Goal: Task Accomplishment & Management: Use online tool/utility

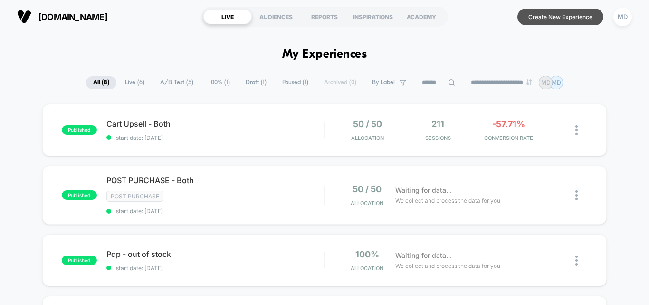
click at [570, 13] on button "Create New Experience" at bounding box center [560, 17] width 86 height 17
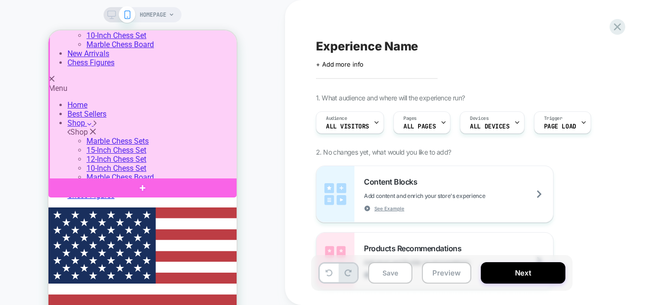
scroll to position [190, 0]
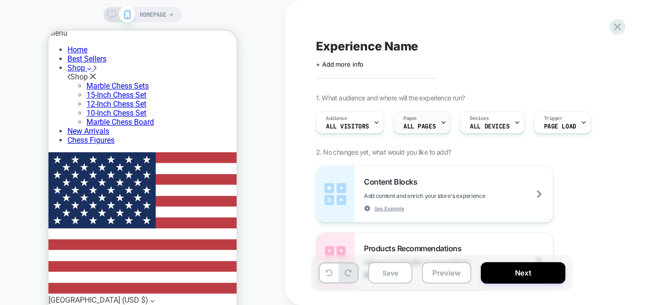
click at [422, 122] on div "Pages ALL PAGES" at bounding box center [419, 122] width 51 height 21
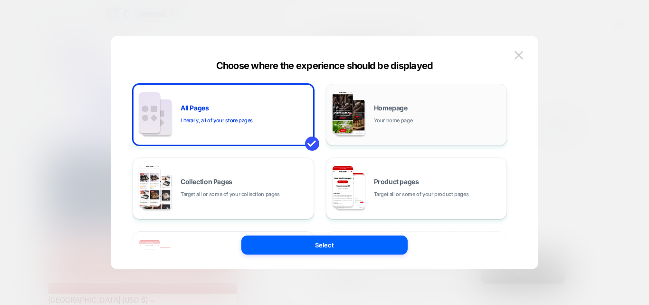
click at [420, 113] on div "Homepage Your home page" at bounding box center [438, 115] width 128 height 20
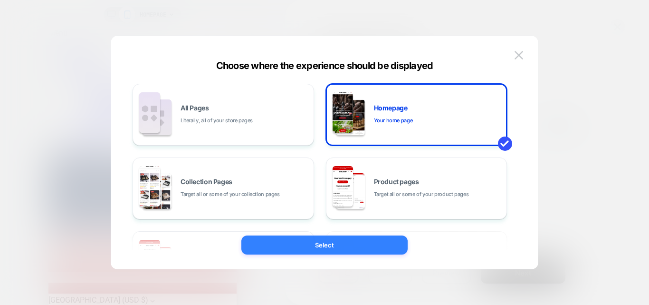
click at [350, 242] on button "Select" at bounding box center [324, 244] width 166 height 19
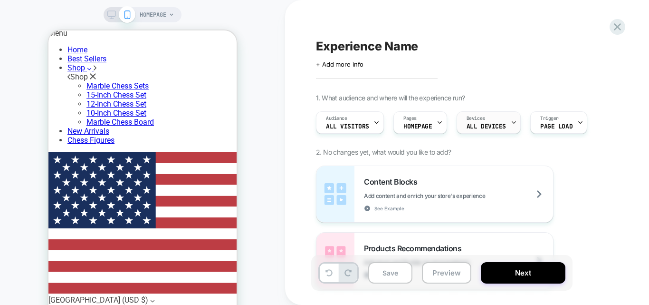
click at [499, 126] on span "ALL DEVICES" at bounding box center [486, 126] width 39 height 7
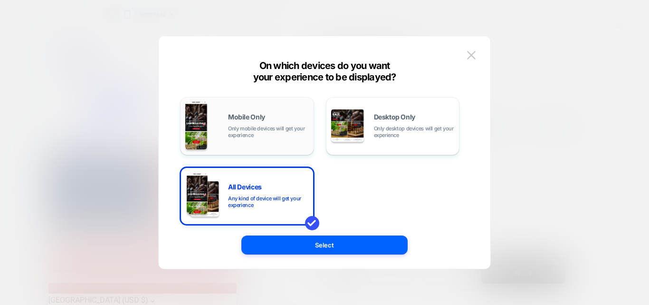
click at [256, 132] on span "Only mobile devices will get your experience" at bounding box center [268, 131] width 81 height 13
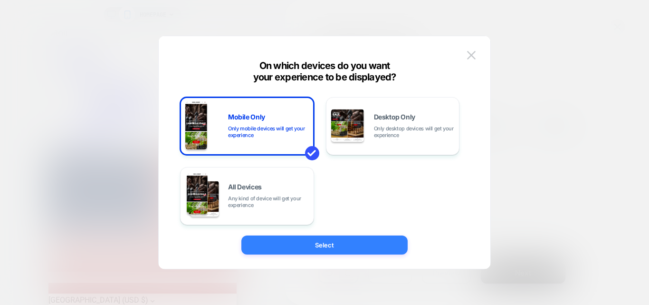
click at [323, 244] on button "Select" at bounding box center [324, 244] width 166 height 19
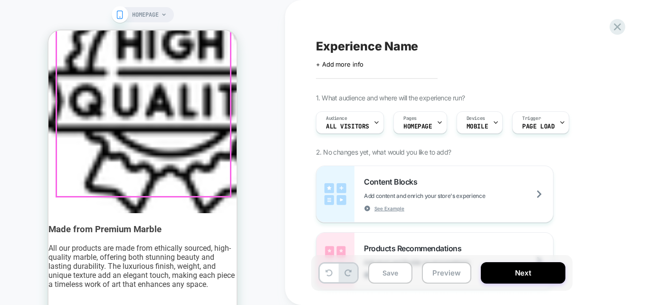
scroll to position [2091, 0]
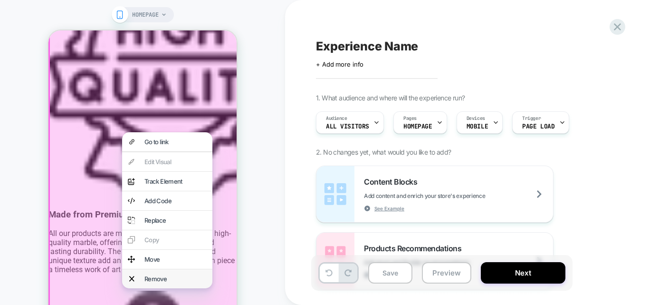
click at [154, 282] on div "Remove" at bounding box center [175, 279] width 62 height 8
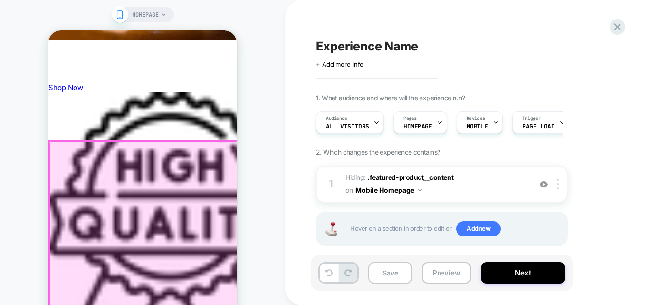
scroll to position [1948, 0]
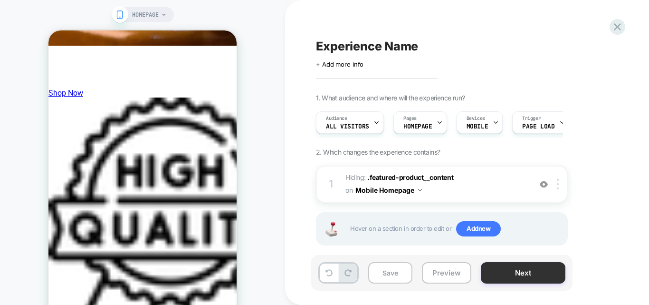
click at [527, 271] on button "Next" at bounding box center [523, 272] width 85 height 21
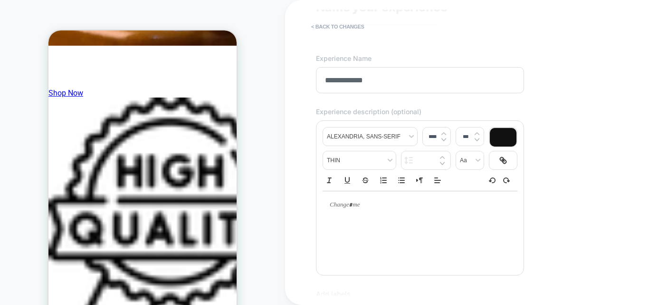
scroll to position [0, 0]
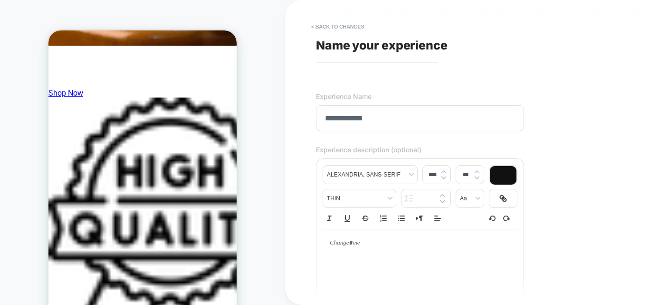
type input "**********"
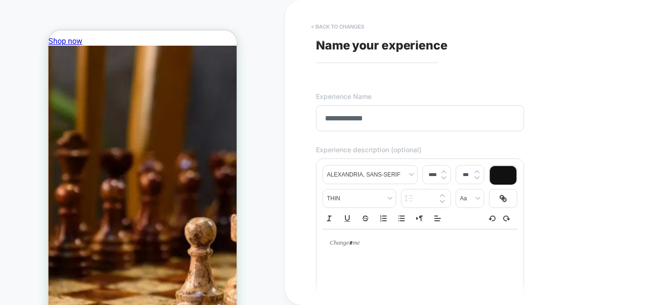
click at [340, 28] on button "< Back to changes" at bounding box center [337, 26] width 63 height 15
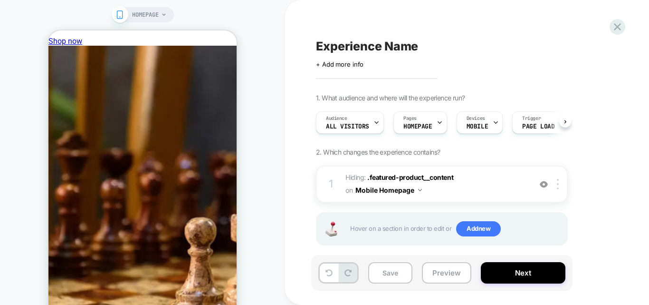
scroll to position [0, 0]
click at [542, 185] on img at bounding box center [544, 184] width 8 height 8
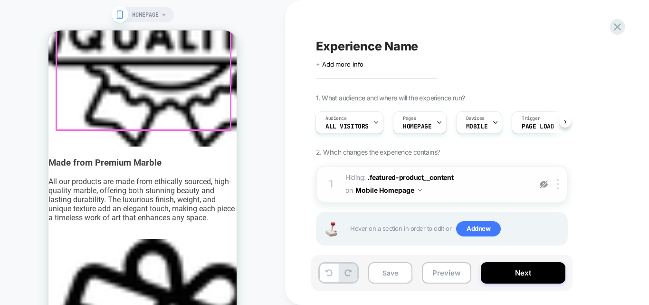
scroll to position [2233, 0]
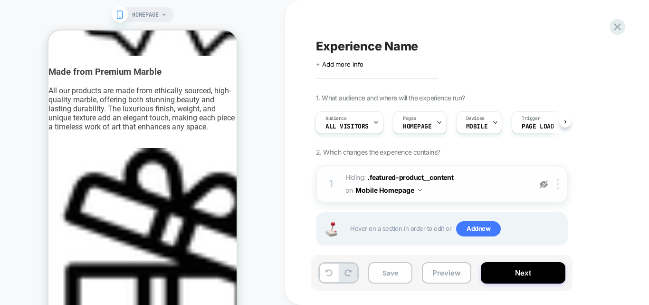
click at [547, 185] on img at bounding box center [544, 184] width 8 height 8
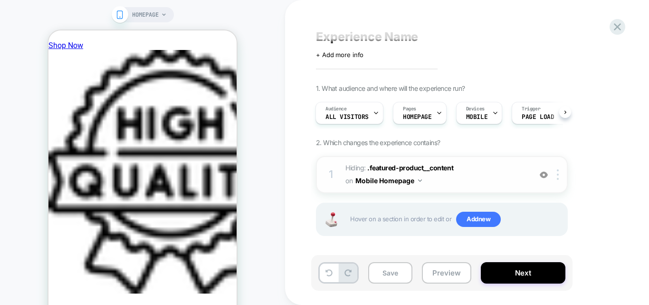
scroll to position [12, 0]
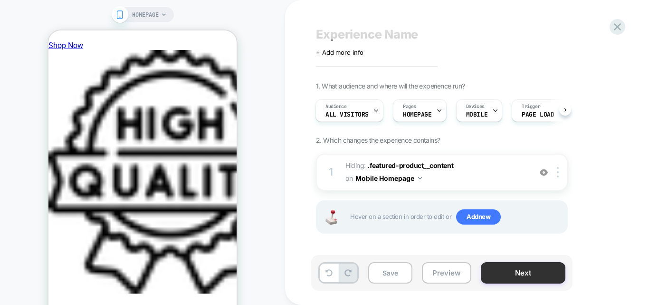
click at [514, 268] on button "Next" at bounding box center [523, 272] width 85 height 21
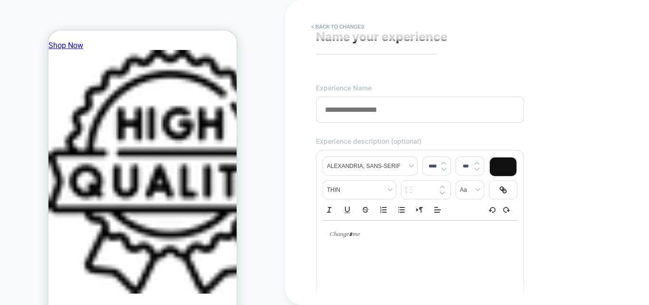
scroll to position [0, 0]
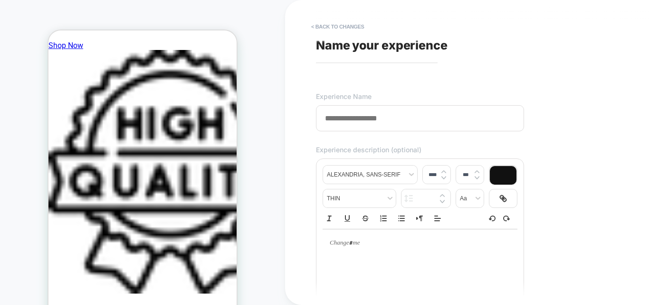
click at [366, 124] on input at bounding box center [420, 118] width 208 height 26
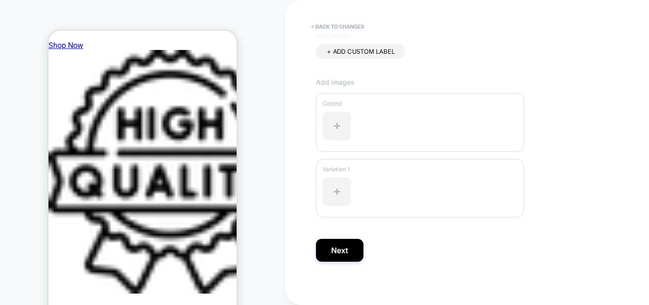
scroll to position [302, 0]
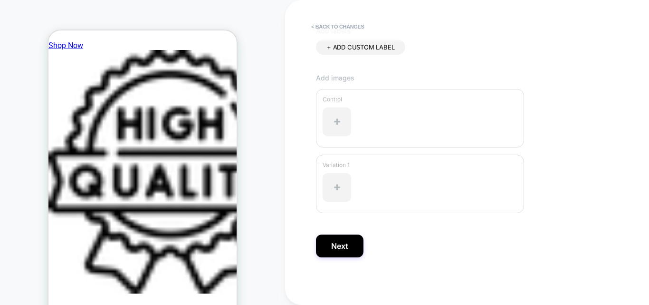
type input "**********"
drag, startPoint x: 335, startPoint y: 261, endPoint x: 344, endPoint y: 238, distance: 24.7
click at [338, 256] on div "**********" at bounding box center [489, 153] width 356 height 286
click at [344, 238] on button "Next" at bounding box center [340, 245] width 48 height 23
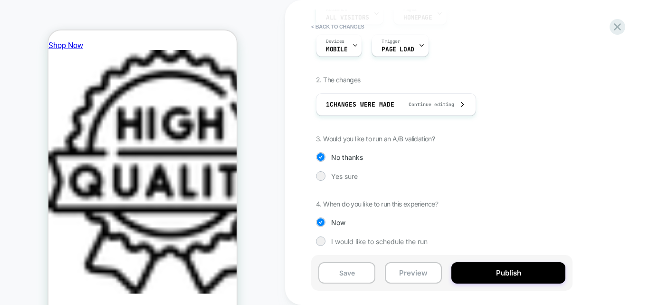
scroll to position [112, 0]
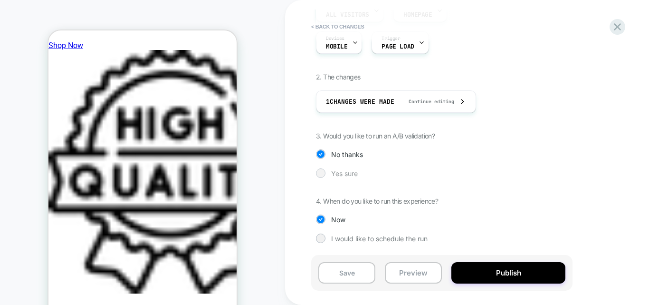
click at [338, 177] on span "Yes sure" at bounding box center [344, 173] width 27 height 8
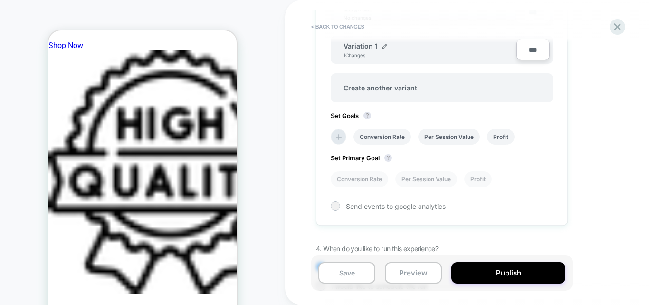
scroll to position [380, 0]
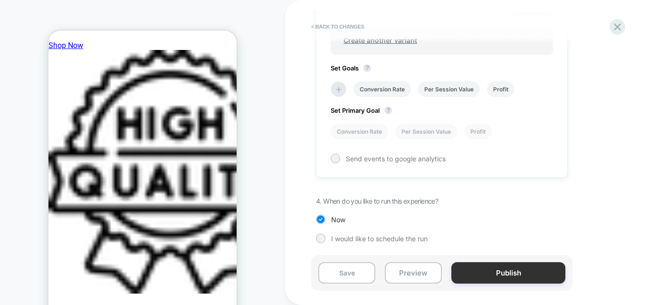
click at [510, 270] on button "Publish" at bounding box center [508, 272] width 114 height 21
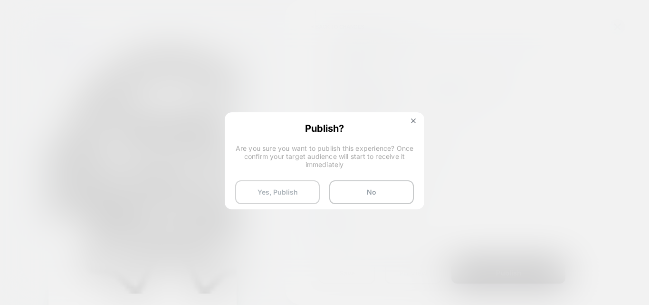
click at [300, 186] on button "Yes, Publish" at bounding box center [277, 192] width 85 height 24
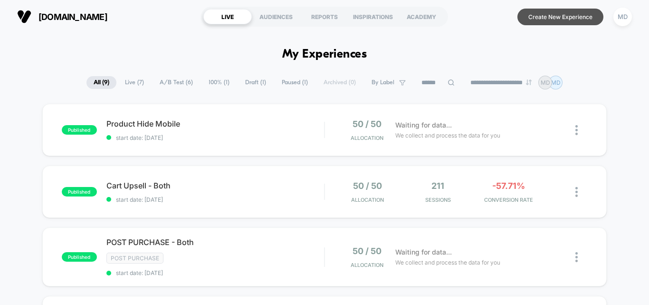
click at [553, 13] on button "Create New Experience" at bounding box center [560, 17] width 86 height 17
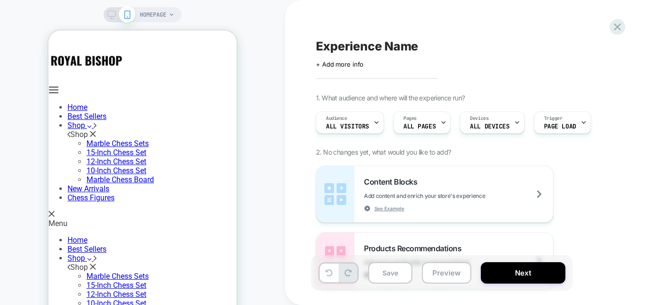
click at [424, 129] on span "ALL PAGES" at bounding box center [419, 126] width 32 height 7
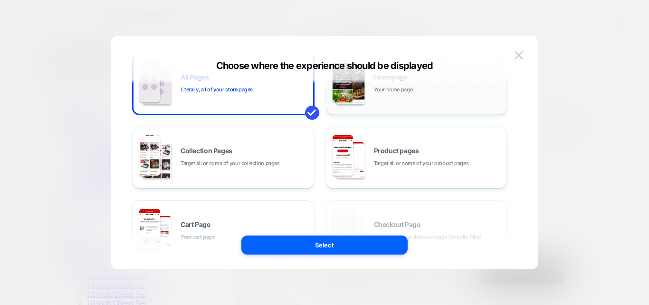
scroll to position [95, 0]
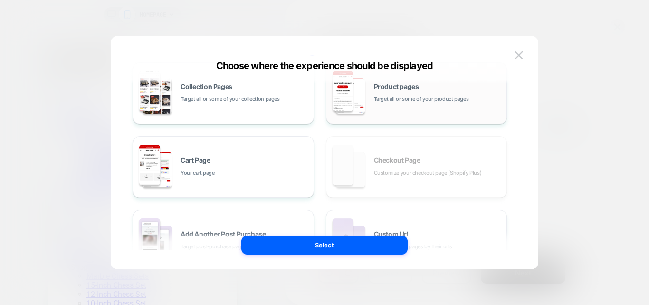
click at [381, 90] on div "Product pages Target all or some of your product pages" at bounding box center [438, 93] width 128 height 20
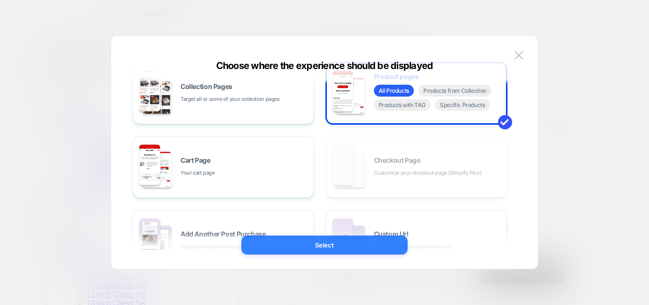
click at [360, 245] on button "Select" at bounding box center [324, 244] width 166 height 19
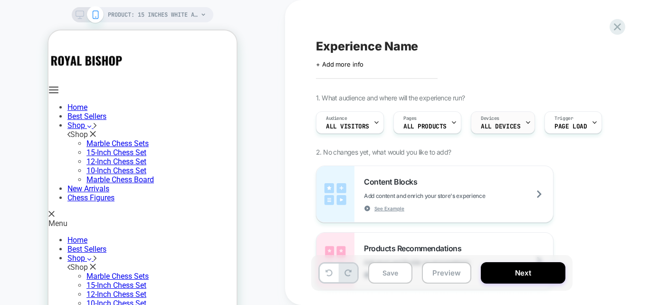
click at [512, 119] on div "Devices ALL DEVICES" at bounding box center [500, 122] width 58 height 21
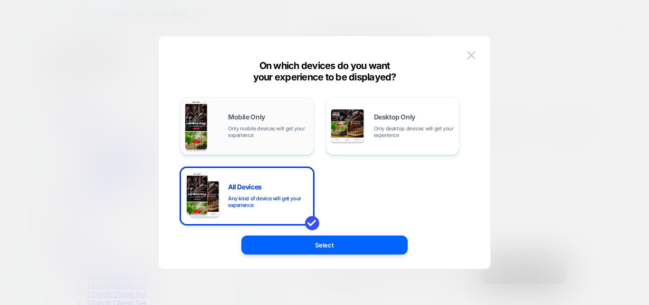
click at [281, 119] on div "Mobile Only Only mobile devices will get your experience" at bounding box center [268, 126] width 81 height 25
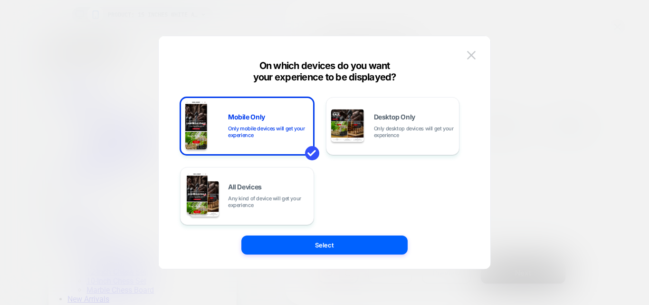
scroll to position [0, 0]
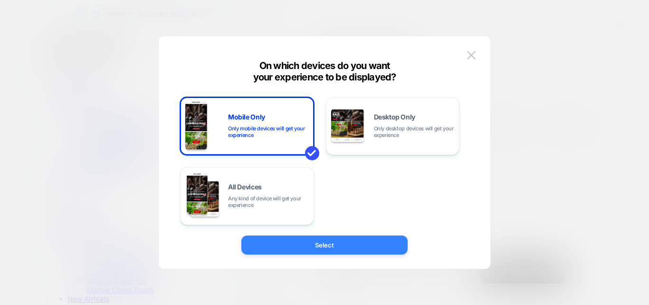
click at [344, 239] on button "Select" at bounding box center [324, 244] width 166 height 19
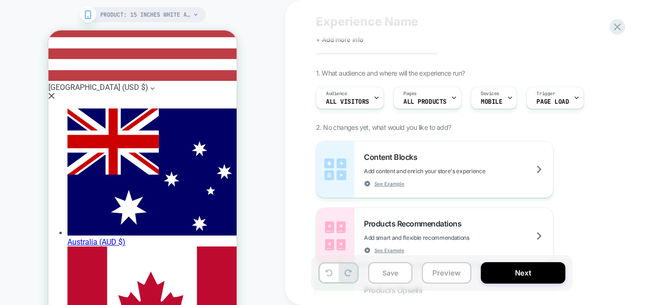
scroll to position [48, 0]
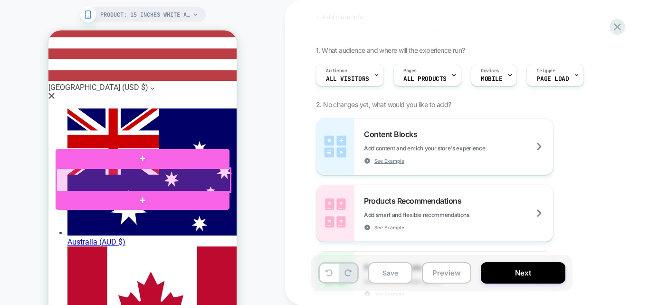
click at [214, 183] on div at bounding box center [144, 180] width 174 height 24
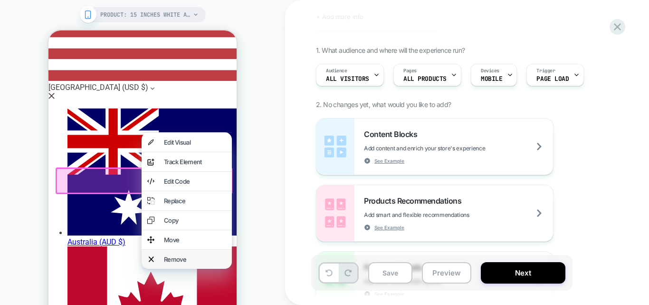
click at [180, 263] on div "Remove" at bounding box center [195, 259] width 62 height 8
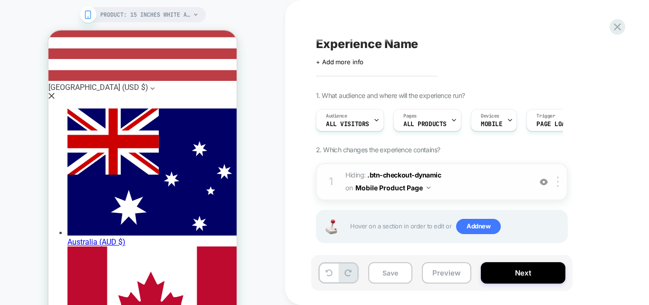
scroll to position [0, 0]
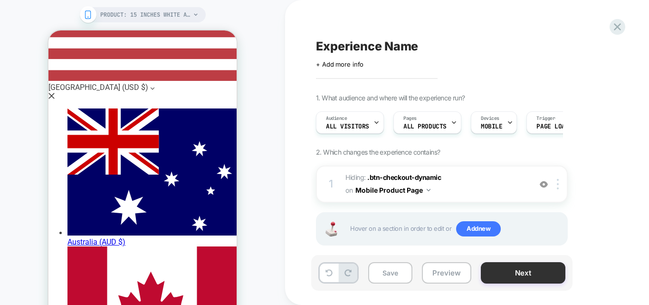
click at [510, 276] on button "Next" at bounding box center [523, 272] width 85 height 21
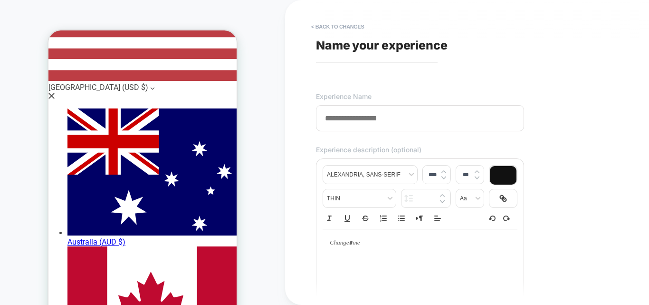
click at [392, 125] on input at bounding box center [420, 118] width 208 height 26
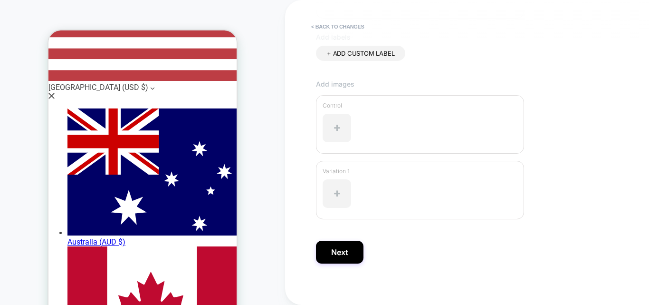
scroll to position [302, 0]
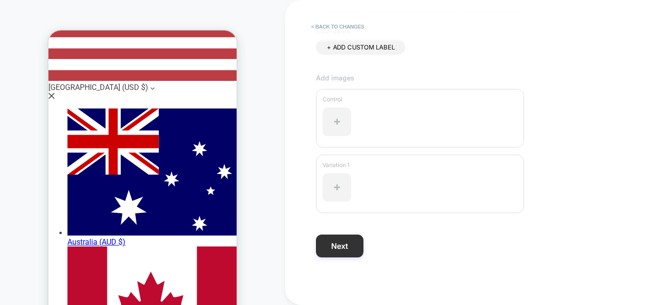
type input "**********"
click at [346, 253] on button "Next" at bounding box center [340, 245] width 48 height 23
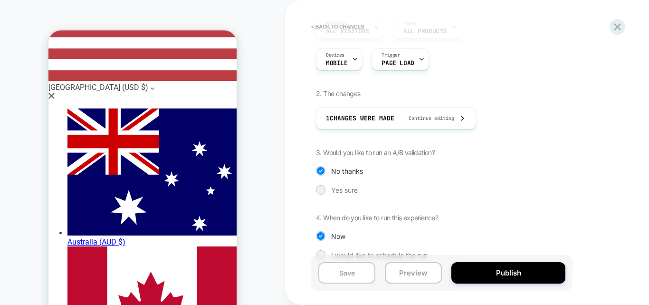
scroll to position [112, 0]
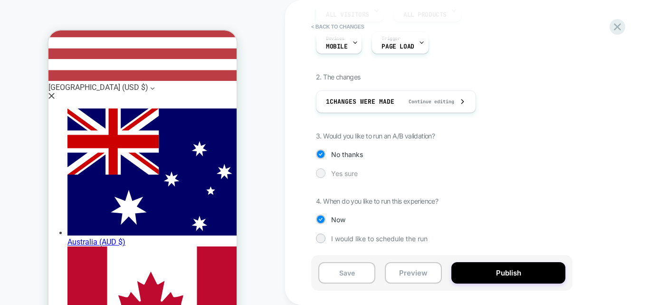
click at [320, 176] on div at bounding box center [320, 172] width 7 height 7
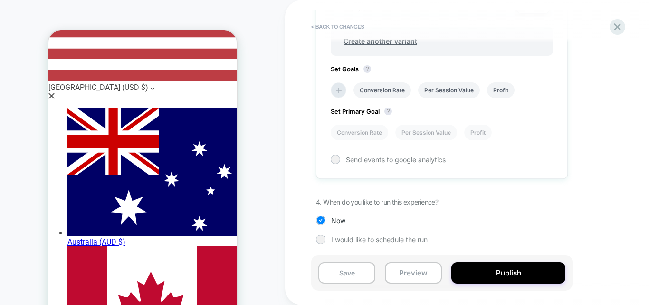
scroll to position [380, 0]
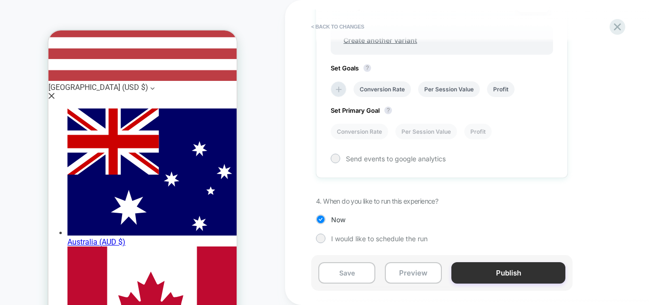
click at [512, 268] on button "Publish" at bounding box center [508, 272] width 114 height 21
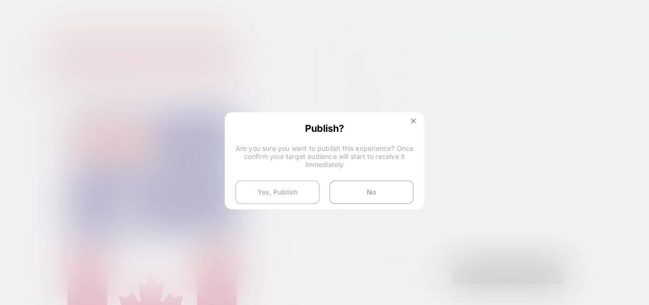
click at [287, 185] on button "Yes, Publish" at bounding box center [277, 192] width 85 height 24
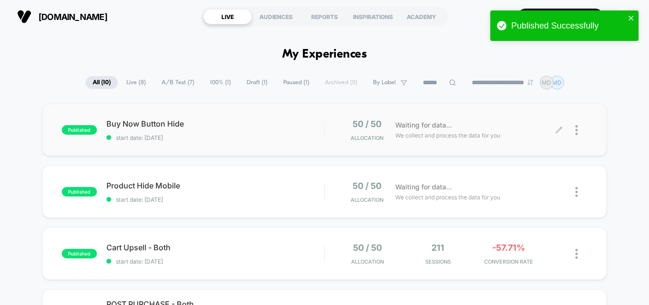
click at [580, 129] on div at bounding box center [581, 130] width 12 height 22
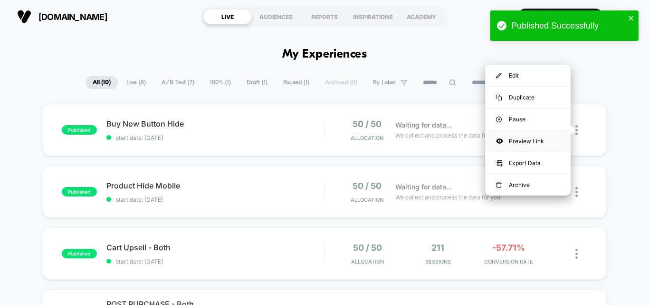
click at [520, 143] on div "Preview Link" at bounding box center [528, 140] width 86 height 21
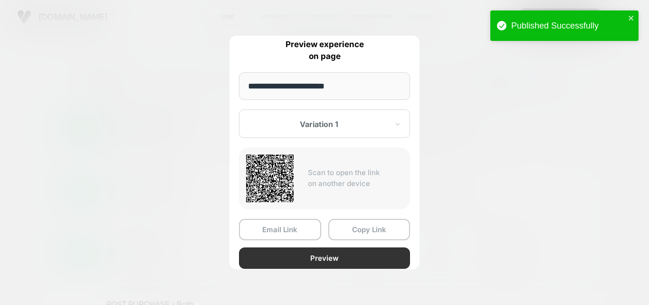
click at [330, 253] on button "Preview" at bounding box center [324, 257] width 171 height 21
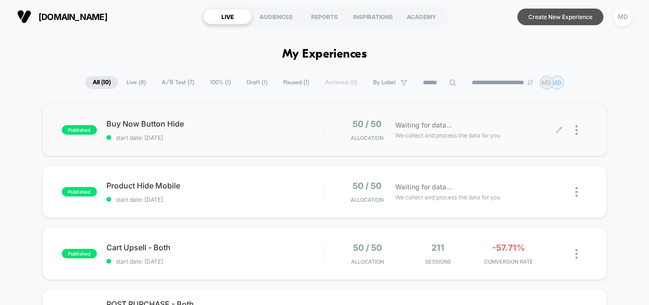
click at [541, 16] on button "Create New Experience" at bounding box center [560, 17] width 86 height 17
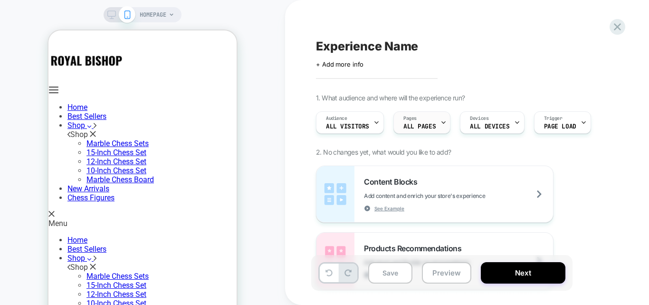
click at [440, 121] on icon at bounding box center [443, 122] width 6 height 6
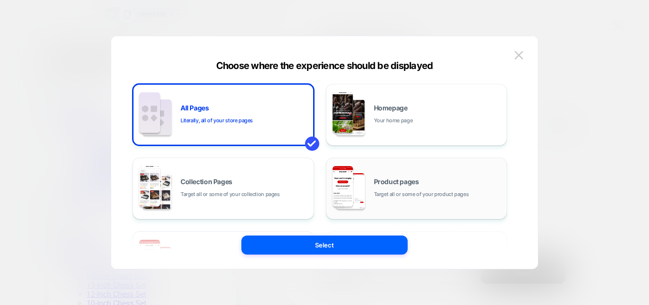
click at [385, 186] on div "Product pages Target all or some of your product pages" at bounding box center [438, 188] width 128 height 20
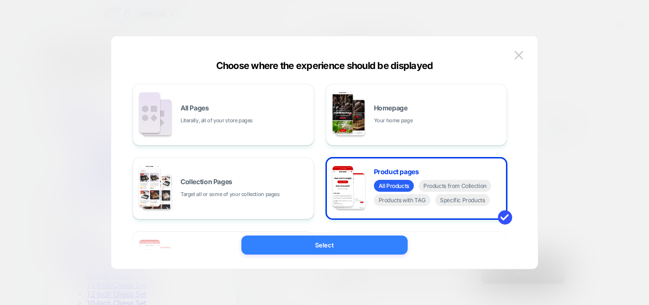
click at [356, 242] on button "Select" at bounding box center [324, 244] width 166 height 19
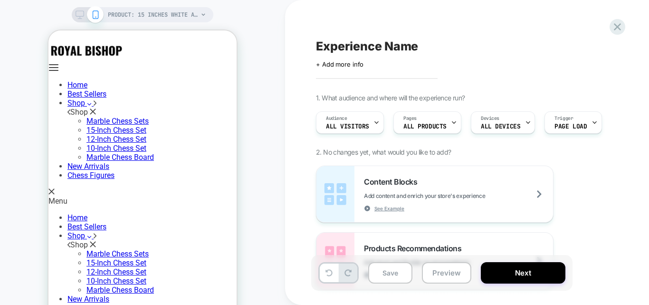
click at [501, 125] on span "ALL DEVICES" at bounding box center [500, 126] width 39 height 7
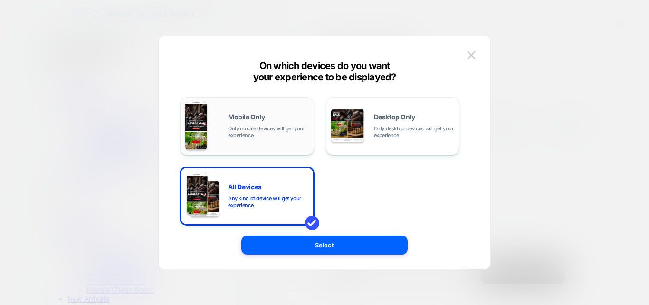
click at [240, 137] on span "Only mobile devices will get your experience" at bounding box center [268, 131] width 81 height 13
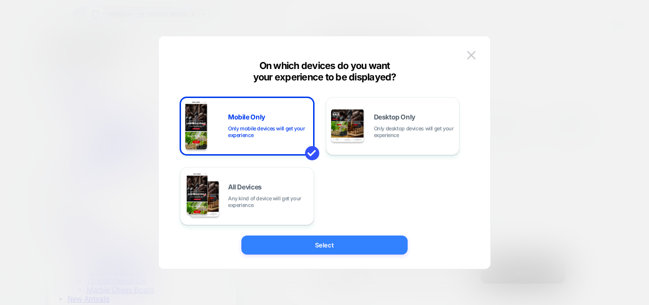
click at [310, 249] on button "Select" at bounding box center [324, 244] width 166 height 19
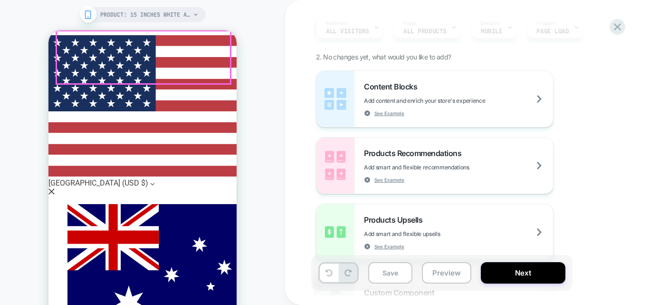
scroll to position [285, 0]
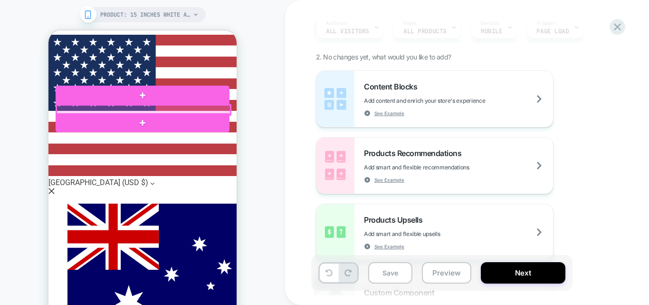
drag, startPoint x: 115, startPoint y: 107, endPoint x: 92, endPoint y: 106, distance: 22.4
click at [92, 106] on div at bounding box center [144, 110] width 174 height 10
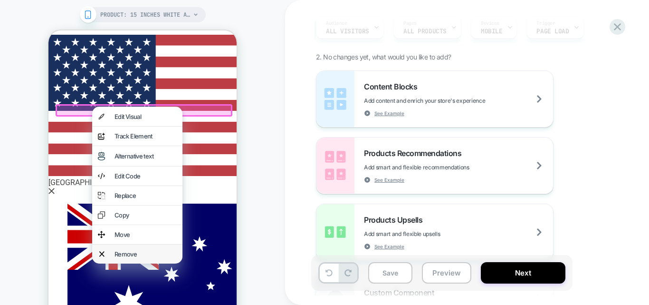
click at [113, 263] on div "Remove" at bounding box center [137, 253] width 90 height 19
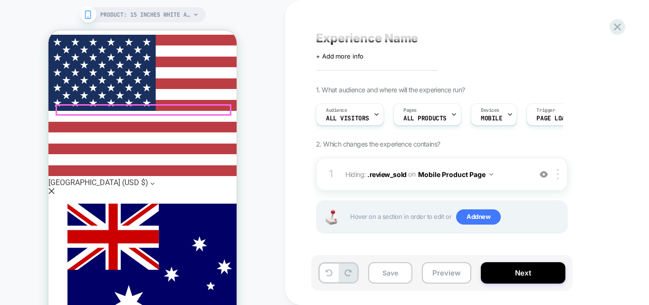
scroll to position [8, 0]
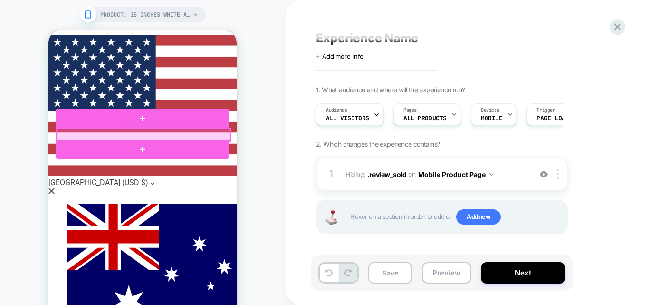
click at [110, 133] on div at bounding box center [144, 135] width 174 height 12
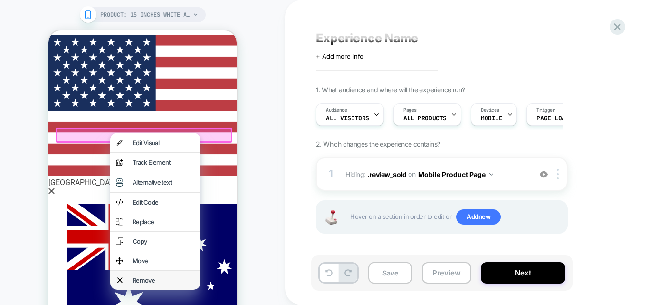
click at [139, 284] on div "Remove" at bounding box center [164, 280] width 62 height 8
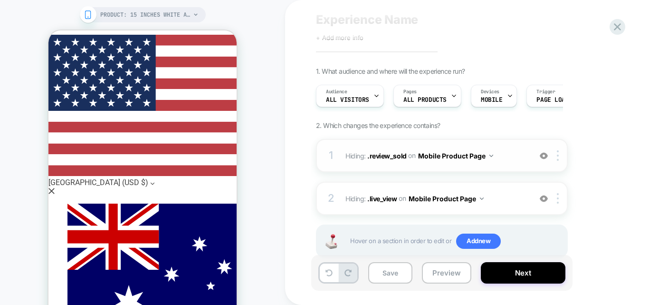
scroll to position [48, 0]
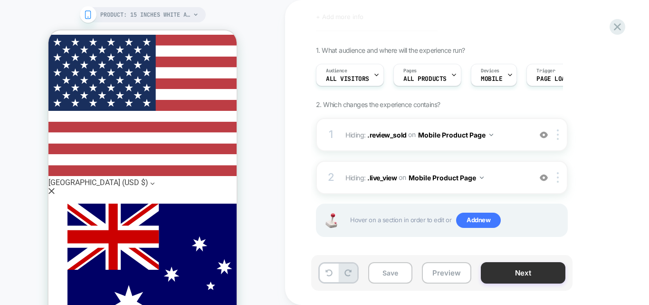
click at [509, 267] on button "Next" at bounding box center [523, 272] width 85 height 21
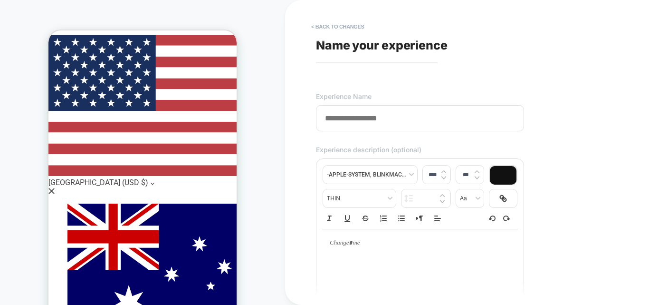
click at [383, 123] on input at bounding box center [420, 118] width 208 height 26
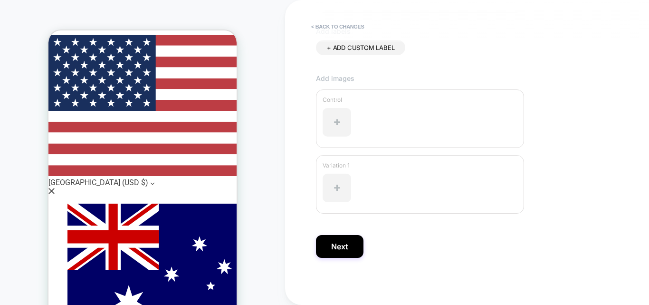
scroll to position [302, 0]
type input "**********"
click at [351, 239] on button "Next" at bounding box center [340, 245] width 48 height 23
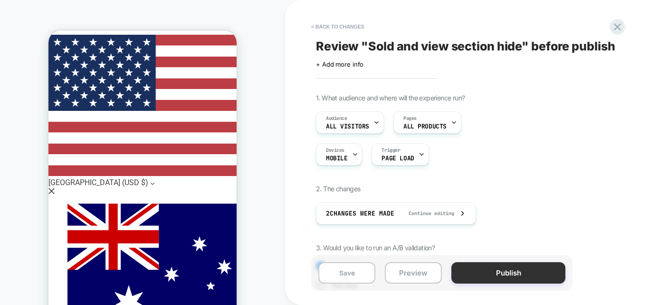
click at [523, 277] on button "Publish" at bounding box center [508, 272] width 114 height 21
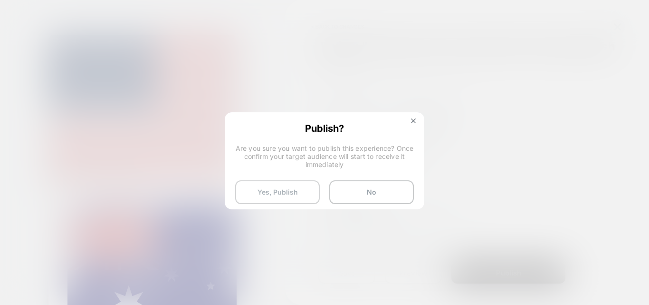
click at [254, 196] on button "Yes, Publish" at bounding box center [277, 192] width 85 height 24
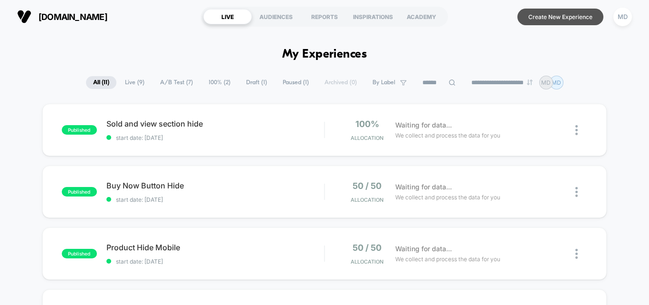
click at [532, 20] on button "Create New Experience" at bounding box center [560, 17] width 86 height 17
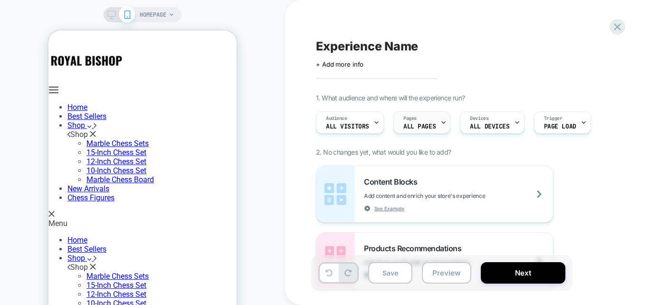
click at [432, 123] on span "ALL PAGES" at bounding box center [419, 126] width 32 height 7
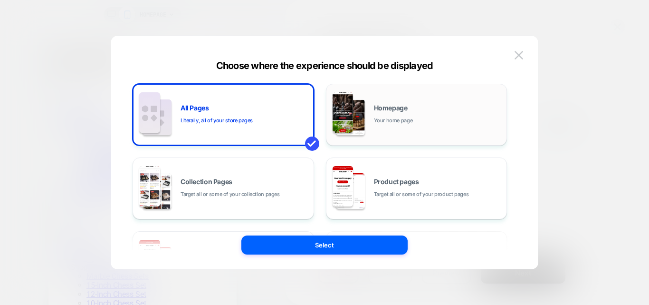
click at [420, 126] on div "Homepage Your home page" at bounding box center [416, 114] width 171 height 52
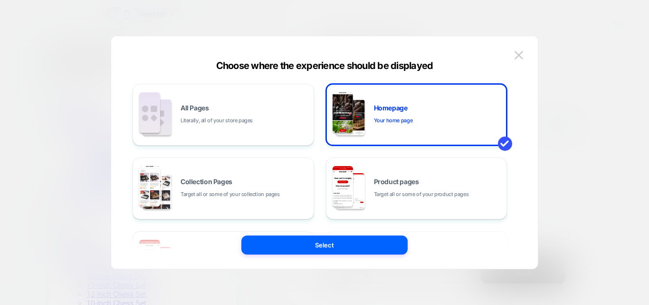
click at [338, 256] on div "All Pages Literally, all of your store pages Homepage Your home page Collection…" at bounding box center [324, 157] width 398 height 223
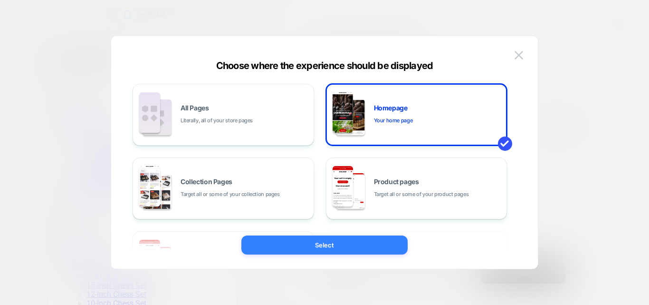
click at [339, 252] on button "Select" at bounding box center [324, 244] width 166 height 19
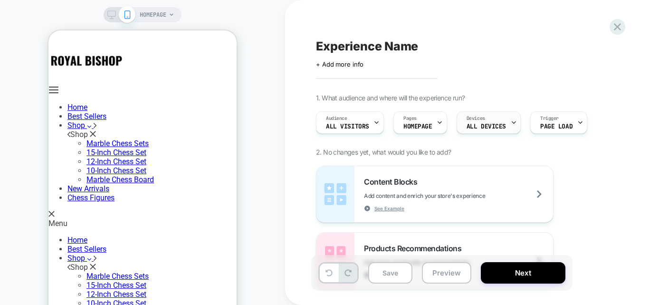
click at [498, 122] on div "Devices ALL DEVICES" at bounding box center [486, 122] width 58 height 21
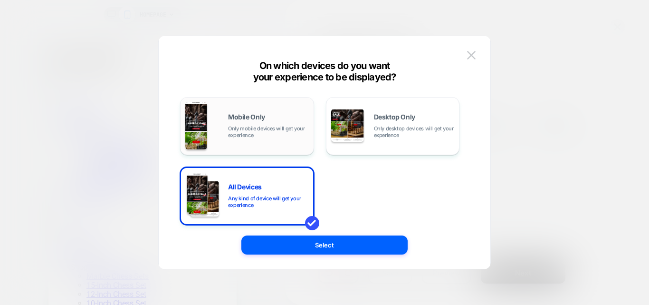
click at [269, 117] on div "Mobile Only Only mobile devices will get your experience" at bounding box center [268, 126] width 81 height 25
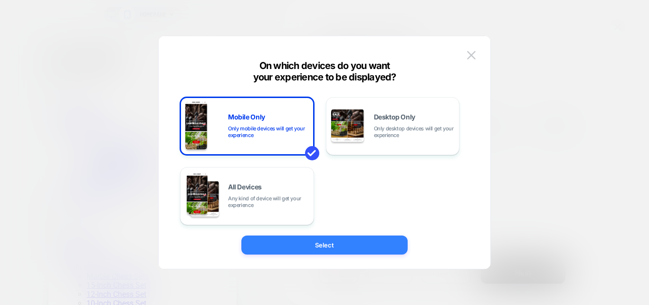
click at [334, 244] on button "Select" at bounding box center [324, 244] width 166 height 19
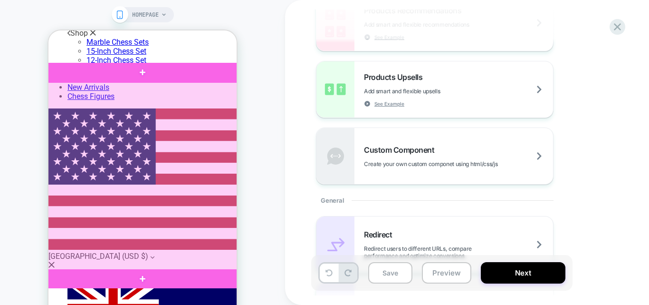
scroll to position [238, 0]
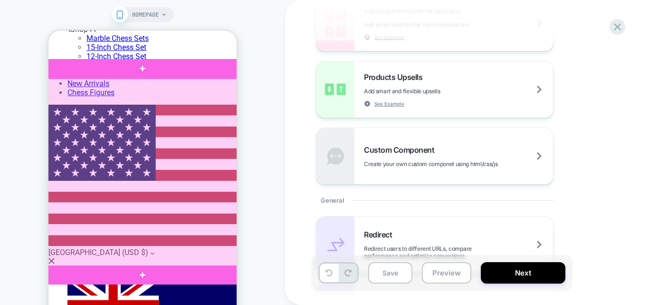
click at [184, 164] on div at bounding box center [143, 172] width 193 height 188
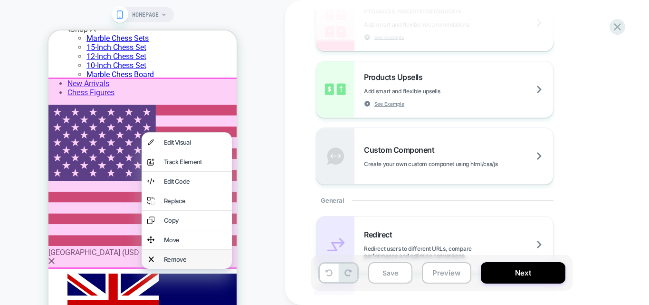
click at [181, 263] on div "Remove" at bounding box center [195, 259] width 62 height 8
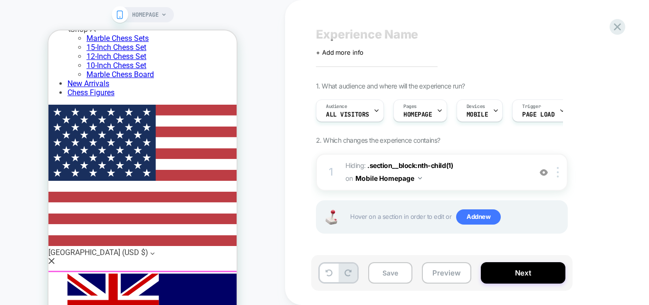
scroll to position [12, 0]
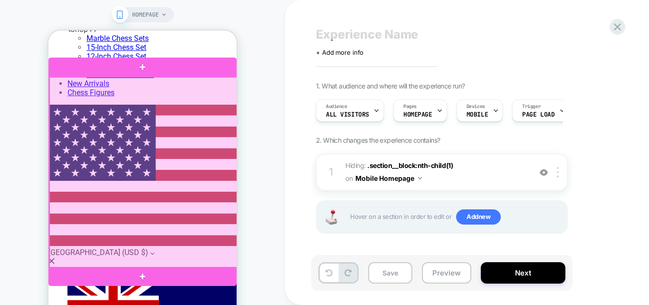
click at [184, 212] on div at bounding box center [143, 172] width 188 height 191
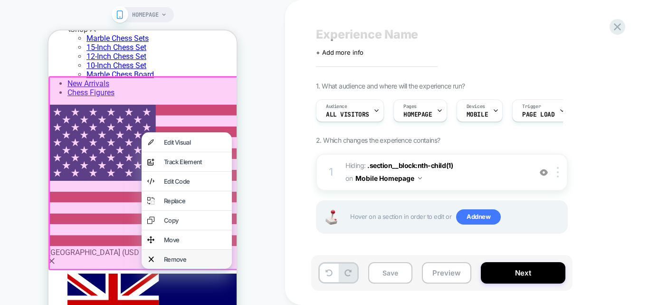
click at [185, 263] on div "Remove" at bounding box center [195, 259] width 62 height 8
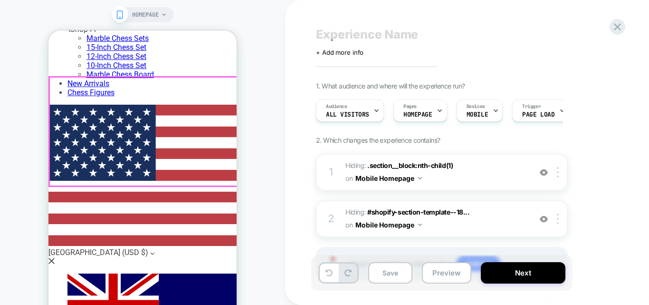
scroll to position [190, 0]
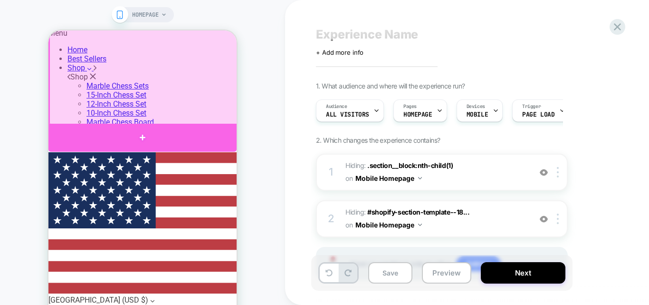
click at [163, 127] on div at bounding box center [142, 138] width 188 height 29
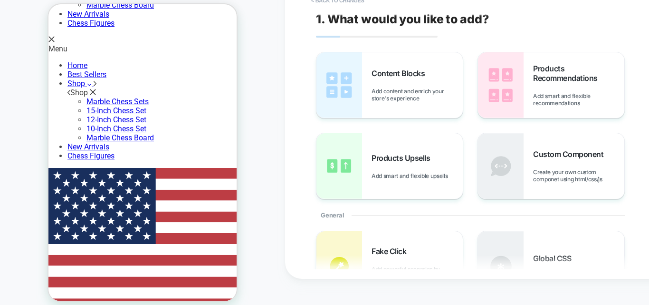
scroll to position [147, 0]
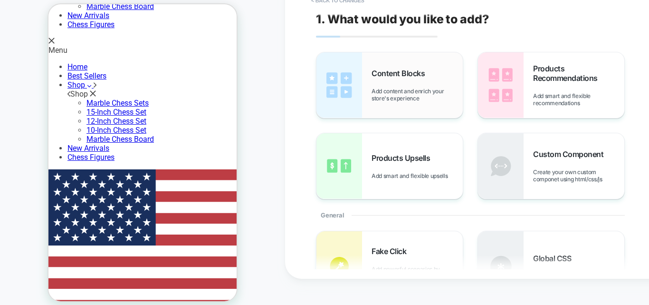
click at [405, 95] on span "Add content and enrich your store's experience" at bounding box center [417, 94] width 91 height 14
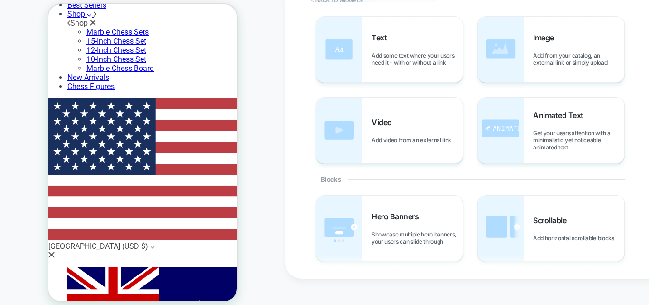
scroll to position [143, 0]
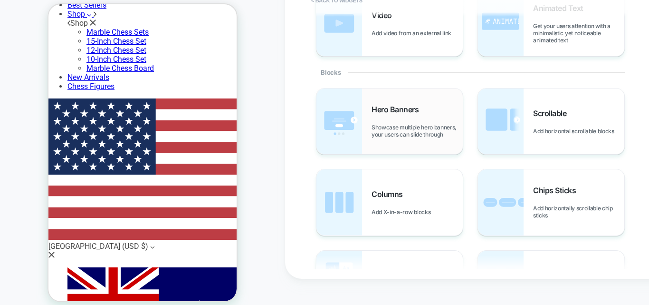
click at [417, 137] on span "Showcase multiple hero banners, your users can slide through" at bounding box center [417, 131] width 91 height 14
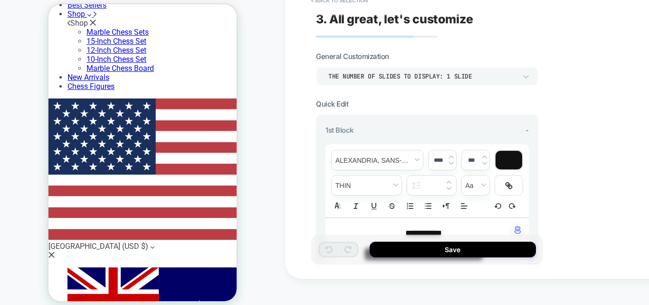
type textarea "*"
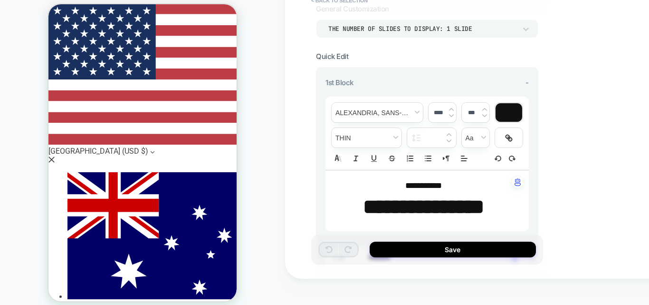
scroll to position [218, 0]
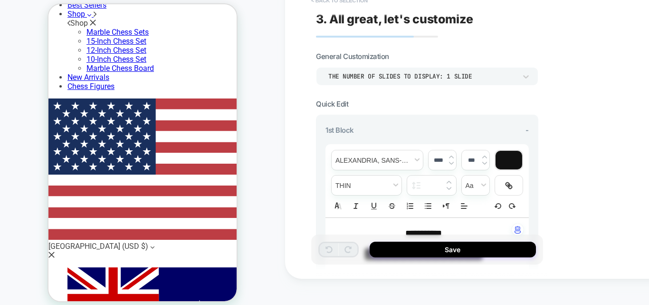
click at [335, 2] on button "< Back to selection" at bounding box center [339, 0] width 66 height 15
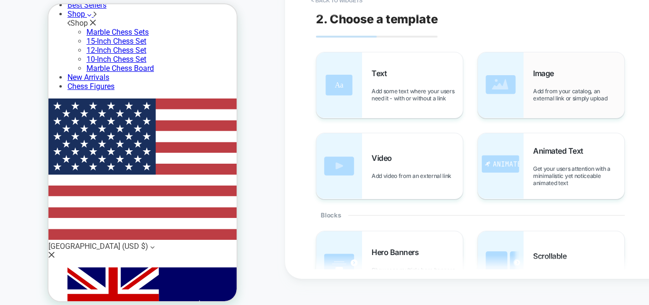
click at [524, 80] on div "Image Add from your catalog, an external link or simply upload" at bounding box center [551, 85] width 146 height 66
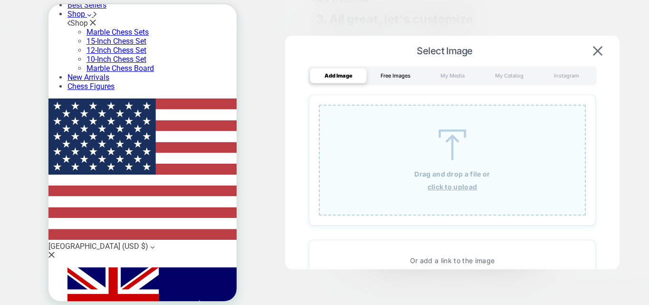
click at [387, 75] on div "Free Images" at bounding box center [395, 75] width 57 height 15
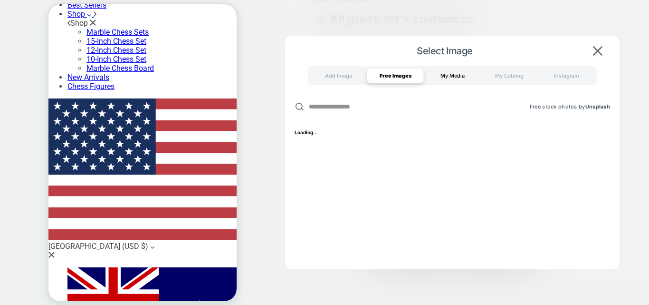
click at [442, 76] on div "My Media" at bounding box center [452, 75] width 57 height 15
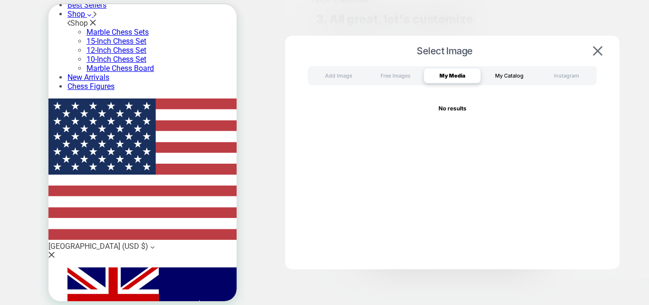
click at [499, 79] on div "My Catalog" at bounding box center [509, 75] width 57 height 15
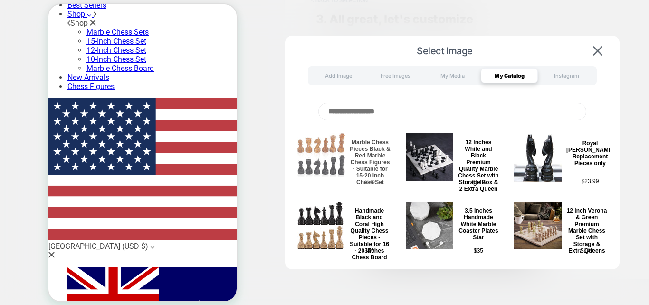
click at [315, 156] on img at bounding box center [321, 154] width 48 height 43
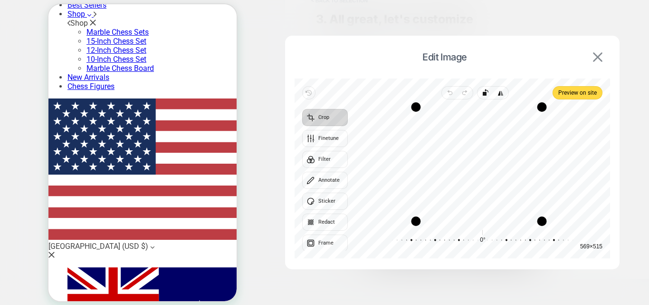
click at [598, 55] on img at bounding box center [598, 57] width 10 height 10
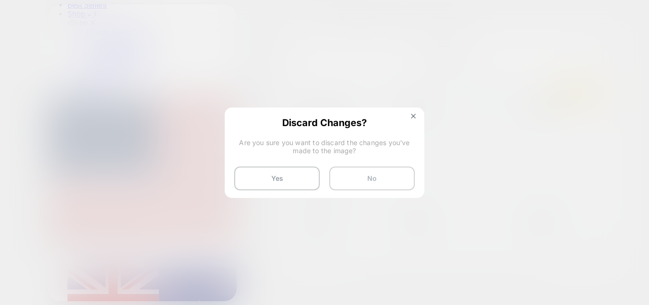
click at [355, 175] on button "No" at bounding box center [372, 178] width 86 height 24
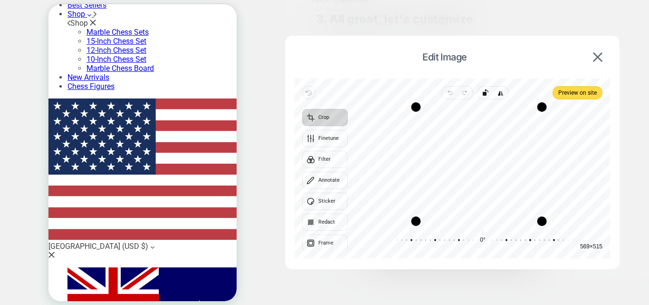
click at [464, 157] on div "Recenter" at bounding box center [478, 164] width 247 height 114
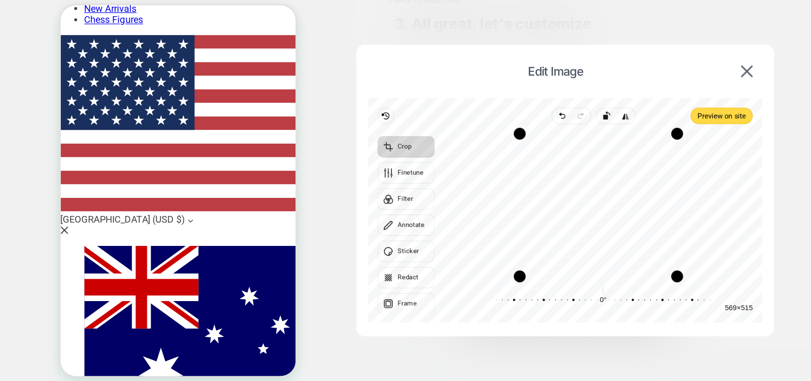
scroll to position [313, 0]
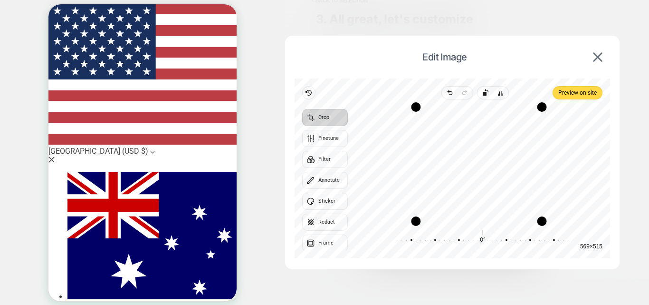
click at [325, 252] on div "Revert Undo Redo Rotate left Flip horizontal Preview on site Crop Finetune Filt…" at bounding box center [453, 168] width 316 height 180
click at [326, 245] on button "Frame" at bounding box center [325, 242] width 46 height 17
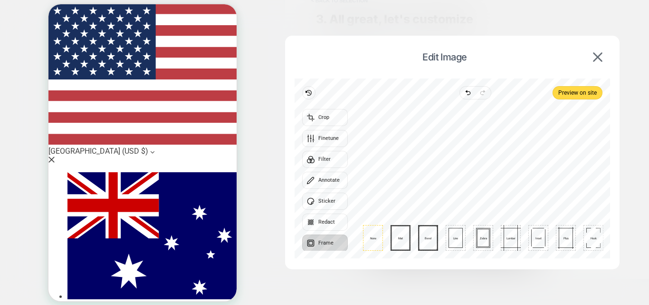
click at [571, 100] on div at bounding box center [482, 149] width 255 height 100
click at [569, 97] on span "Preview on site" at bounding box center [577, 92] width 38 height 11
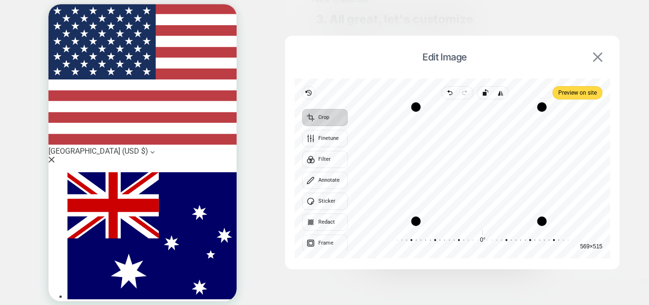
click at [599, 54] on img at bounding box center [598, 57] width 10 height 10
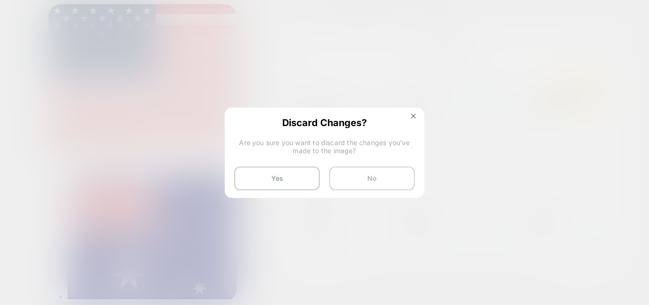
click at [361, 171] on button "No" at bounding box center [372, 178] width 86 height 24
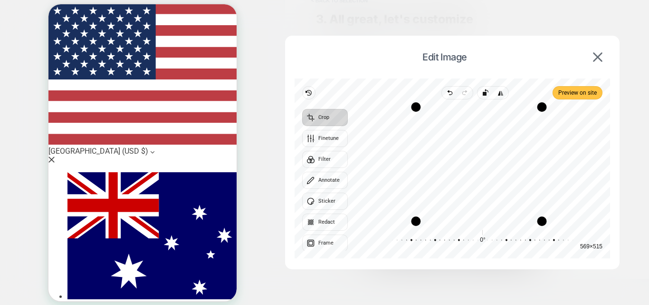
click at [568, 98] on span "Preview on site" at bounding box center [577, 92] width 38 height 11
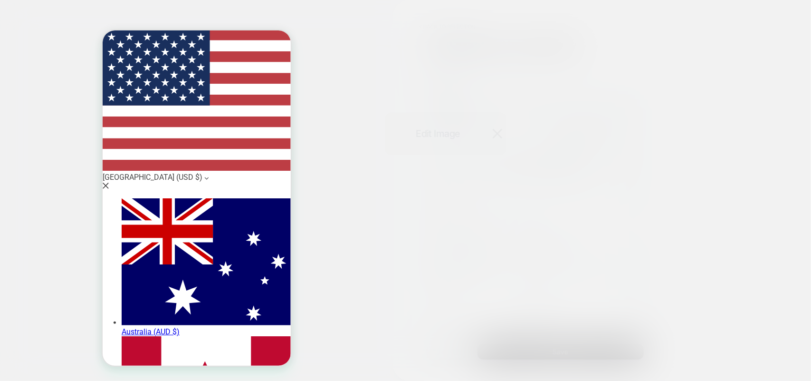
scroll to position [312, 0]
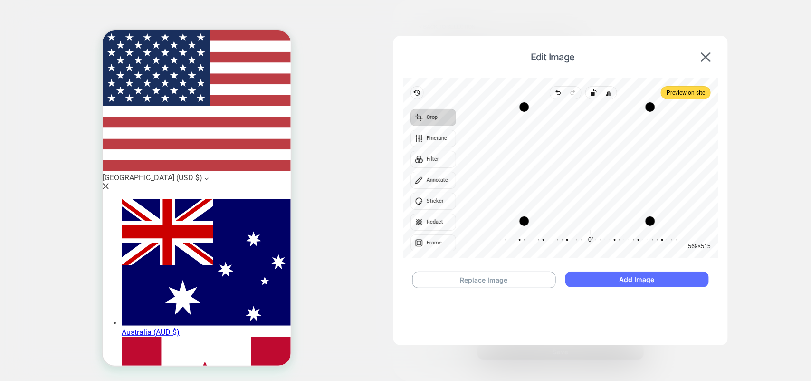
click at [641, 277] on button "Add Image" at bounding box center [636, 279] width 143 height 16
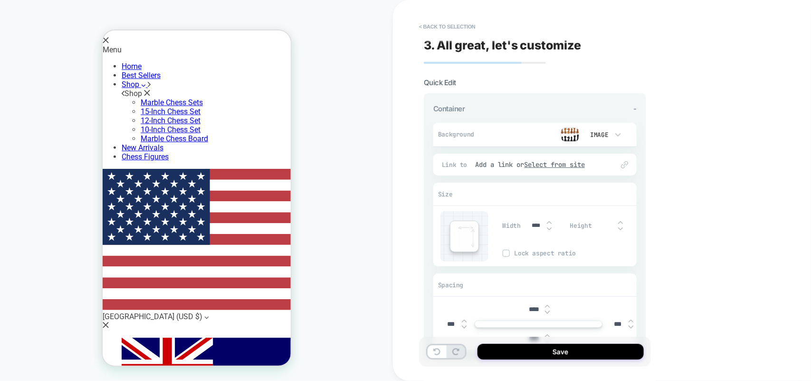
scroll to position [193, 0]
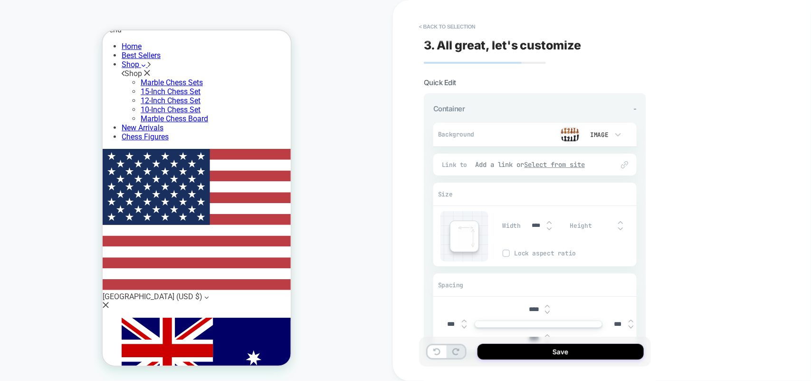
click at [557, 166] on u "Select from site" at bounding box center [555, 164] width 61 height 9
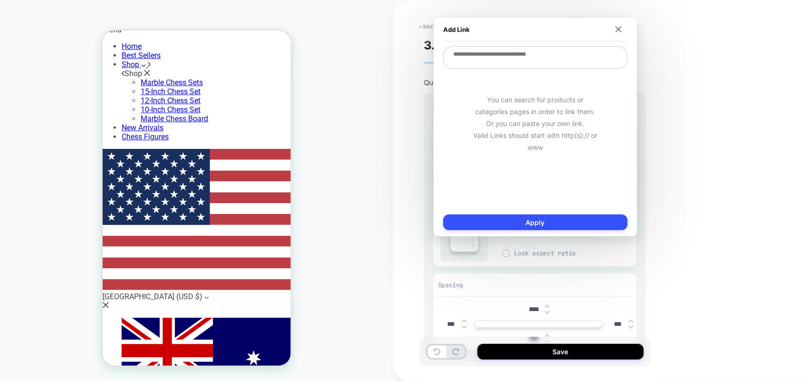
click at [518, 61] on textarea at bounding box center [535, 57] width 184 height 23
type textarea "*"
type textarea "**"
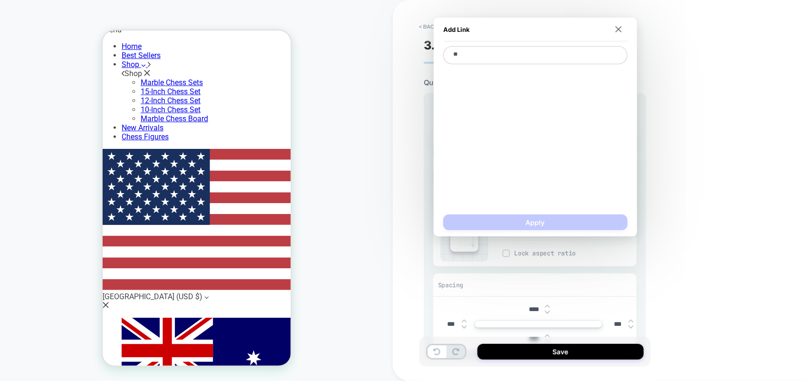
type textarea "*"
type textarea "***"
type textarea "*"
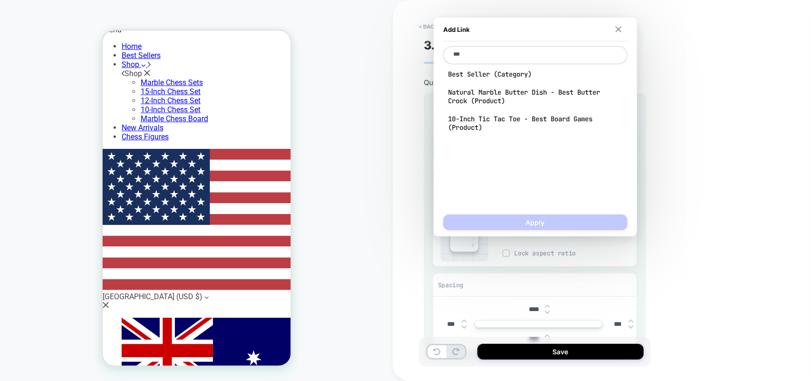
type textarea "***"
click at [622, 28] on button at bounding box center [618, 29] width 9 height 7
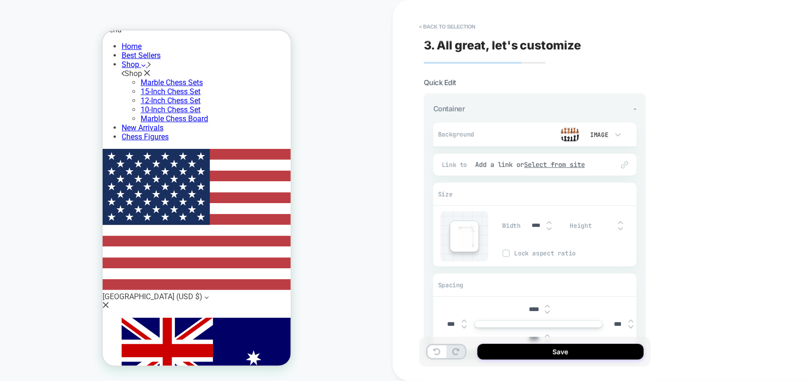
click at [440, 23] on button "< Back to selection" at bounding box center [447, 26] width 66 height 15
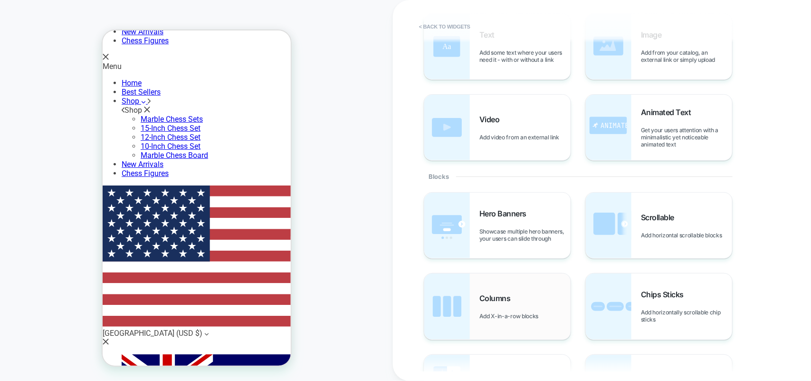
scroll to position [178, 0]
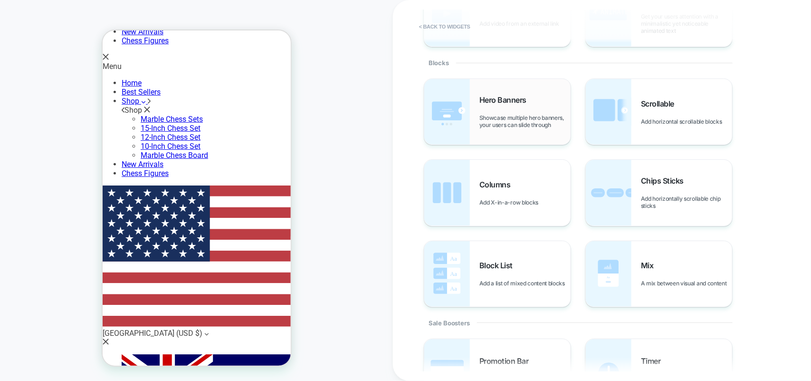
click at [486, 112] on div "Hero Banners Showcase multiple hero banners, your users can slide through" at bounding box center [524, 111] width 91 height 33
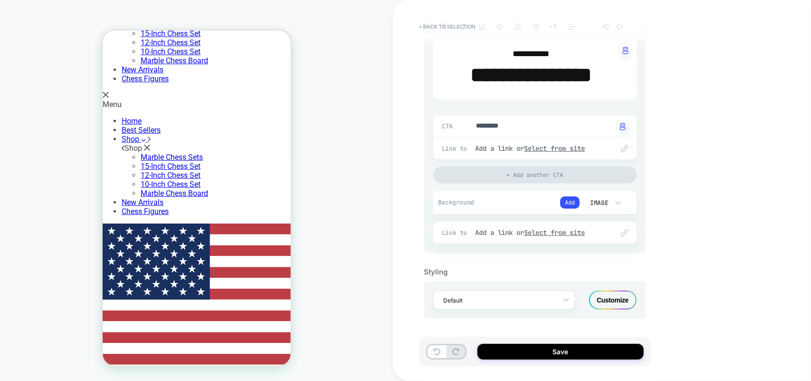
scroll to position [234, 0]
click at [599, 201] on div "Image" at bounding box center [599, 203] width 20 height 8
click at [615, 207] on icon at bounding box center [618, 203] width 10 height 10
click at [600, 267] on div "Image" at bounding box center [603, 268] width 40 height 20
click at [567, 203] on button "Add" at bounding box center [569, 202] width 19 height 12
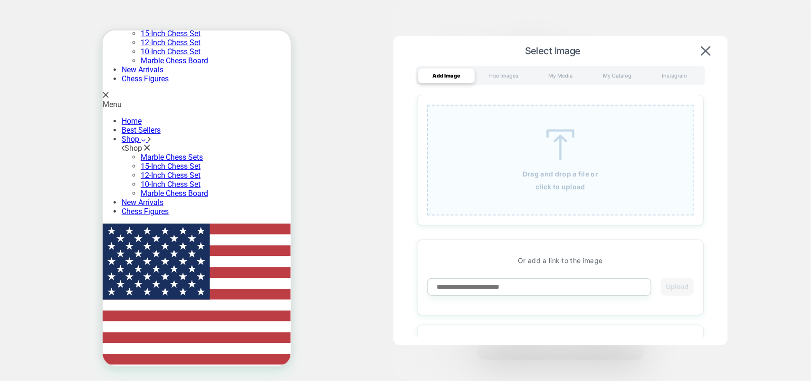
click at [552, 139] on img at bounding box center [560, 144] width 43 height 31
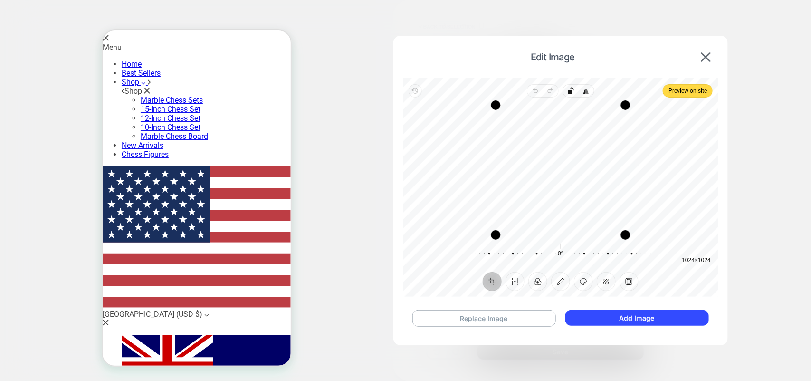
scroll to position [119, 0]
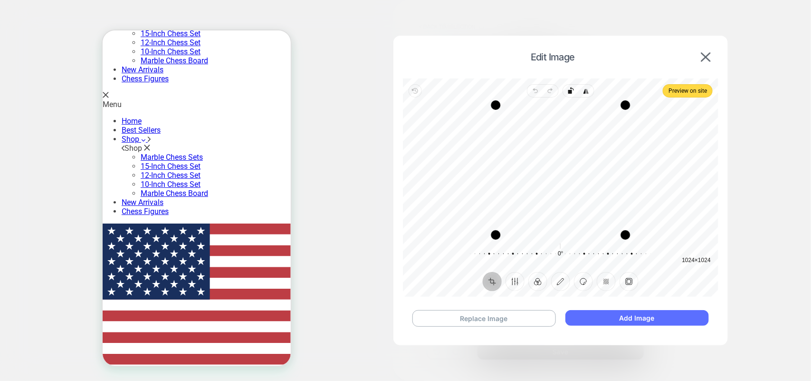
click at [583, 304] on button "Add Image" at bounding box center [636, 318] width 143 height 16
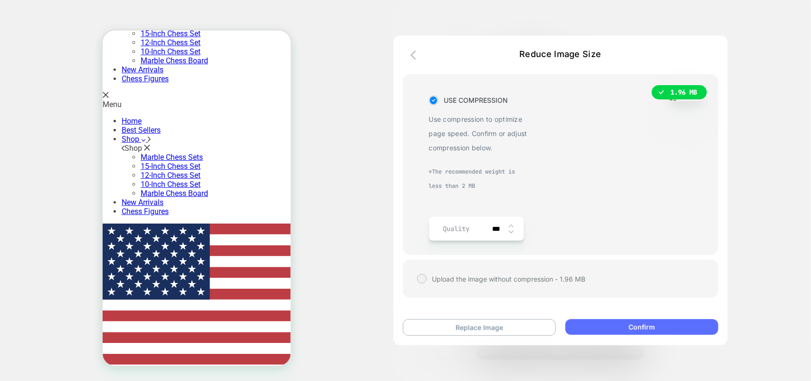
click at [624, 304] on button "Confirm" at bounding box center [641, 327] width 153 height 16
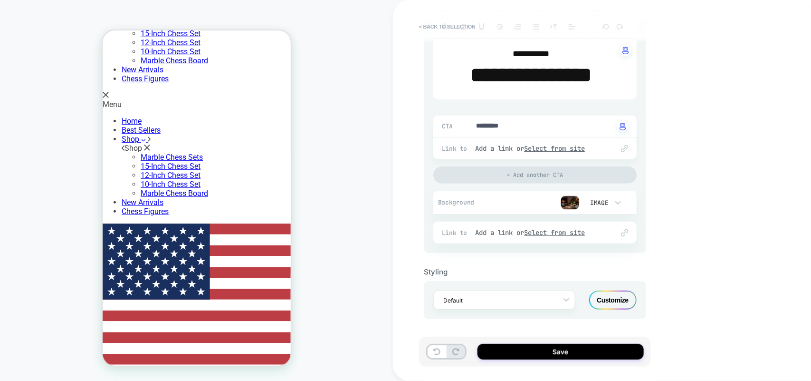
type textarea "*"
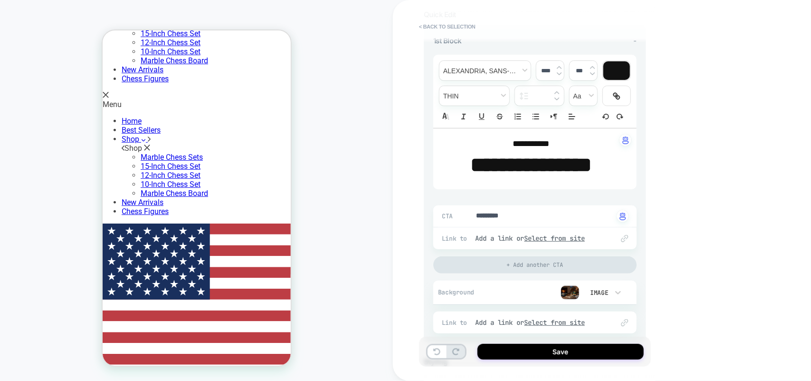
click at [558, 144] on p "**********" at bounding box center [531, 144] width 177 height 12
type input "****"
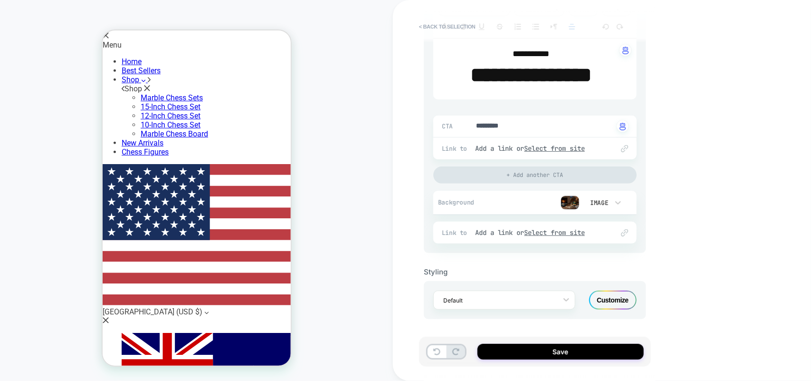
scroll to position [234, 0]
click at [618, 297] on div "Customize" at bounding box center [613, 299] width 48 height 19
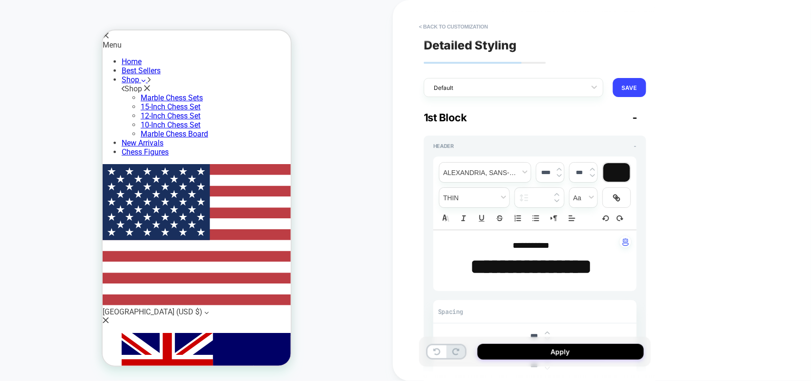
type textarea "*"
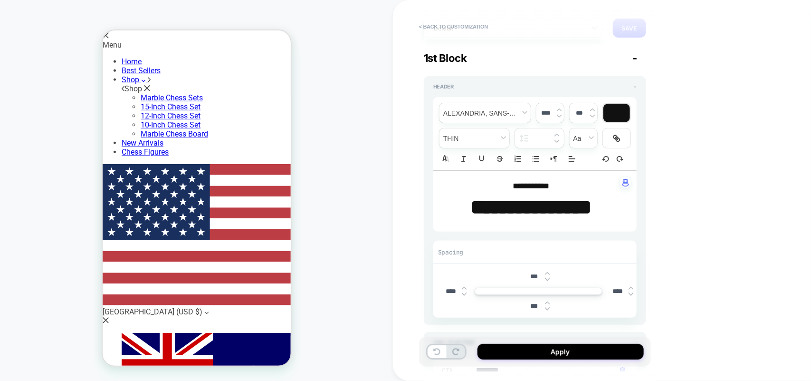
scroll to position [0, 0]
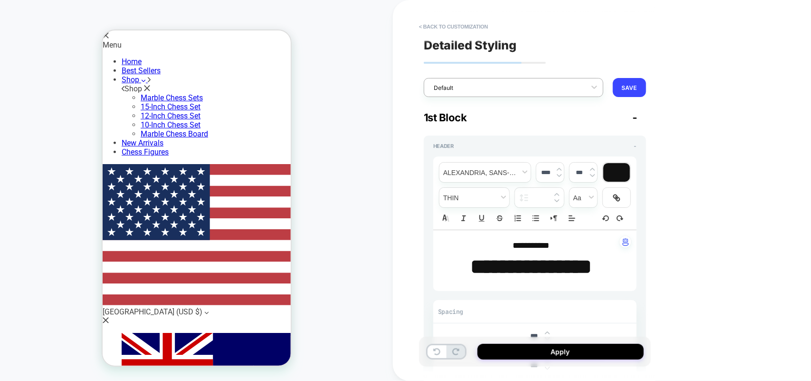
click at [541, 84] on div at bounding box center [507, 87] width 147 height 9
click at [541, 85] on div at bounding box center [507, 87] width 147 height 9
click at [559, 202] on img at bounding box center [557, 201] width 5 height 4
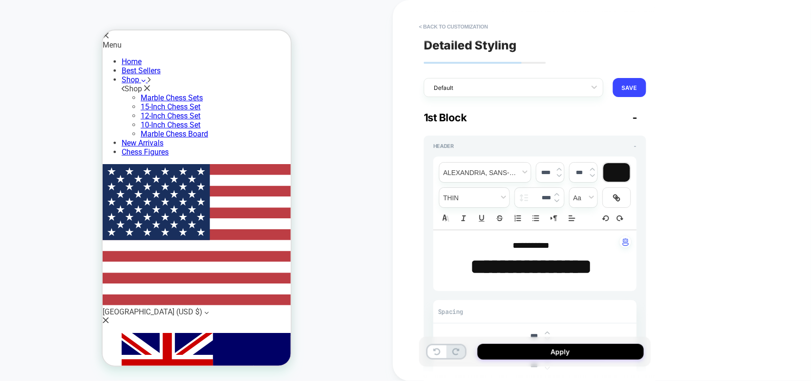
click at [559, 202] on img at bounding box center [557, 201] width 5 height 4
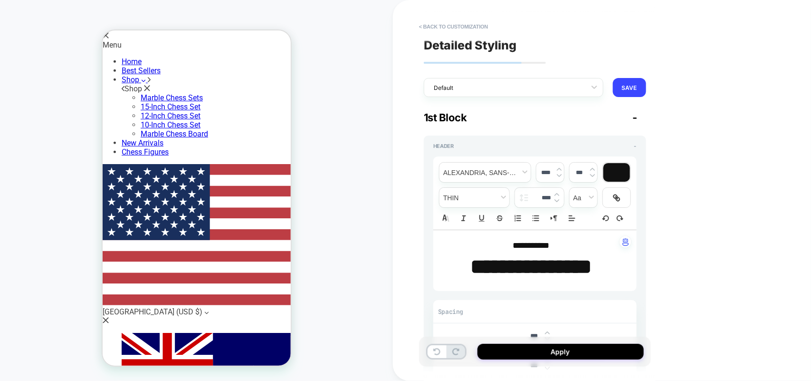
click at [559, 202] on img at bounding box center [557, 201] width 5 height 4
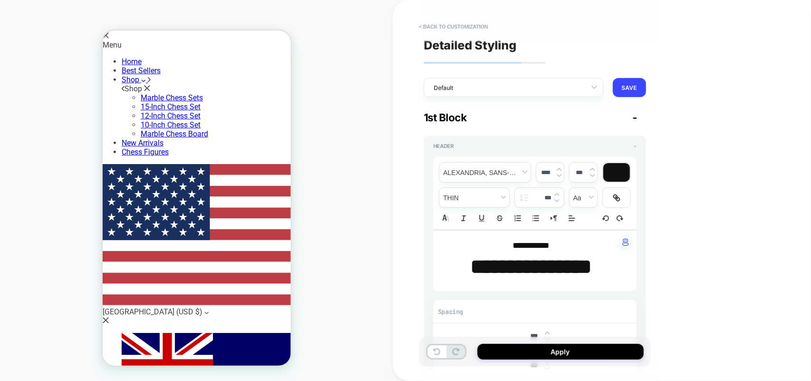
type input "***"
type textarea "*"
type input "****"
type input "***"
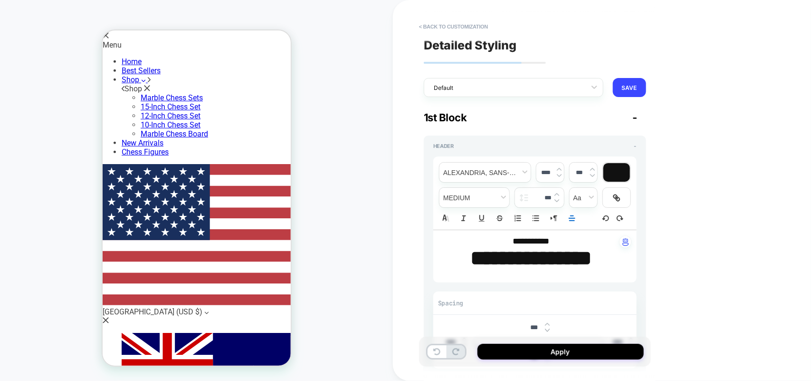
type textarea "*"
click at [556, 201] on img at bounding box center [557, 201] width 5 height 4
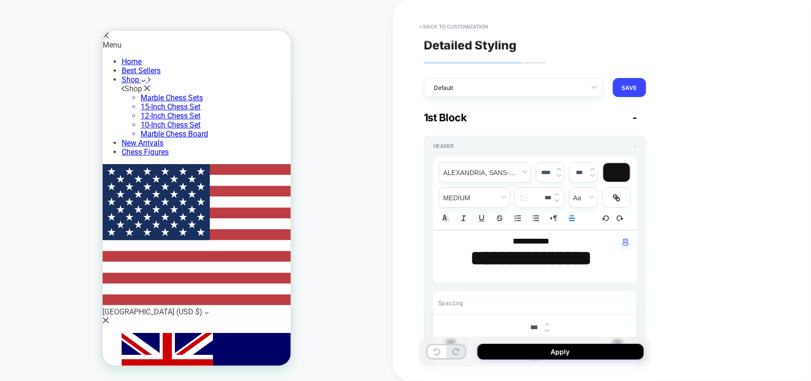
type input "***"
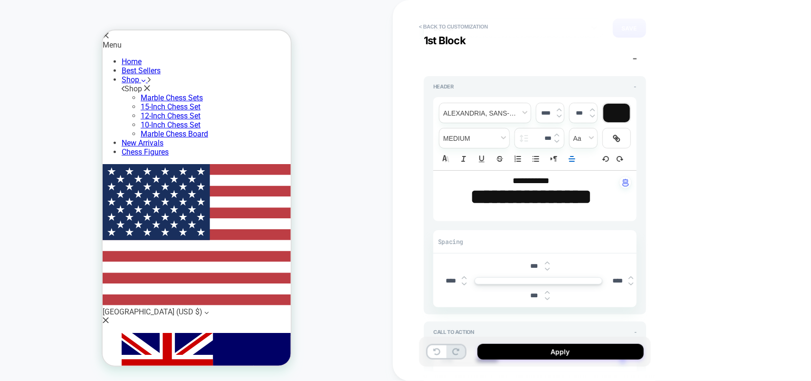
scroll to position [178, 0]
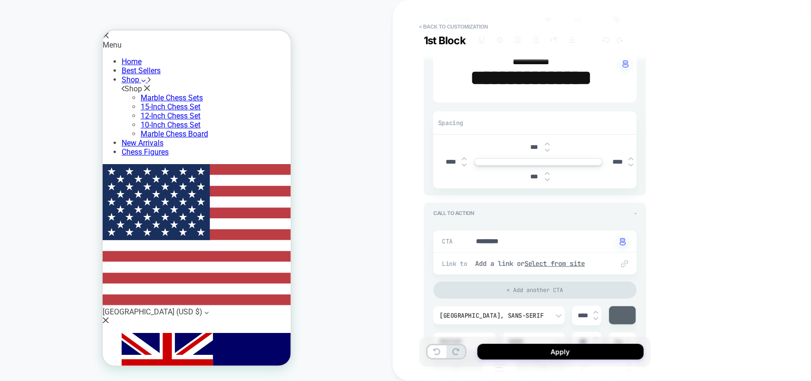
click at [548, 152] on img at bounding box center [547, 150] width 5 height 4
type textarea "*"
type input "****"
click at [548, 152] on img at bounding box center [547, 150] width 5 height 4
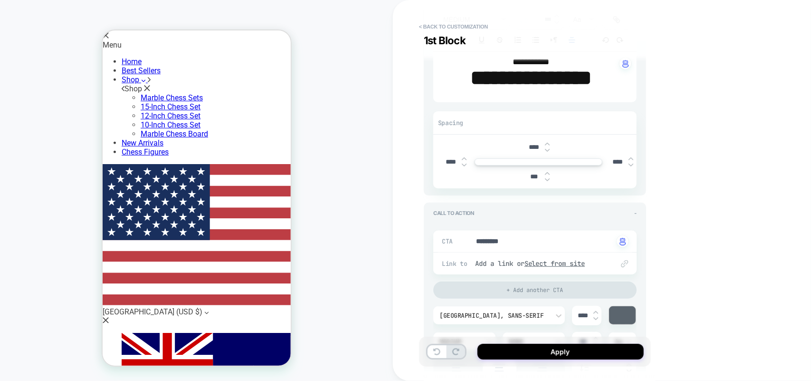
click at [548, 152] on img at bounding box center [547, 150] width 5 height 4
type textarea "*"
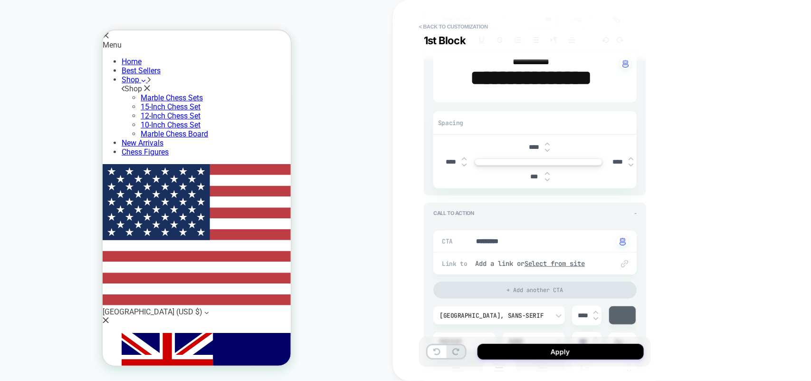
type input "****"
click at [548, 152] on img at bounding box center [547, 150] width 5 height 4
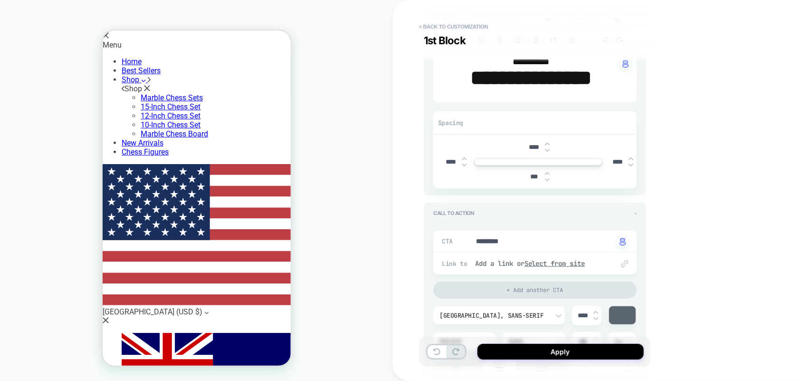
click at [548, 152] on img at bounding box center [547, 150] width 5 height 4
type textarea "*"
type input "*****"
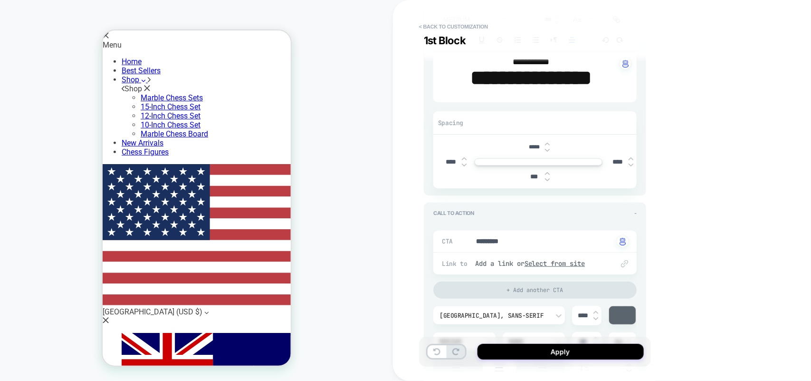
click at [548, 182] on div at bounding box center [547, 177] width 5 height 10
click at [548, 182] on img at bounding box center [547, 180] width 5 height 4
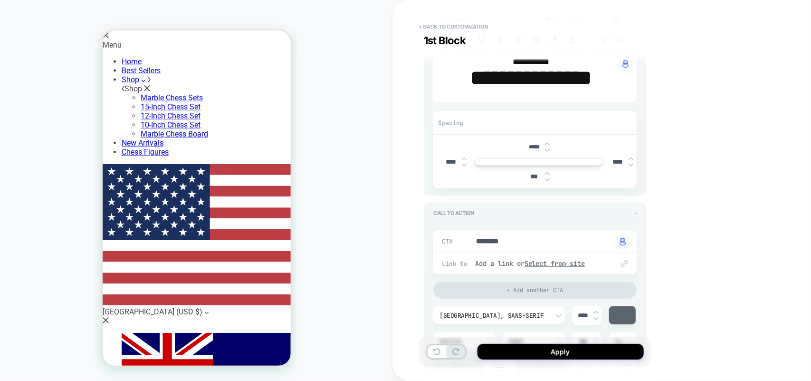
type textarea "*"
type input "****"
click at [548, 182] on img at bounding box center [547, 180] width 5 height 4
type textarea "*"
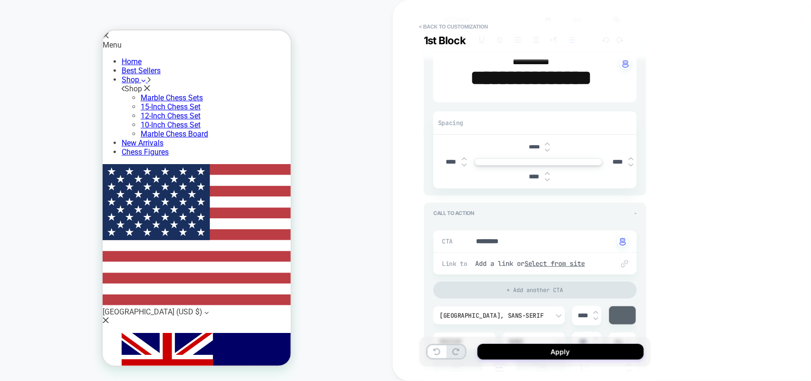
type input "****"
click at [548, 182] on img at bounding box center [547, 180] width 5 height 4
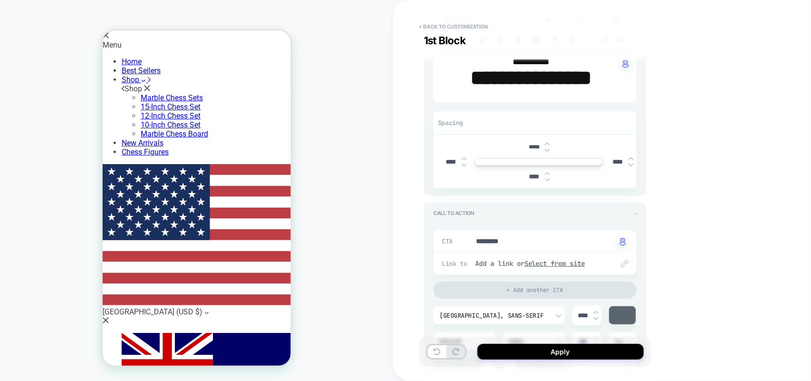
type textarea "*"
type input "****"
click at [548, 182] on img at bounding box center [547, 180] width 5 height 4
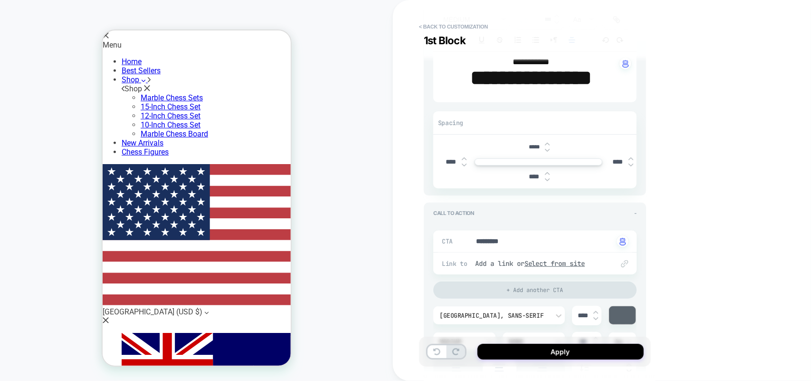
click at [548, 182] on img at bounding box center [547, 180] width 5 height 4
type textarea "*"
type input "*****"
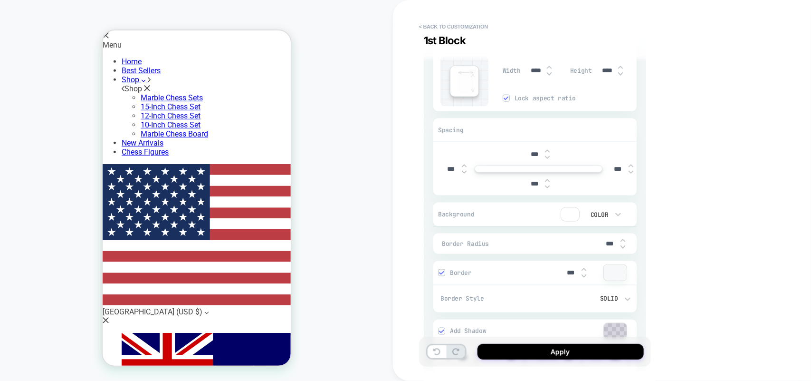
scroll to position [475, 0]
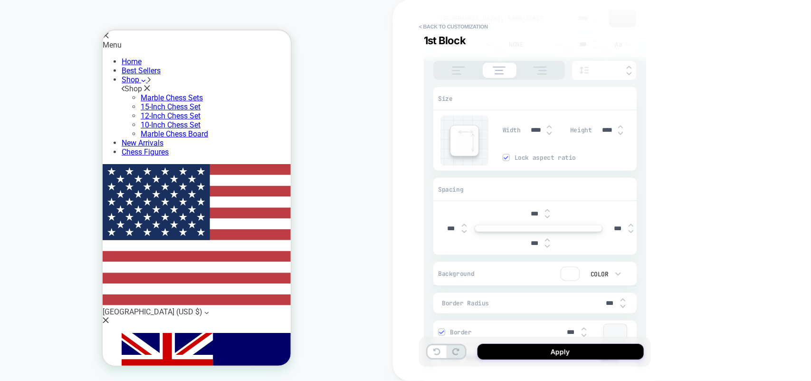
click at [618, 135] on img at bounding box center [620, 133] width 5 height 4
type input "***"
type textarea "*"
click at [618, 135] on img at bounding box center [620, 133] width 5 height 4
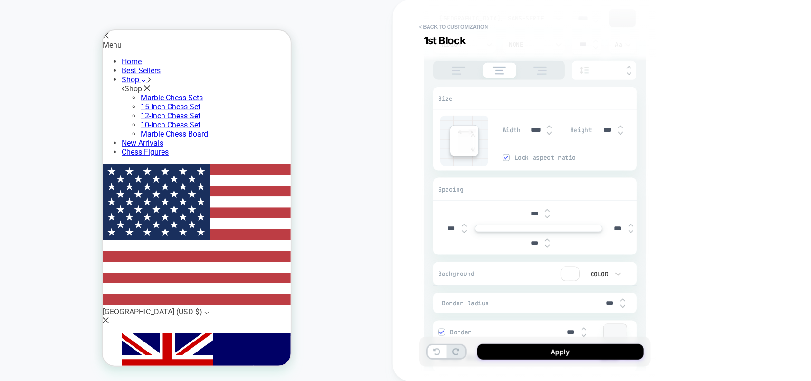
click at [618, 135] on img at bounding box center [620, 133] width 5 height 4
type input "****"
type input "***"
type textarea "*"
click at [618, 135] on img at bounding box center [620, 133] width 5 height 4
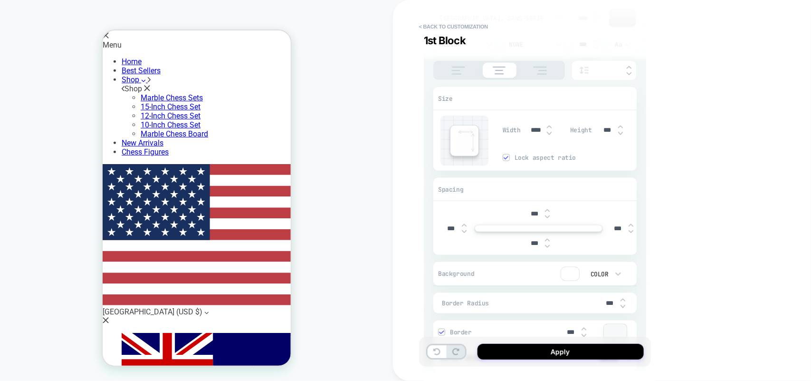
type input "***"
type textarea "*"
click at [618, 135] on img at bounding box center [620, 133] width 5 height 4
type input "***"
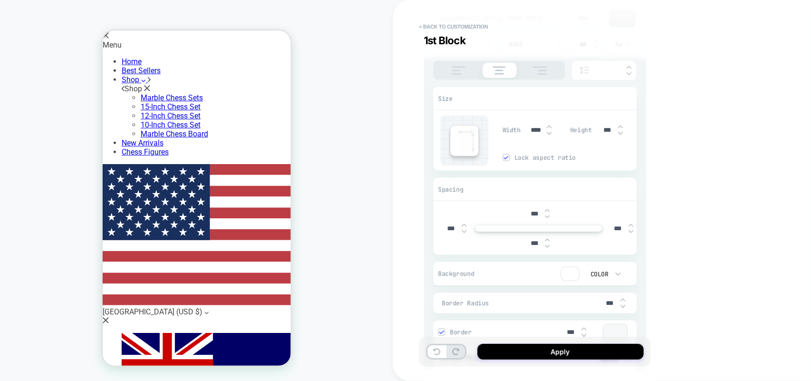
type textarea "*"
click at [618, 135] on img at bounding box center [620, 133] width 5 height 4
type input "****"
type input "***"
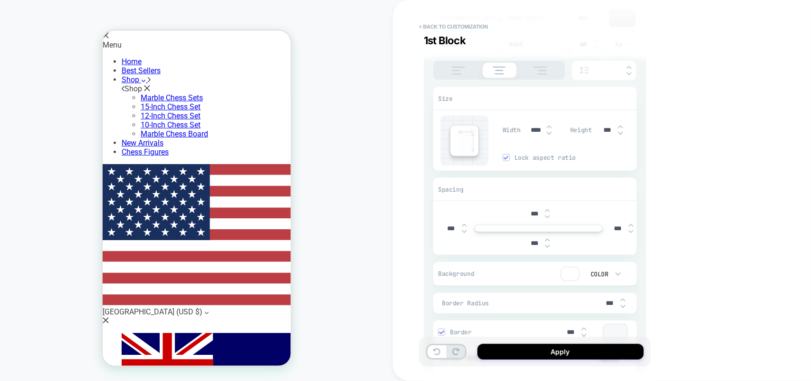
click at [618, 135] on img at bounding box center [620, 133] width 5 height 4
type textarea "*"
click at [618, 135] on img at bounding box center [620, 133] width 5 height 4
type input "****"
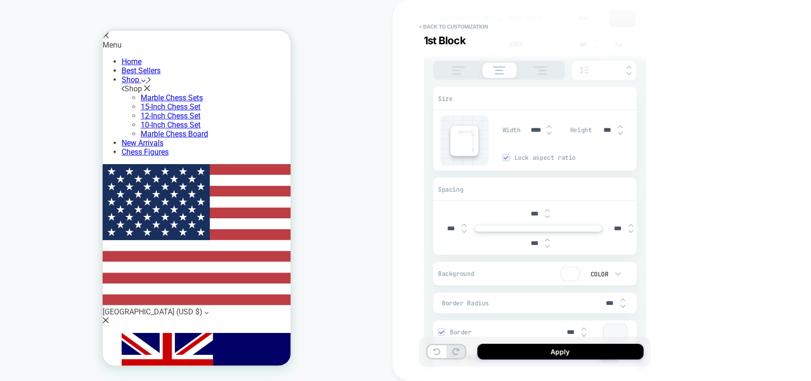
type textarea "*"
type input "****"
type textarea "*"
type input "***"
type textarea "*"
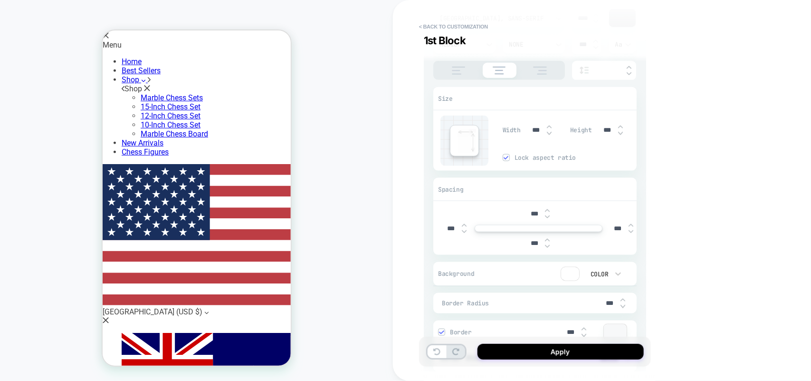
click at [618, 129] on img at bounding box center [620, 127] width 5 height 4
type input "***"
type textarea "*"
click at [618, 129] on img at bounding box center [620, 127] width 5 height 4
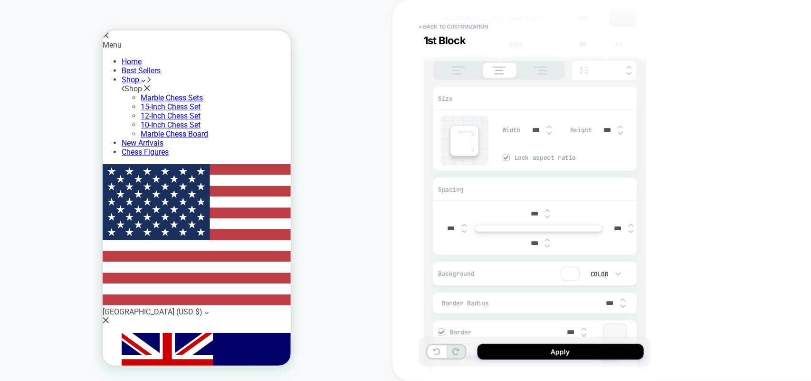
type input "***"
type textarea "*"
click at [618, 129] on img at bounding box center [620, 127] width 5 height 4
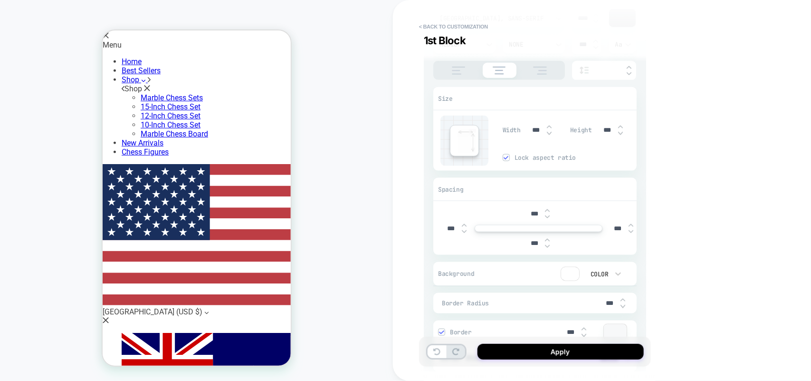
type input "***"
type textarea "*"
click at [618, 129] on img at bounding box center [620, 127] width 5 height 4
type input "***"
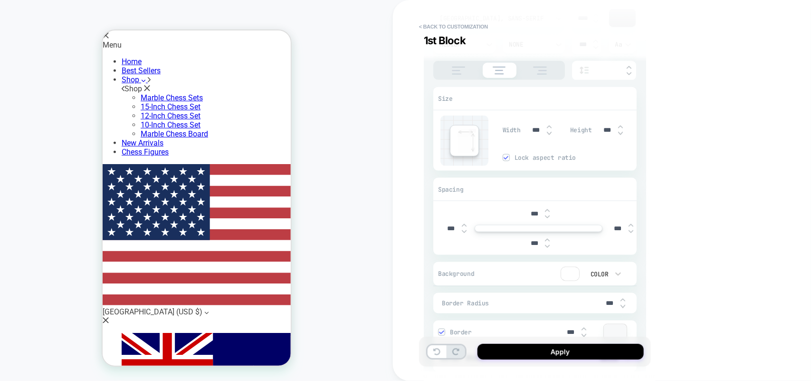
type input "***"
type textarea "*"
click at [618, 129] on img at bounding box center [620, 127] width 5 height 4
type input "***"
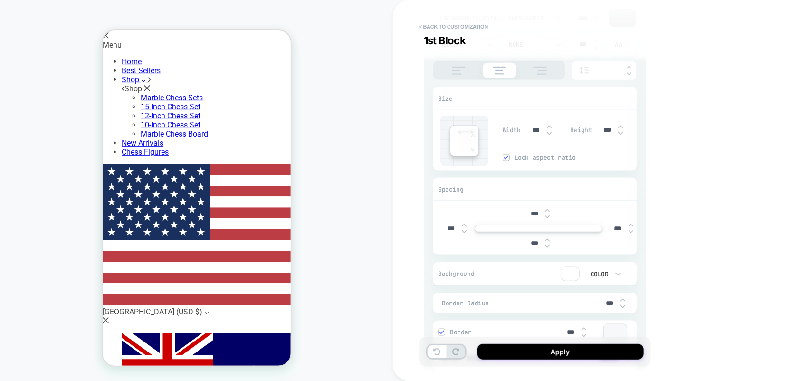
type textarea "*"
type input "****"
type textarea "*"
type input "****"
type textarea "*"
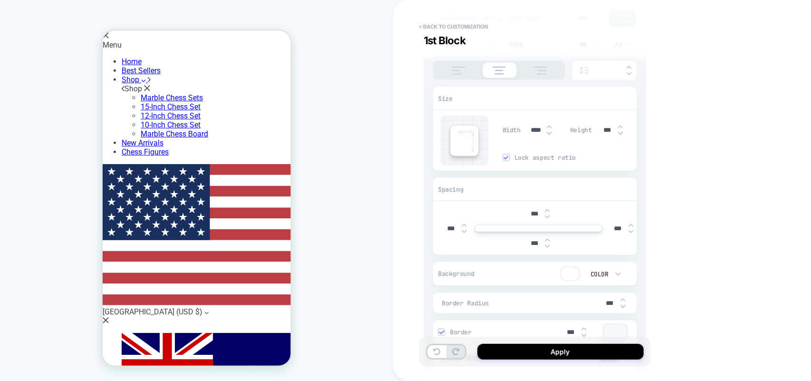
click at [618, 129] on img at bounding box center [620, 127] width 5 height 4
type input "****"
type textarea "*"
type input "****"
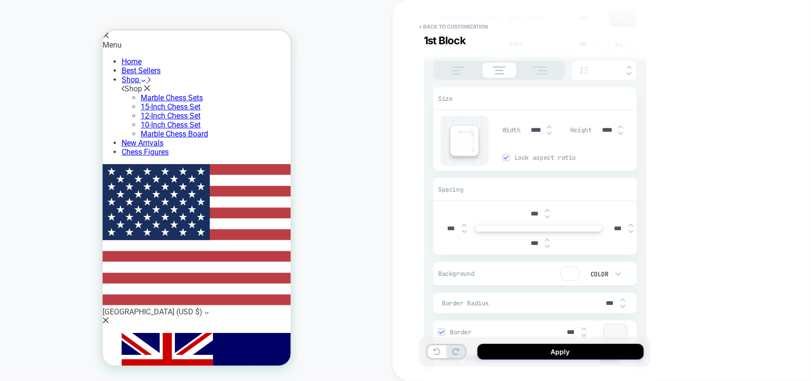
type textarea "*"
type input "****"
type textarea "*"
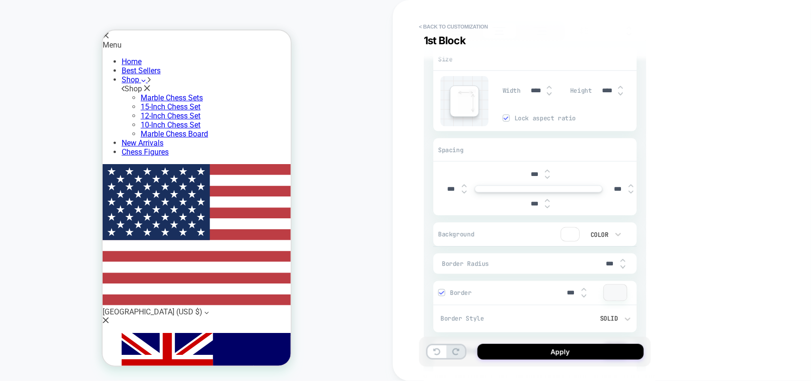
scroll to position [535, 0]
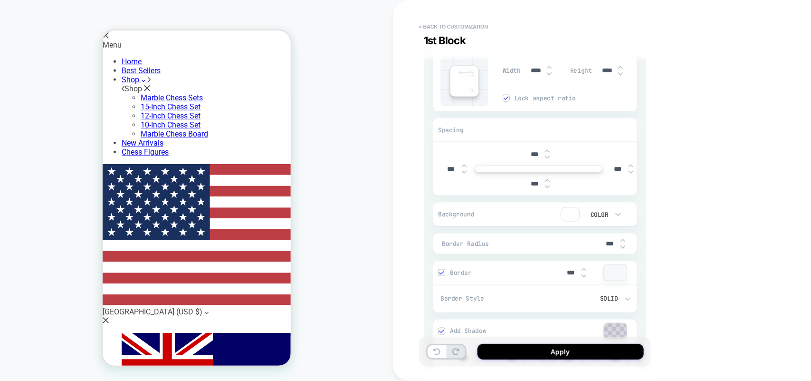
click at [549, 159] on img at bounding box center [547, 157] width 5 height 4
type input "***"
type textarea "*"
click at [549, 159] on img at bounding box center [547, 157] width 5 height 4
type input "***"
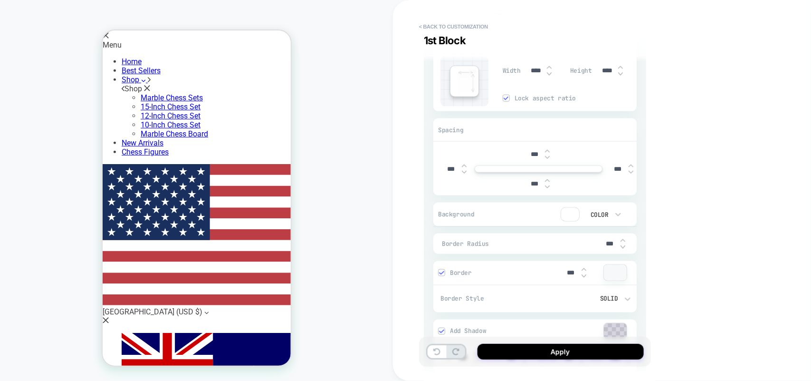
type textarea "*"
click at [549, 159] on img at bounding box center [547, 157] width 5 height 4
type input "***"
type textarea "*"
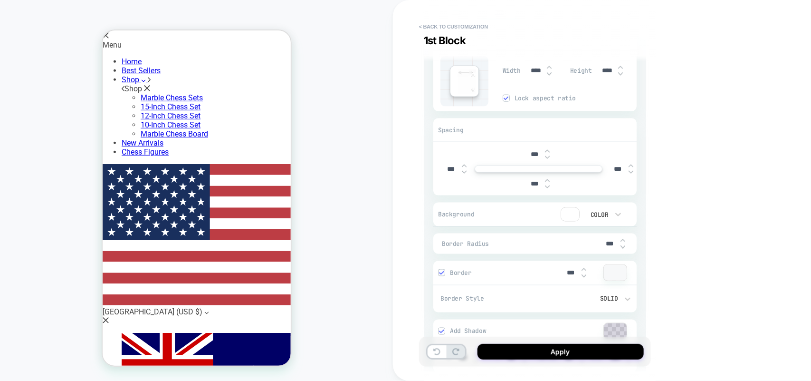
click at [549, 159] on img at bounding box center [547, 157] width 5 height 4
type input "***"
type textarea "*"
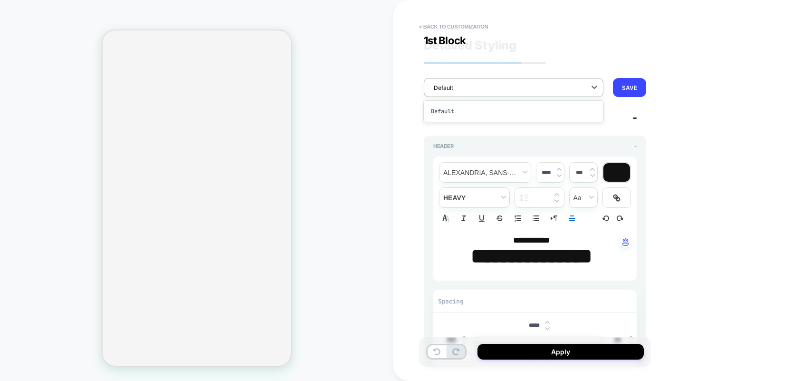
click at [472, 81] on div "Default" at bounding box center [507, 87] width 157 height 13
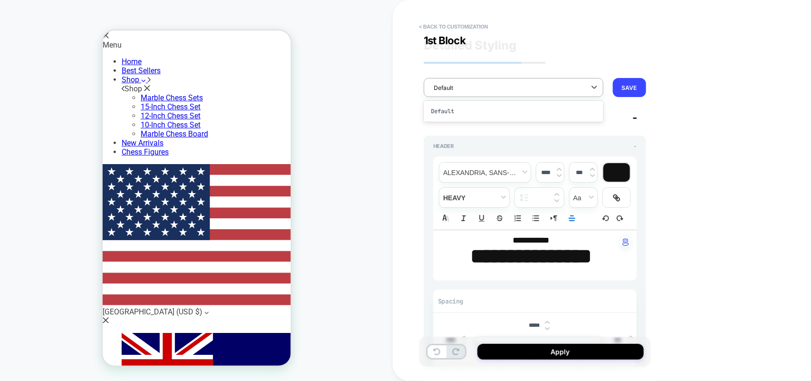
scroll to position [18, 0]
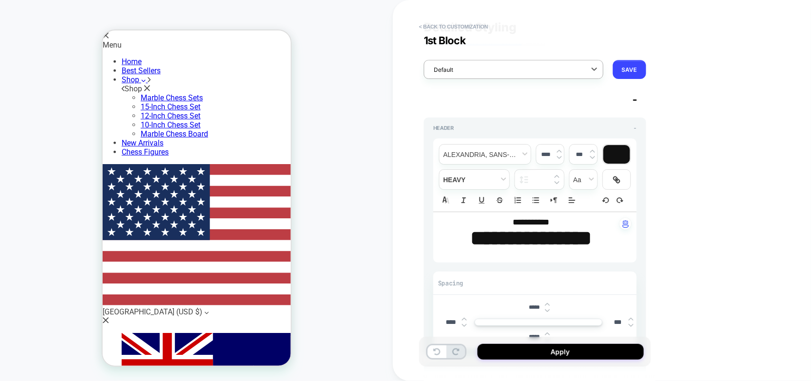
click at [472, 74] on div "Default" at bounding box center [507, 69] width 157 height 13
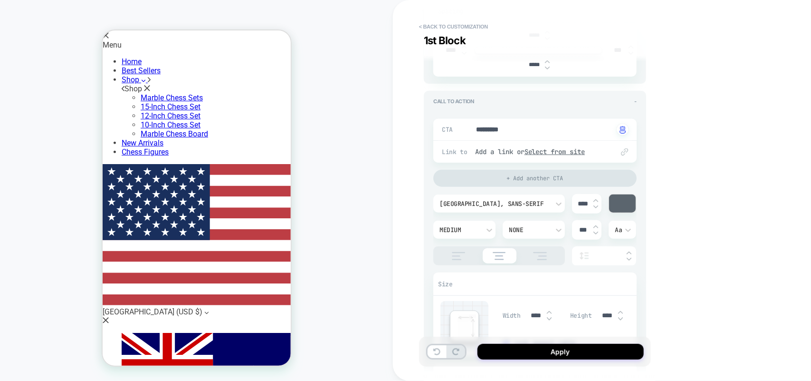
scroll to position [315, 0]
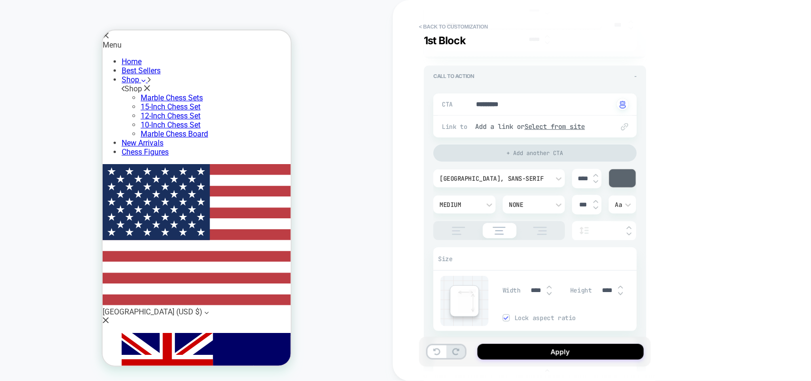
click at [618, 234] on input "text" at bounding box center [609, 230] width 26 height 7
click at [629, 236] on div at bounding box center [629, 231] width 5 height 10
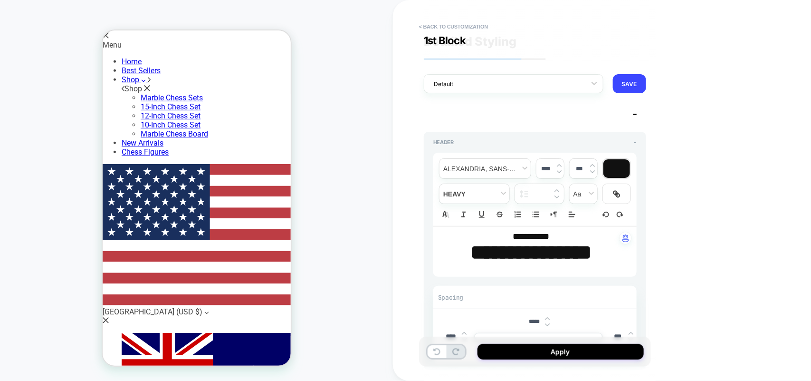
scroll to position [0, 0]
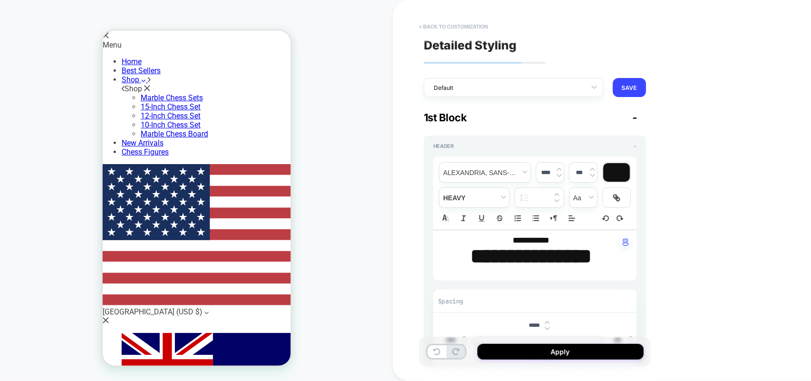
click at [436, 20] on button "< Back to customization" at bounding box center [453, 26] width 78 height 15
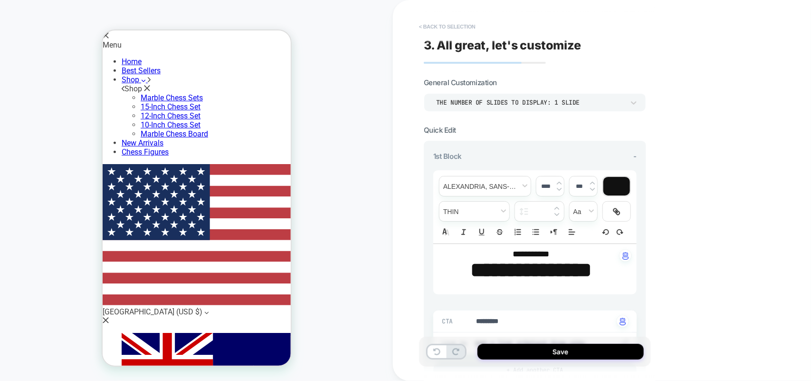
click at [445, 24] on button "< Back to selection" at bounding box center [447, 26] width 66 height 15
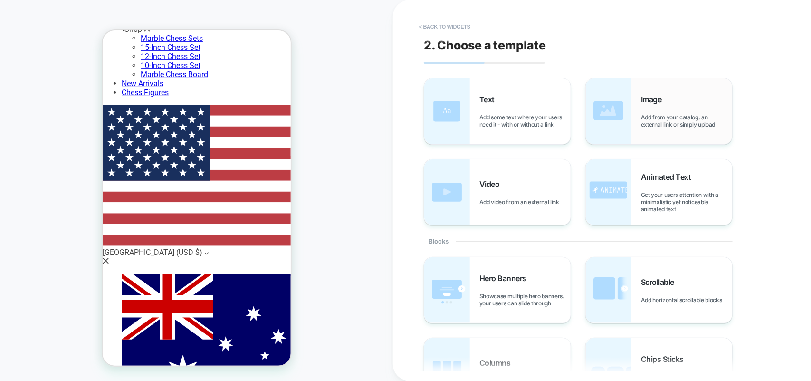
click at [644, 107] on div "Image Add from your catalog, an external link or simply upload" at bounding box center [686, 111] width 91 height 33
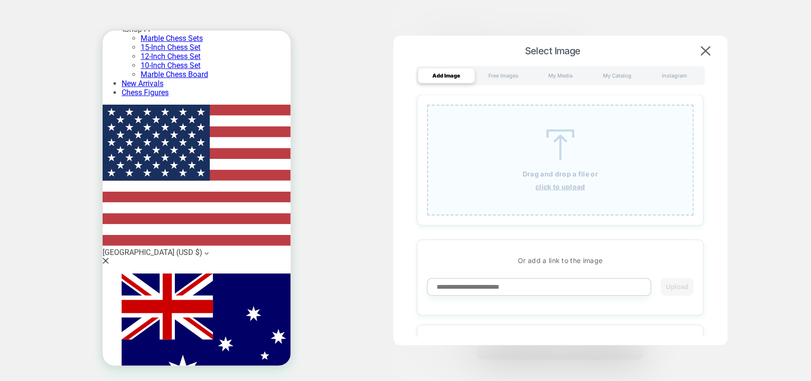
click at [567, 164] on div "Drag and drop a file or click to upload" at bounding box center [560, 160] width 267 height 111
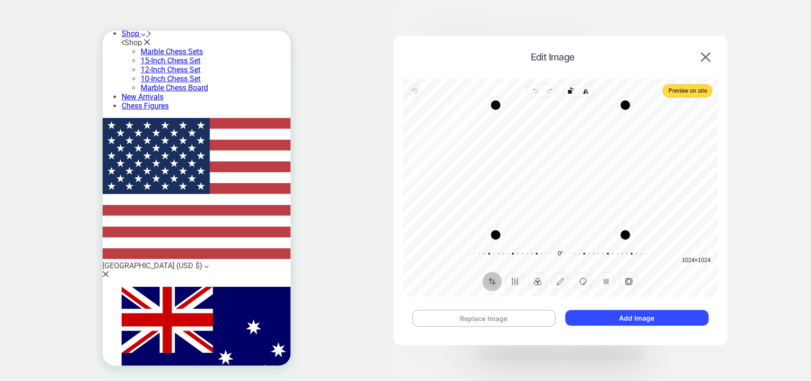
scroll to position [238, 0]
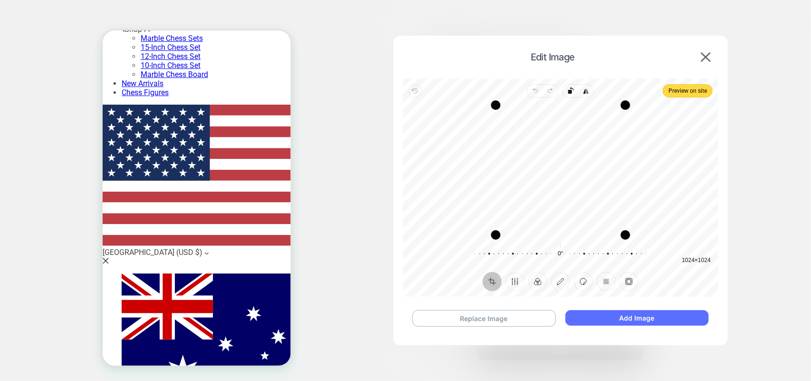
click at [603, 313] on button "Add Image" at bounding box center [636, 318] width 143 height 16
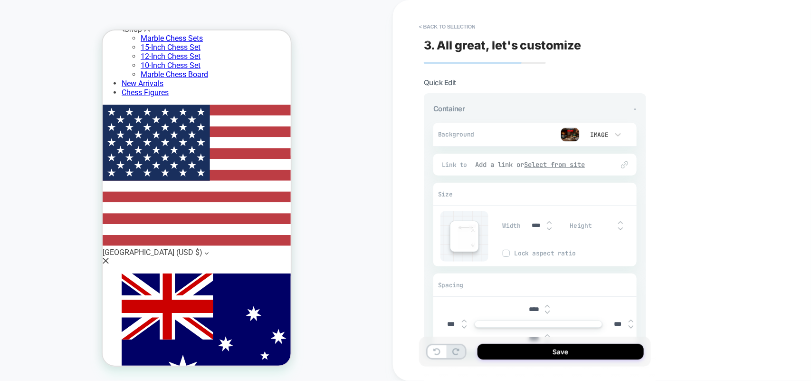
click at [556, 162] on u "Select from site" at bounding box center [555, 164] width 61 height 9
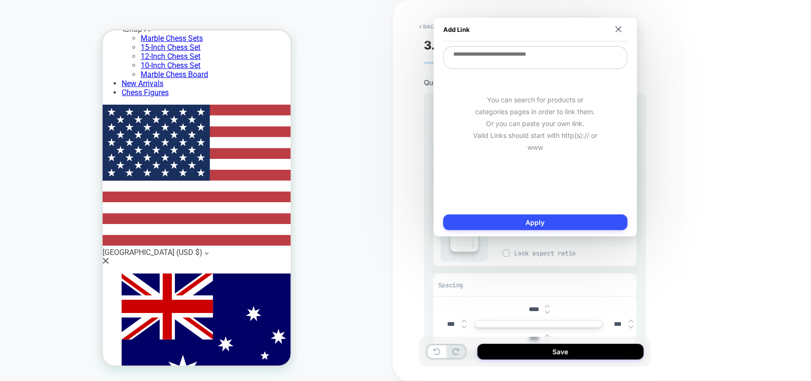
click at [486, 58] on textarea at bounding box center [535, 57] width 184 height 23
type textarea "*"
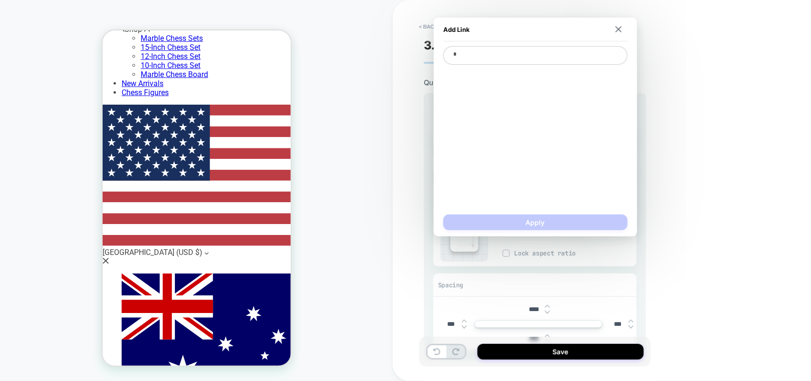
type textarea "*"
type textarea "**"
type textarea "*"
type textarea "***"
type textarea "*"
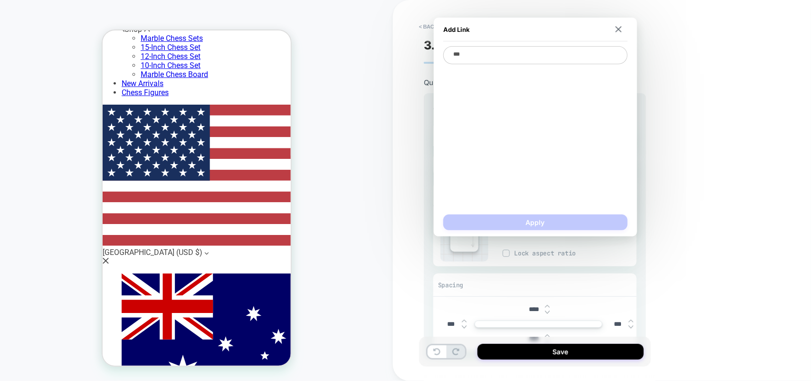
type textarea "****"
type textarea "*"
type textarea "*****"
type textarea "*"
type textarea "******"
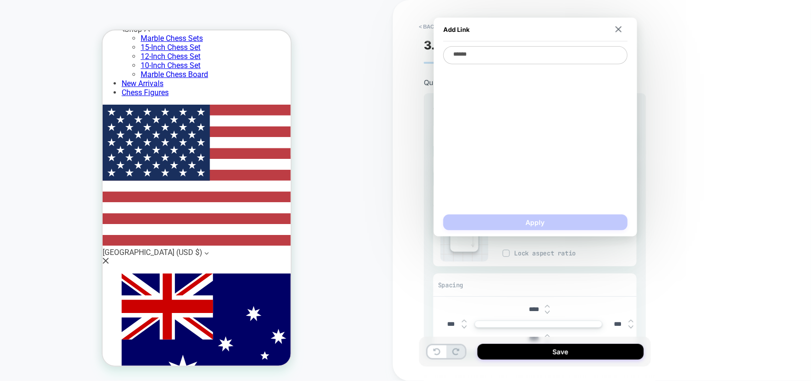
type textarea "*"
type textarea "******"
click at [512, 77] on span "Holiday Day Gifts (Category)" at bounding box center [535, 74] width 175 height 9
type textarea "*"
type textarea "**********"
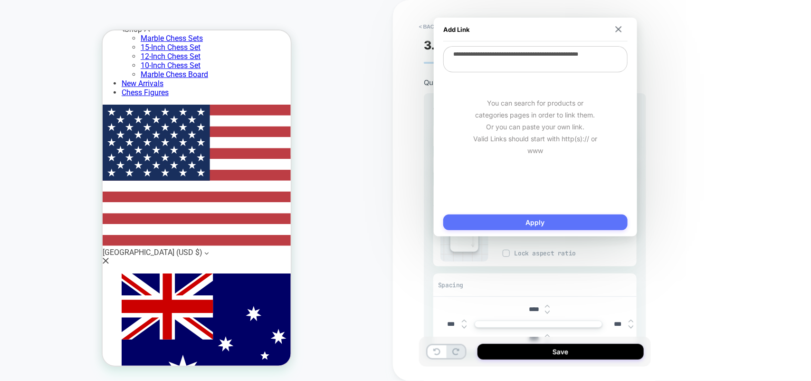
click at [528, 216] on button "Apply" at bounding box center [535, 222] width 184 height 16
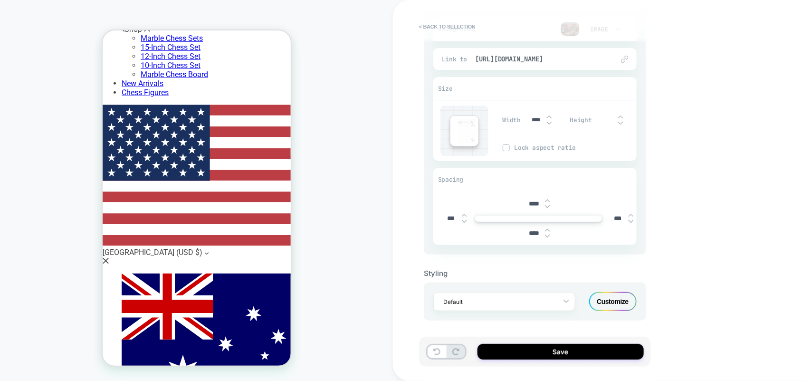
scroll to position [106, 0]
click at [545, 205] on img at bounding box center [547, 206] width 5 height 4
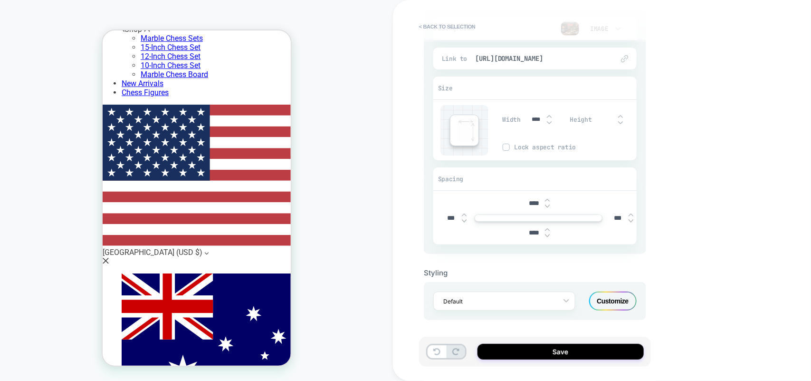
click at [545, 205] on img at bounding box center [547, 206] width 5 height 4
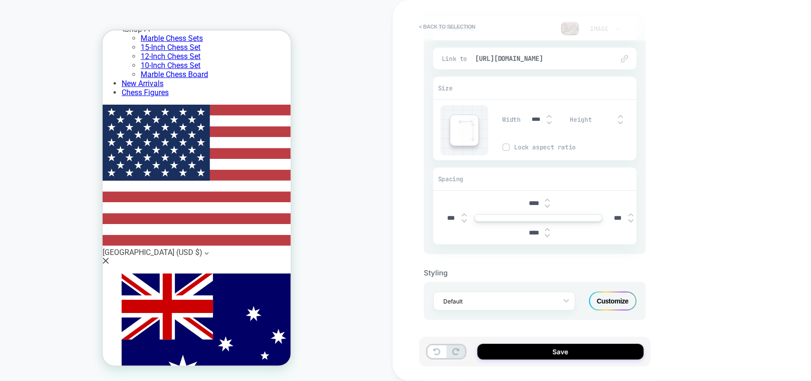
click at [545, 205] on img at bounding box center [547, 206] width 5 height 4
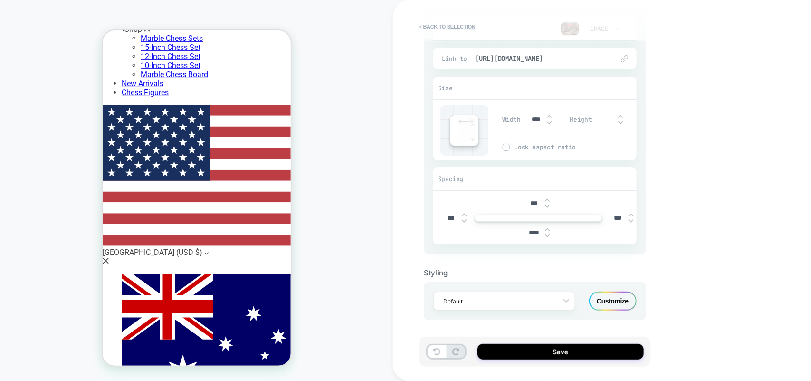
click at [545, 205] on img at bounding box center [547, 206] width 5 height 4
type input "***"
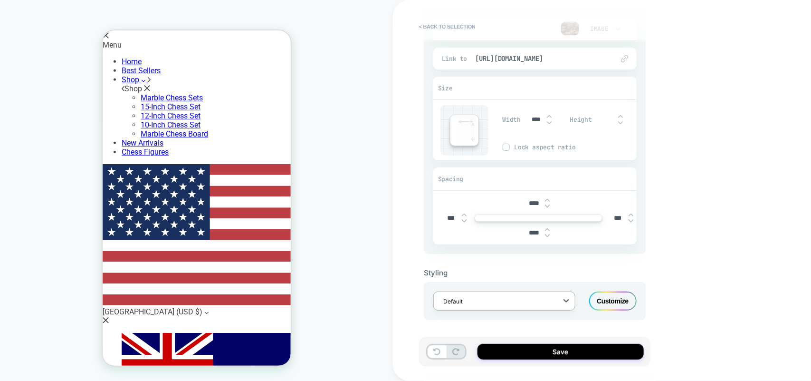
click at [557, 306] on div "Default" at bounding box center [504, 300] width 142 height 19
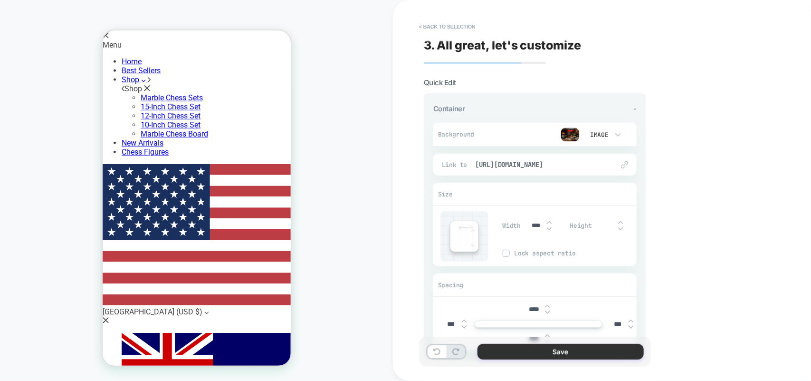
click at [524, 344] on button "Save" at bounding box center [561, 352] width 166 height 16
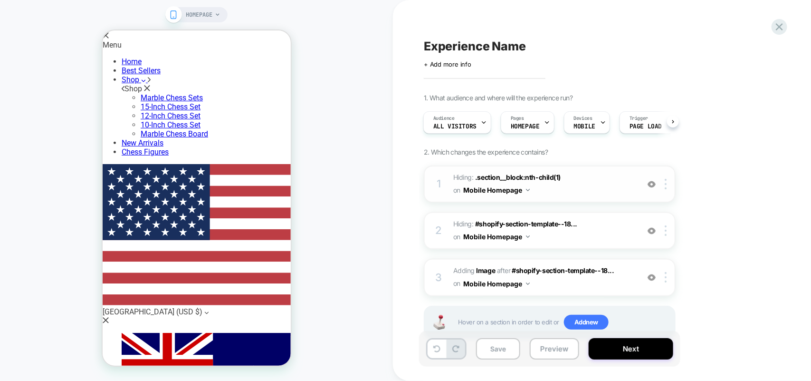
scroll to position [29, 0]
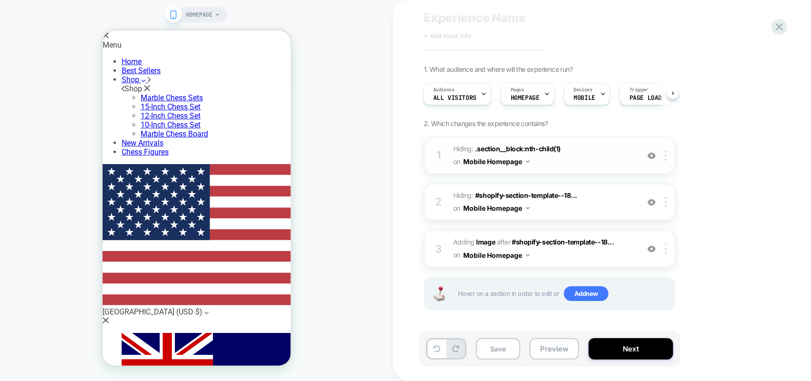
click at [650, 156] on img at bounding box center [652, 156] width 8 height 8
click at [661, 155] on div at bounding box center [668, 155] width 16 height 10
click at [715, 148] on div "1. What audience and where will the experience run? Audience All Visitors Pages…" at bounding box center [597, 199] width 347 height 269
click at [663, 157] on div at bounding box center [668, 155] width 16 height 10
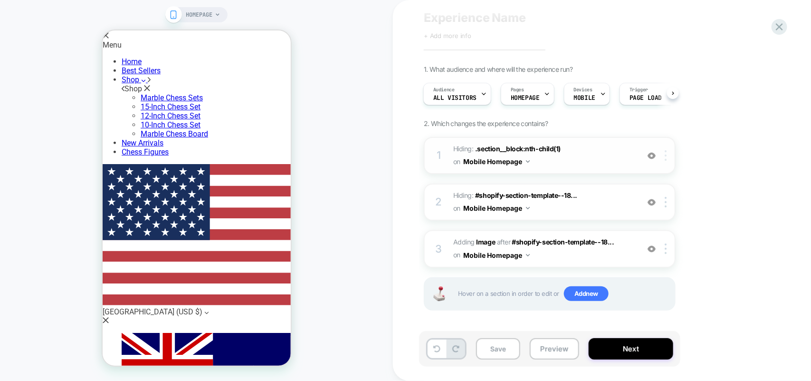
click at [665, 154] on img at bounding box center [666, 155] width 2 height 10
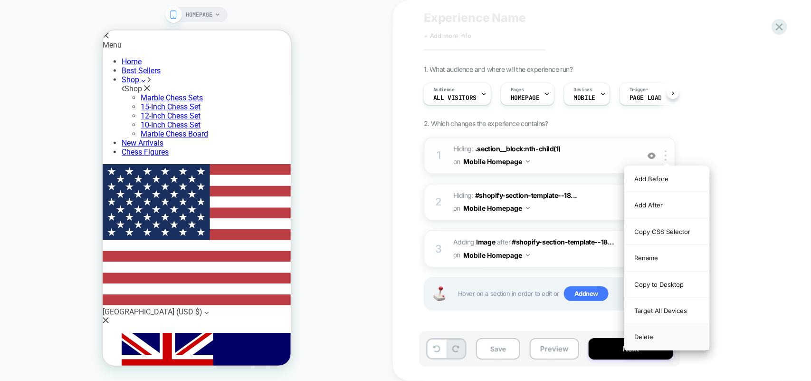
click at [657, 333] on div "Delete" at bounding box center [667, 337] width 85 height 26
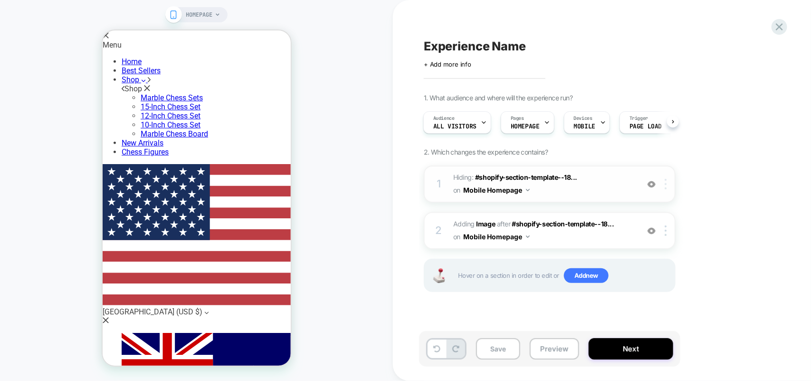
click at [663, 181] on div at bounding box center [668, 184] width 16 height 10
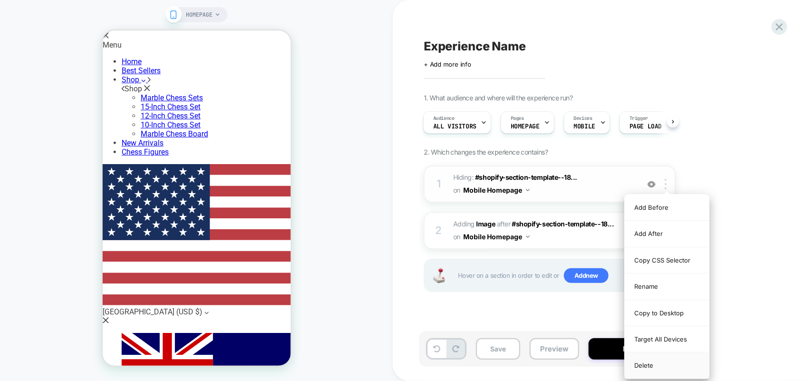
click at [649, 367] on div "Delete" at bounding box center [667, 365] width 85 height 26
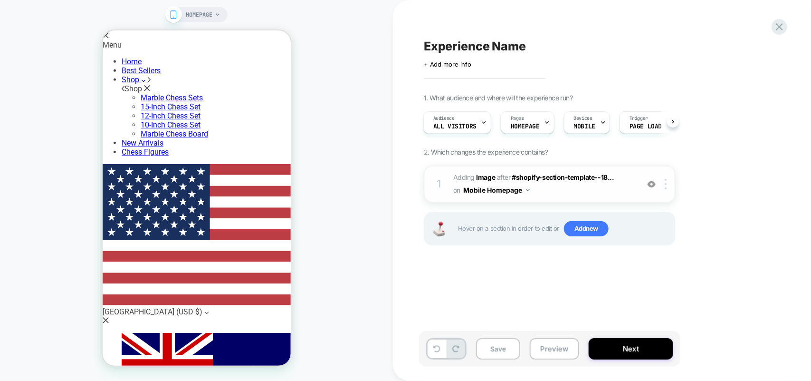
click at [624, 172] on span "#_loomi_addon_1757941231577 Adding Image AFTER #shopify-section-template--18...…" at bounding box center [543, 184] width 181 height 26
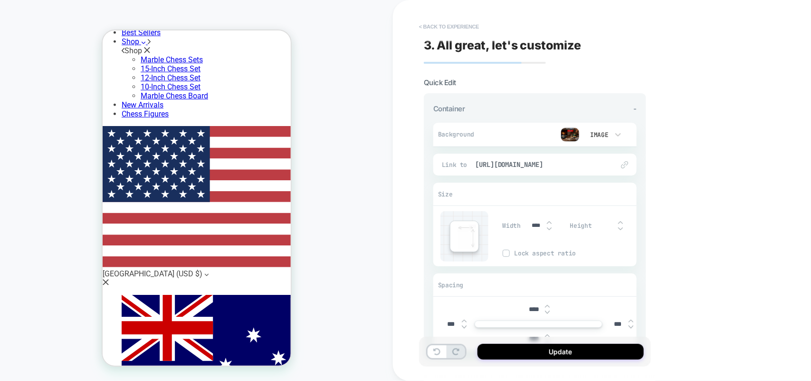
click at [455, 27] on button "< Back to experience" at bounding box center [448, 26] width 69 height 15
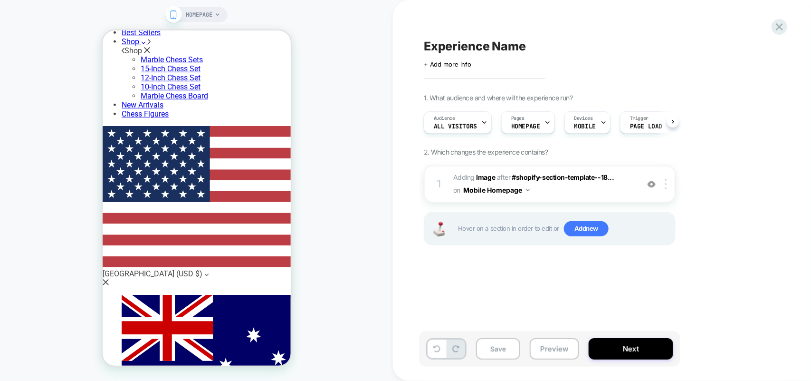
scroll to position [0, 0]
click at [638, 350] on button "Next" at bounding box center [631, 348] width 85 height 21
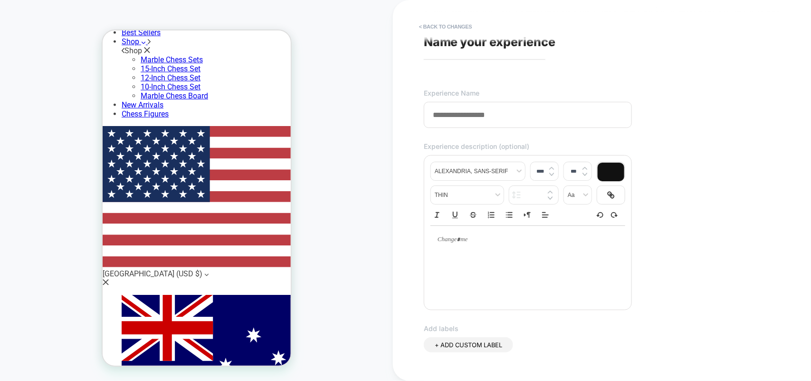
scroll to position [0, 0]
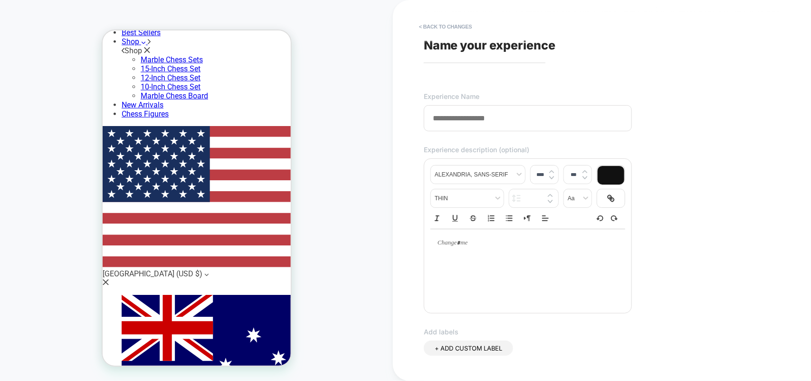
click at [557, 126] on input at bounding box center [528, 118] width 208 height 26
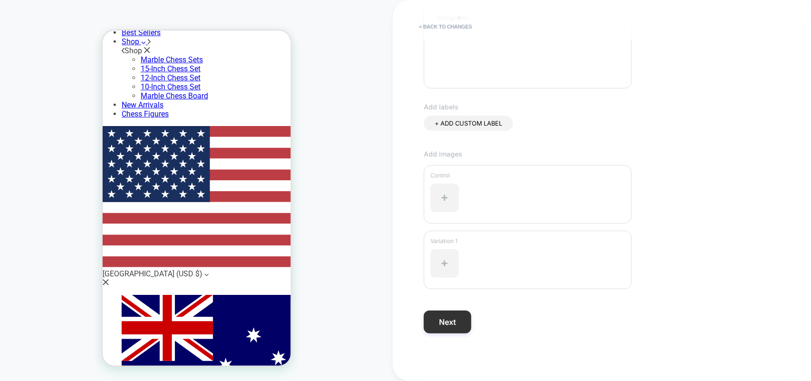
type input "**********"
click at [458, 326] on button "Next" at bounding box center [448, 321] width 48 height 23
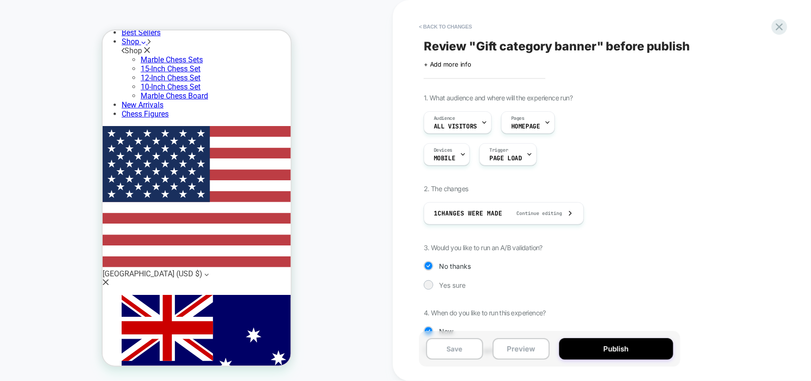
scroll to position [37, 0]
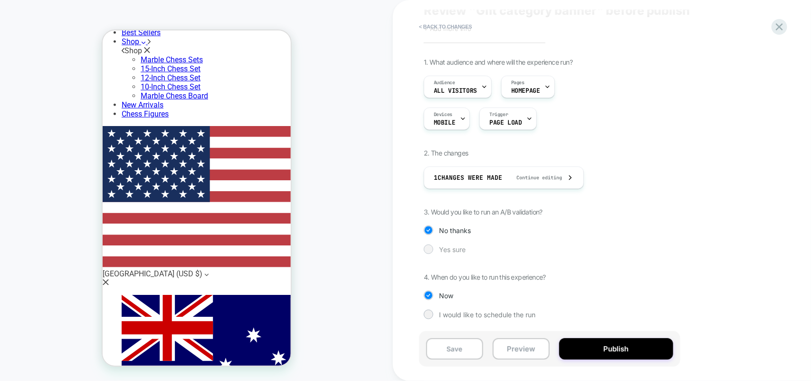
click at [429, 248] on div at bounding box center [428, 248] width 7 height 7
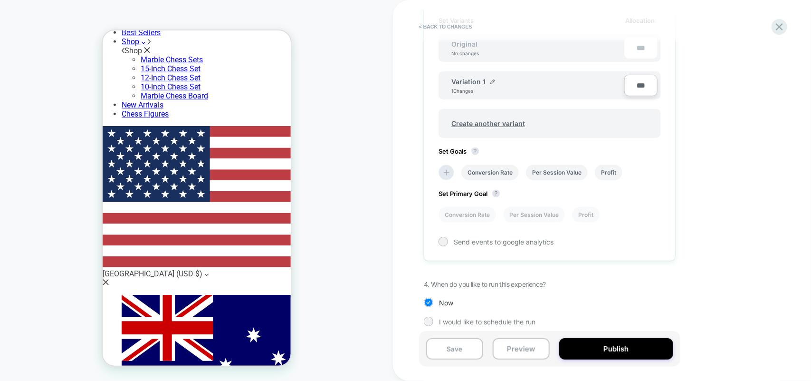
scroll to position [304, 0]
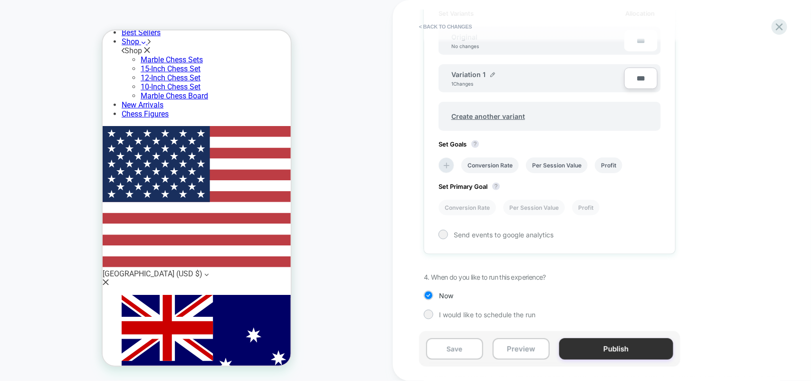
click at [612, 346] on button "Publish" at bounding box center [616, 348] width 114 height 21
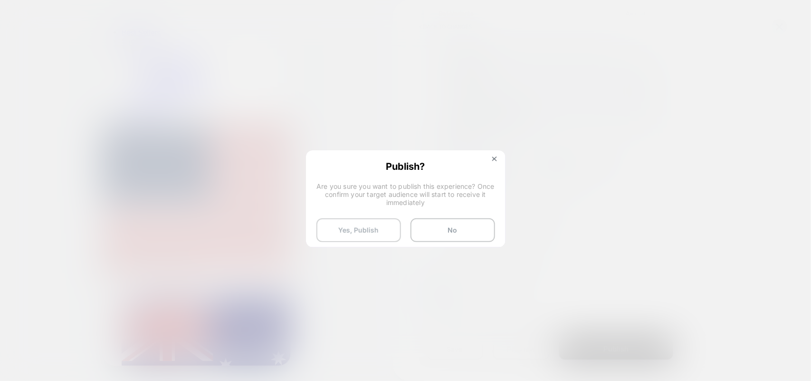
click at [363, 226] on button "Yes, Publish" at bounding box center [358, 230] width 85 height 24
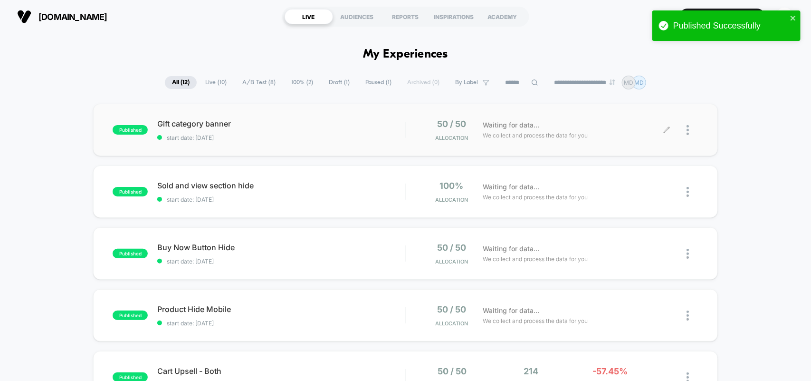
click at [691, 127] on div at bounding box center [693, 130] width 12 height 22
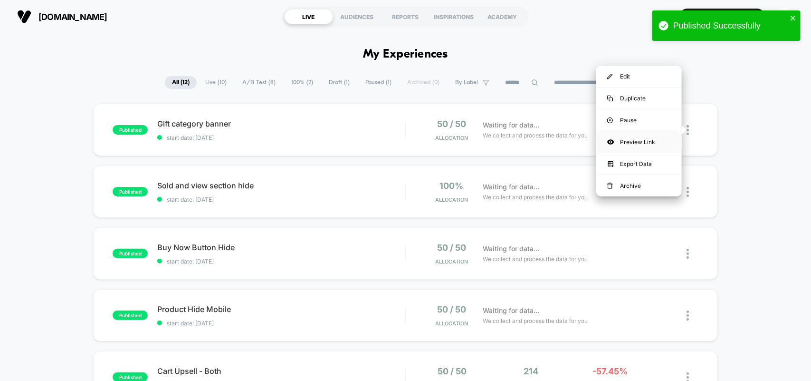
click at [640, 131] on div "Preview Link" at bounding box center [639, 141] width 86 height 21
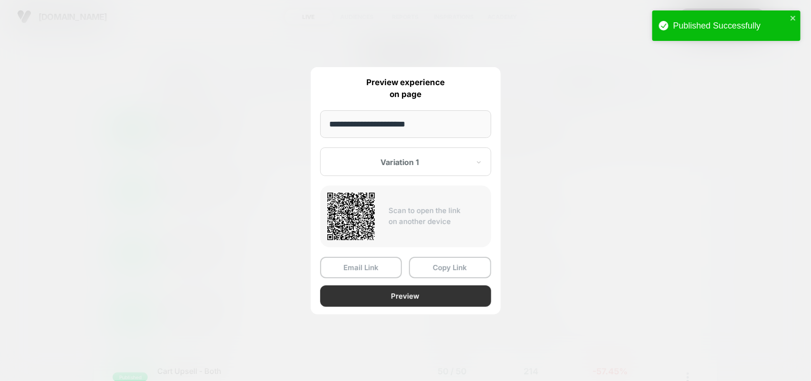
click at [382, 298] on button "Preview" at bounding box center [405, 295] width 171 height 21
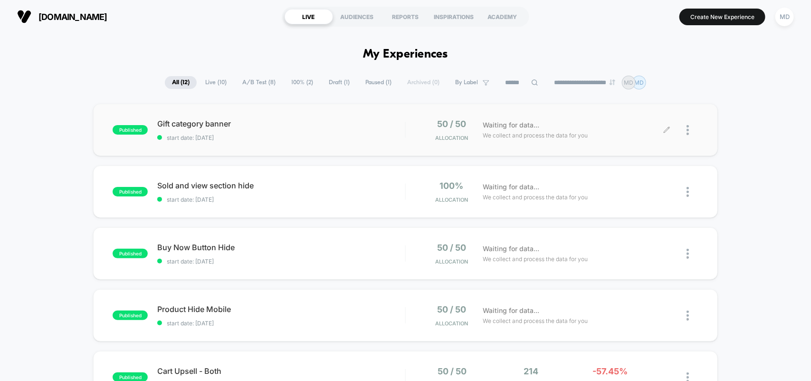
click at [690, 129] on div at bounding box center [693, 130] width 12 height 22
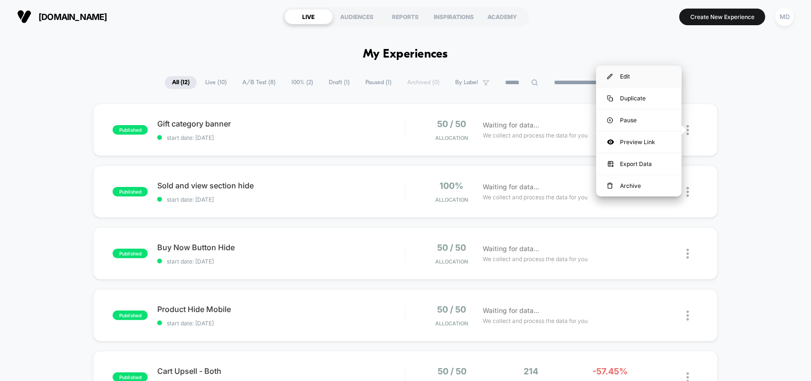
click at [609, 77] on img at bounding box center [610, 77] width 6 height 6
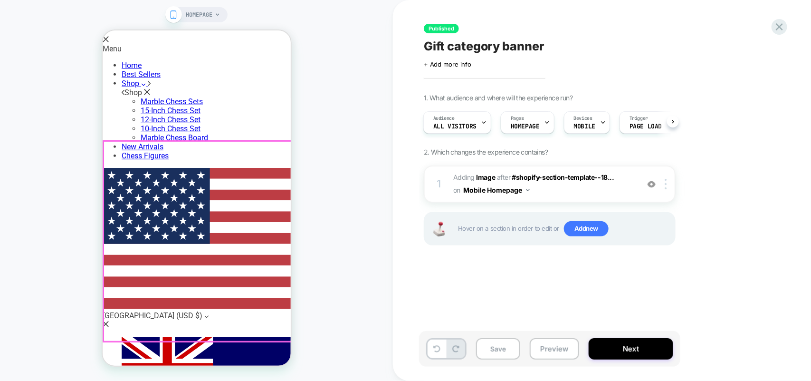
scroll to position [59, 0]
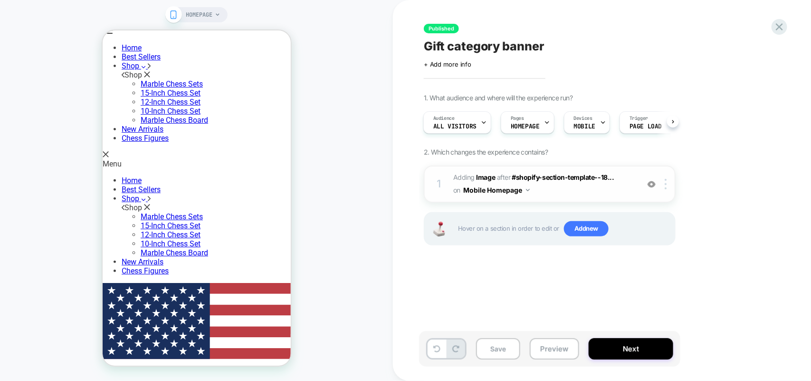
click at [652, 189] on div at bounding box center [652, 184] width 16 height 10
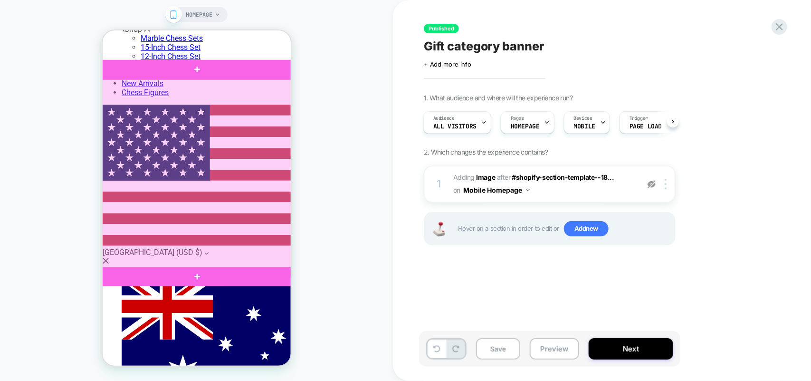
click at [246, 185] on div at bounding box center [198, 173] width 194 height 189
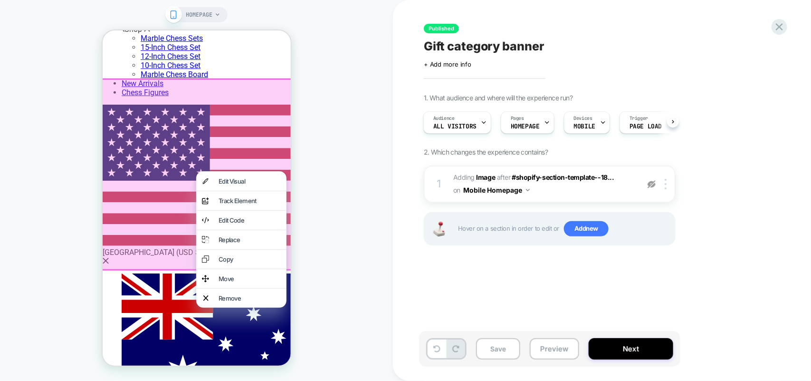
click at [234, 288] on div at bounding box center [241, 287] width 90 height 0
click at [234, 307] on div "Remove" at bounding box center [241, 297] width 90 height 19
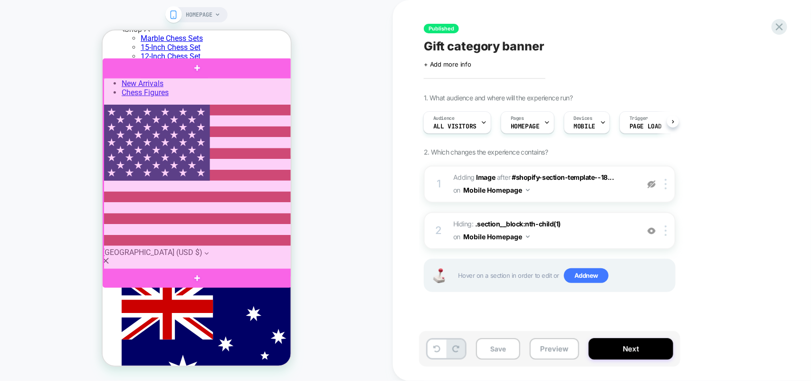
click at [203, 209] on div at bounding box center [197, 172] width 189 height 191
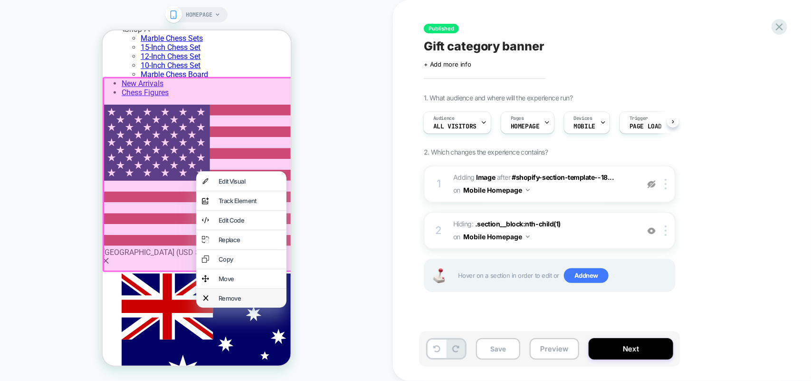
click at [234, 301] on div "Remove" at bounding box center [249, 298] width 62 height 8
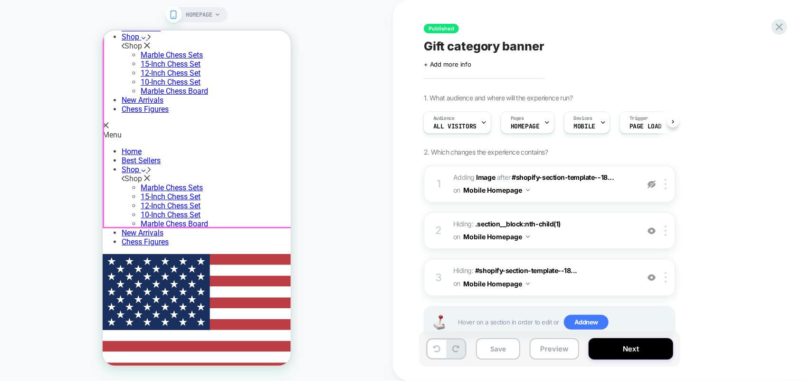
scroll to position [0, 0]
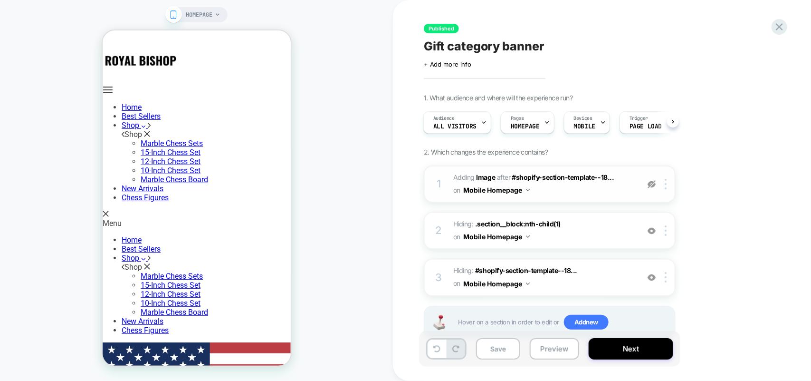
click at [651, 183] on img at bounding box center [652, 184] width 8 height 8
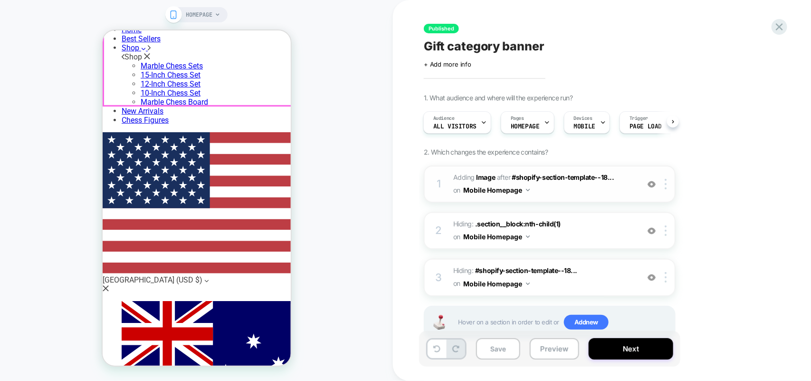
scroll to position [238, 0]
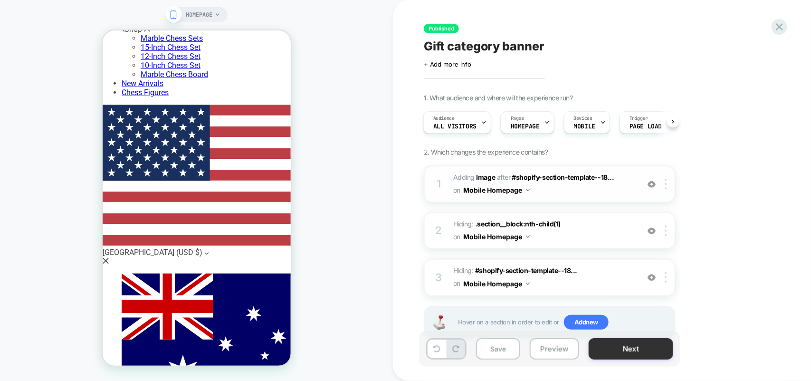
click at [657, 346] on button "Next" at bounding box center [631, 348] width 85 height 21
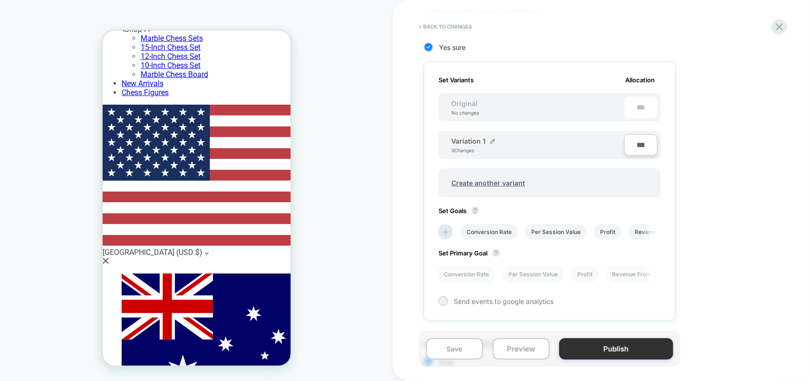
click at [637, 352] on button "Publish" at bounding box center [616, 348] width 114 height 21
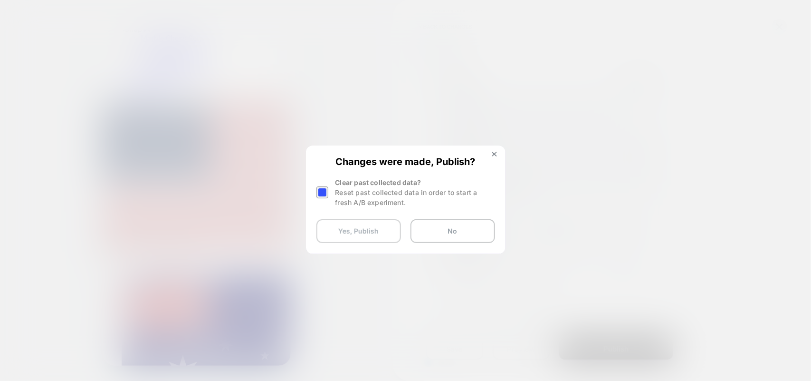
click at [373, 231] on button "Yes, Publish" at bounding box center [358, 231] width 85 height 24
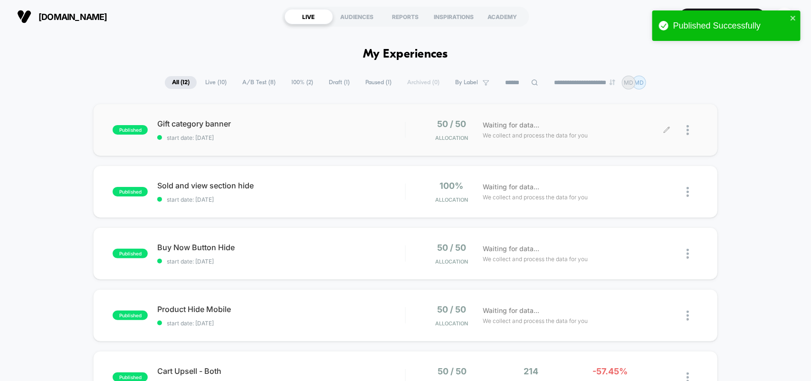
click at [686, 131] on div at bounding box center [682, 130] width 31 height 22
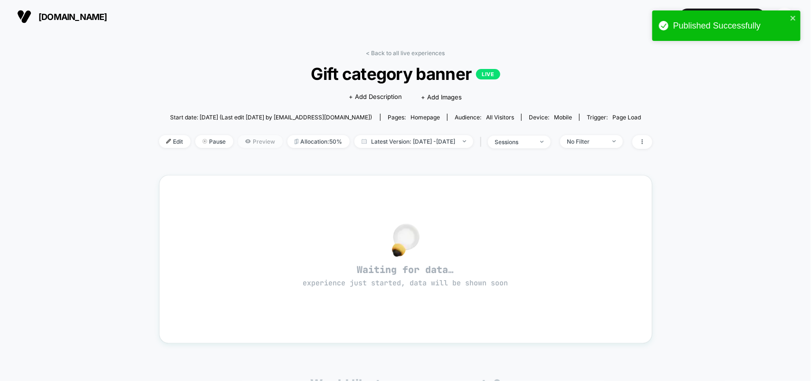
click at [239, 141] on span "Preview" at bounding box center [260, 141] width 45 height 13
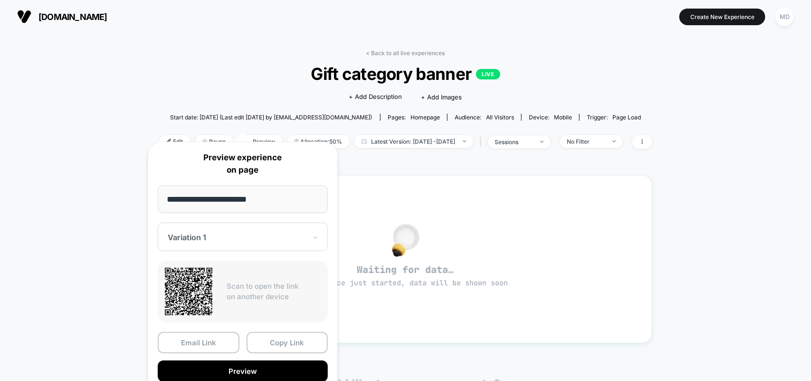
scroll to position [59, 0]
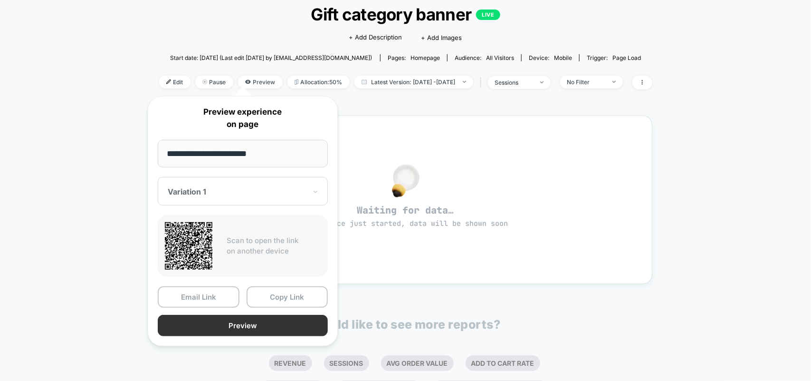
click at [217, 327] on button "Preview" at bounding box center [243, 325] width 170 height 21
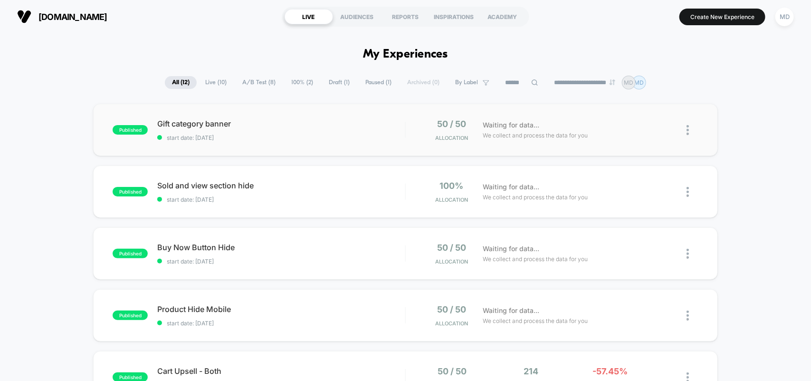
click at [687, 134] on img at bounding box center [688, 130] width 2 height 10
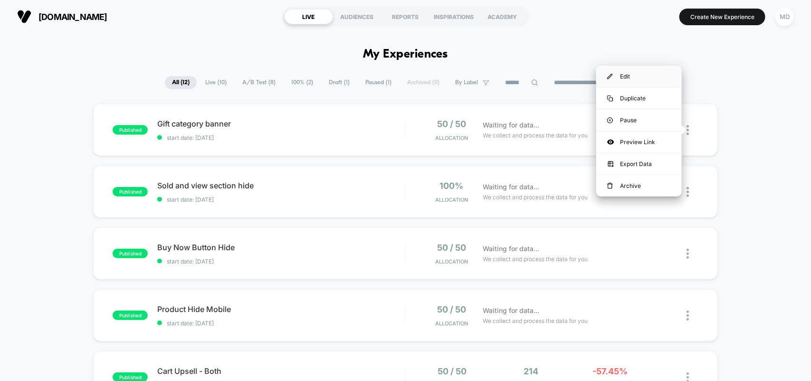
click at [621, 75] on div "Edit" at bounding box center [639, 76] width 86 height 21
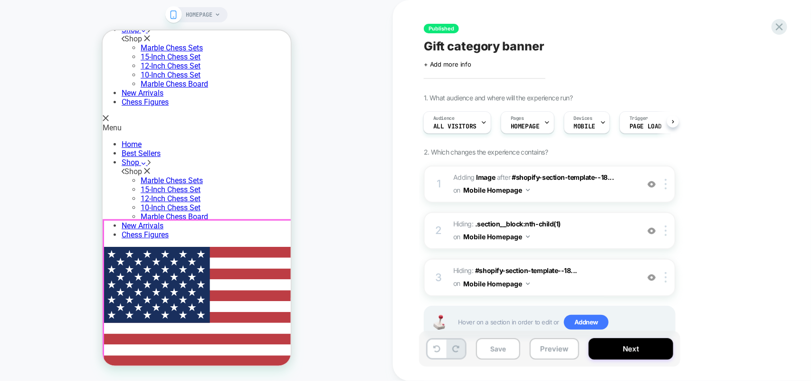
scroll to position [119, 0]
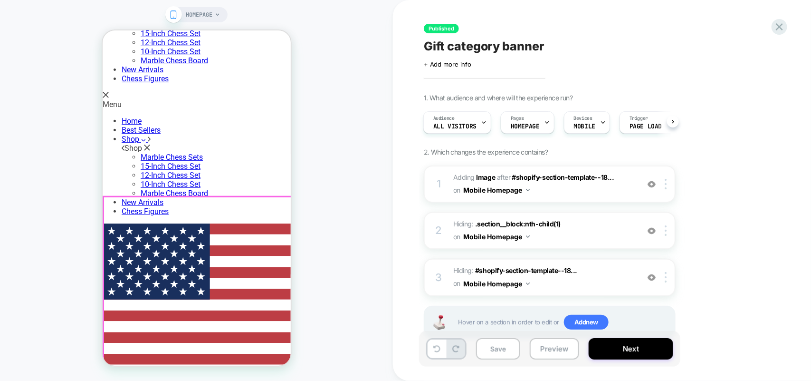
click at [666, 184] on img at bounding box center [666, 184] width 2 height 10
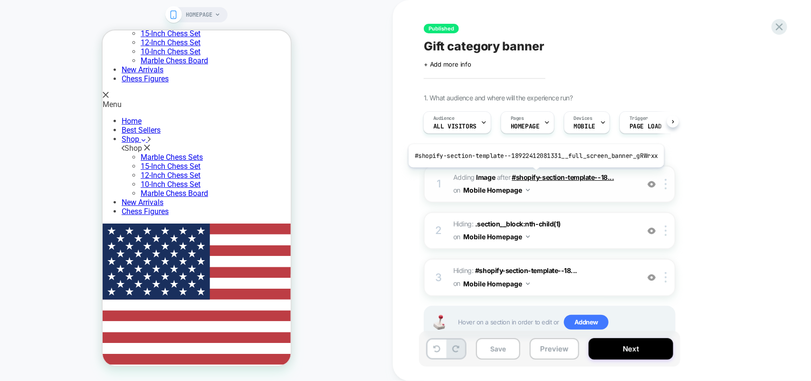
click at [533, 174] on span "#shopify-section-template--18..." at bounding box center [563, 177] width 102 height 8
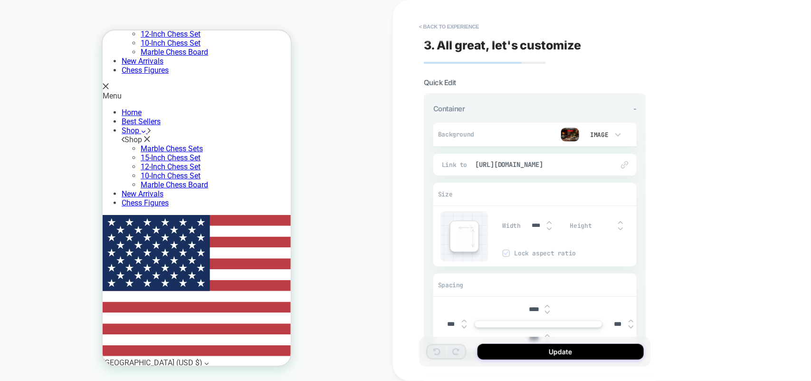
scroll to position [216, 0]
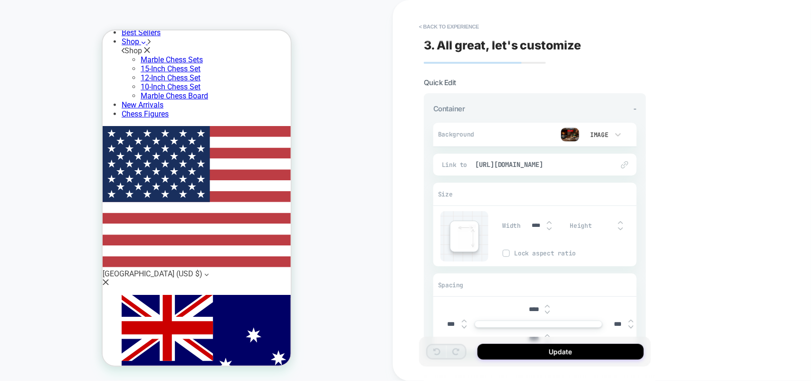
click at [604, 136] on div "Image" at bounding box center [599, 135] width 20 height 8
click at [600, 197] on div "Image" at bounding box center [603, 199] width 40 height 20
click at [465, 136] on span "Background" at bounding box center [461, 134] width 47 height 8
click at [615, 133] on icon at bounding box center [618, 135] width 10 height 10
click at [602, 203] on div "Image" at bounding box center [603, 199] width 40 height 20
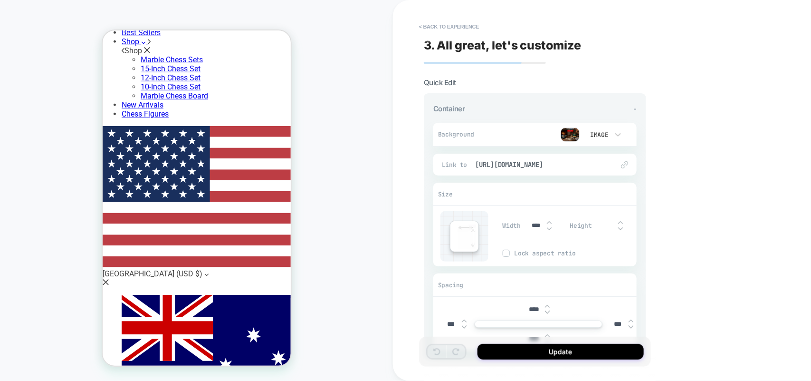
click at [575, 134] on img at bounding box center [570, 134] width 19 height 14
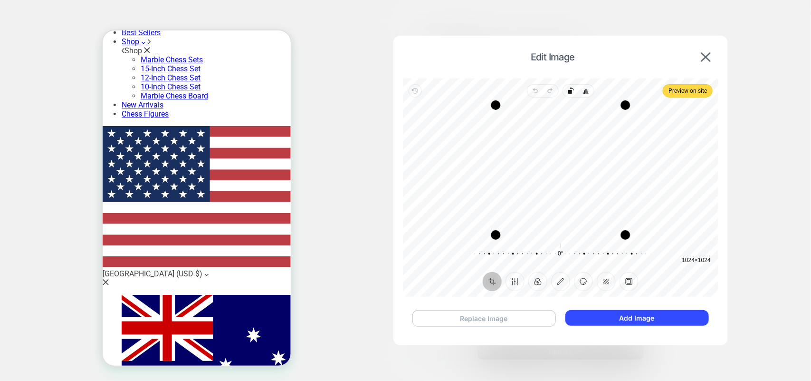
click at [516, 320] on button "Replace Image" at bounding box center [484, 318] width 144 height 17
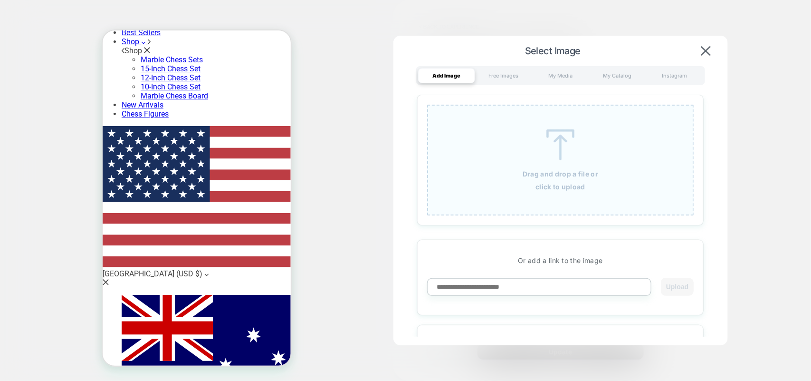
click at [549, 181] on div "Drag and drop a file or click to upload" at bounding box center [560, 160] width 267 height 111
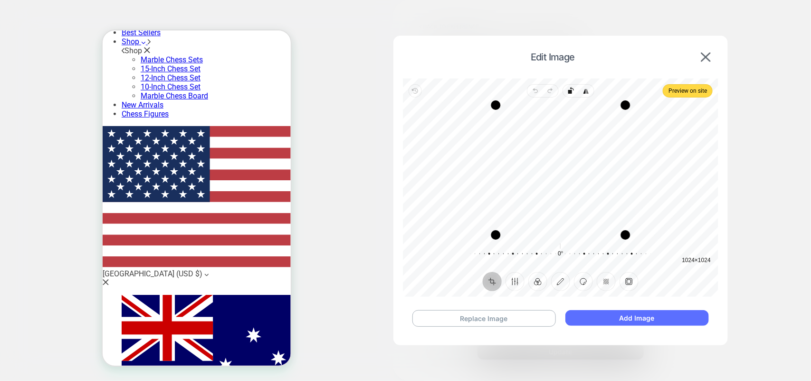
click at [601, 317] on button "Add Image" at bounding box center [636, 318] width 143 height 16
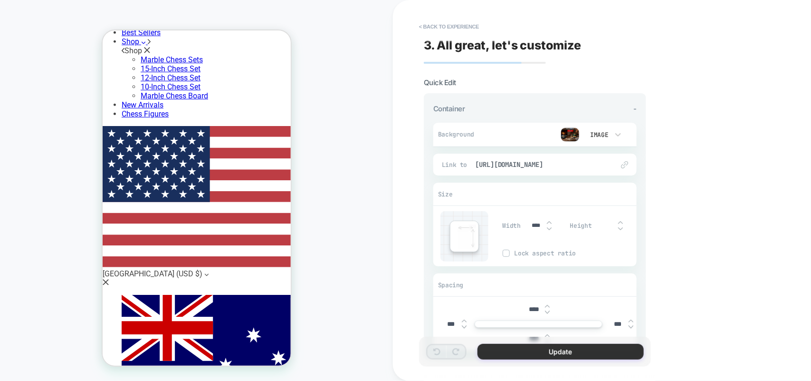
click at [566, 344] on button "Update" at bounding box center [561, 352] width 166 height 16
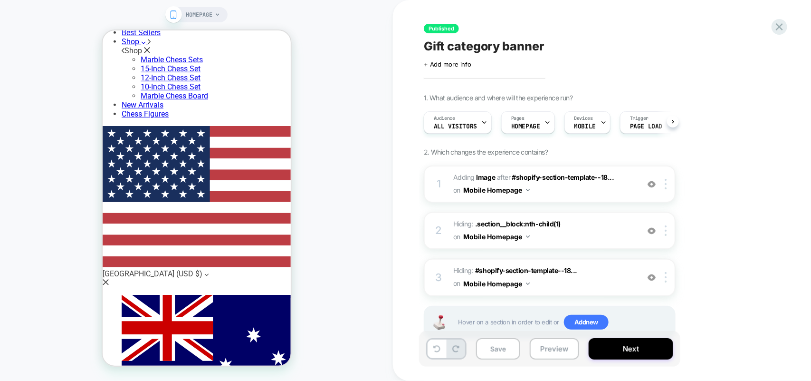
scroll to position [0, 0]
click at [629, 340] on button "Next" at bounding box center [631, 348] width 85 height 21
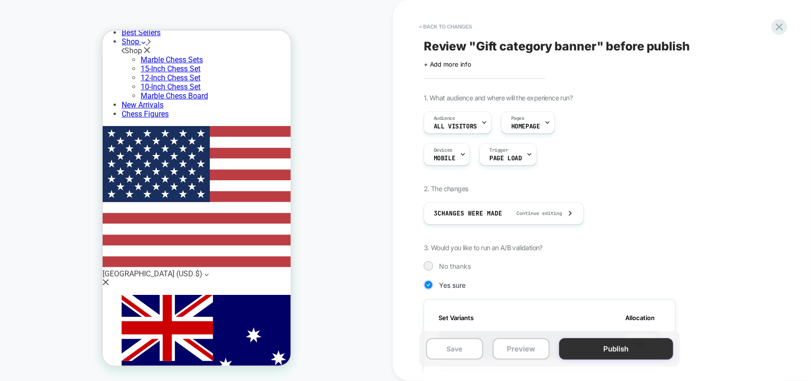
scroll to position [0, 1]
click at [613, 343] on button "Publish" at bounding box center [616, 348] width 114 height 21
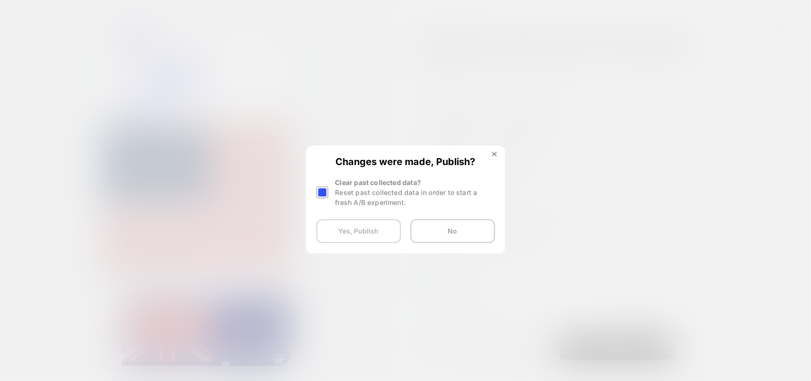
click at [371, 225] on button "Yes, Publish" at bounding box center [358, 231] width 85 height 24
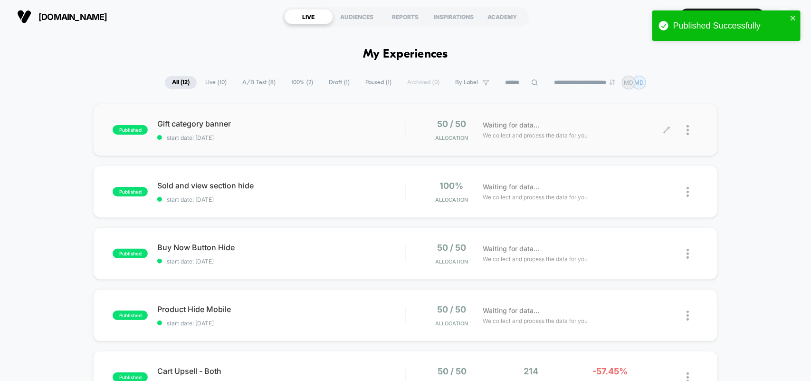
click at [685, 132] on div at bounding box center [682, 130] width 31 height 22
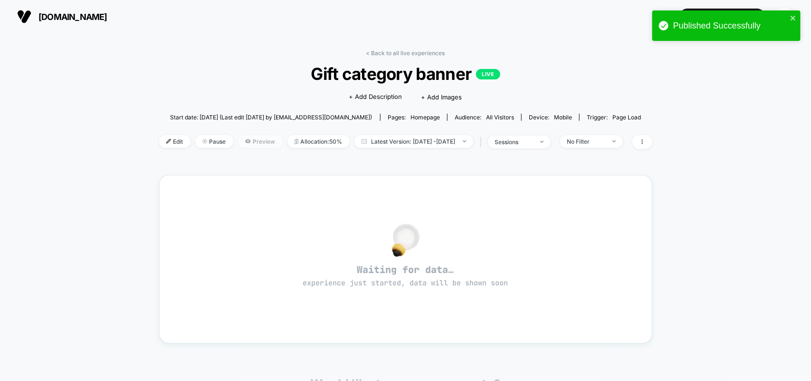
click at [238, 143] on span "Preview" at bounding box center [260, 141] width 45 height 13
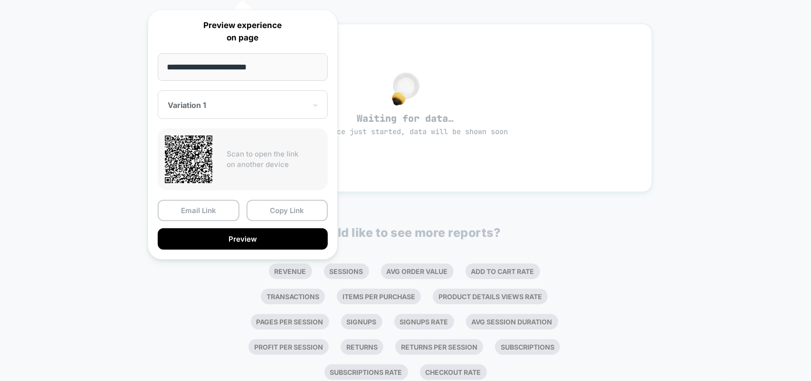
scroll to position [158, 0]
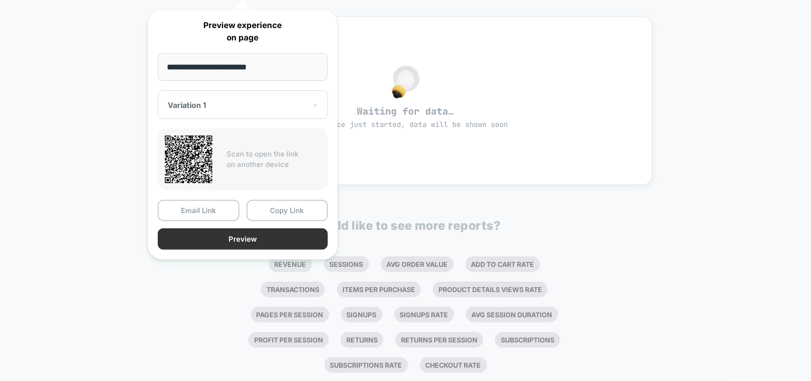
click at [215, 243] on button "Preview" at bounding box center [243, 238] width 170 height 21
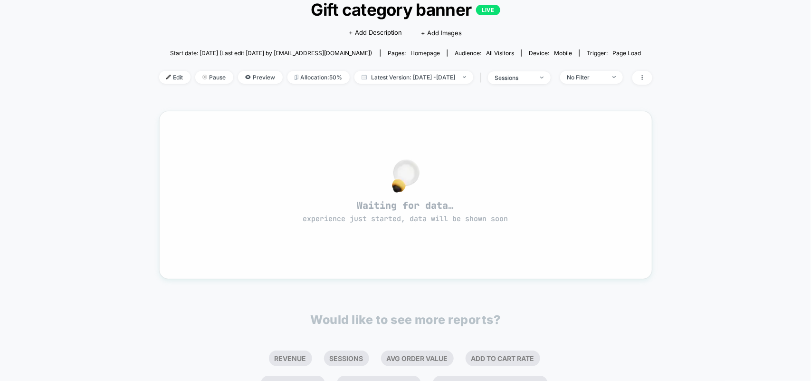
scroll to position [0, 0]
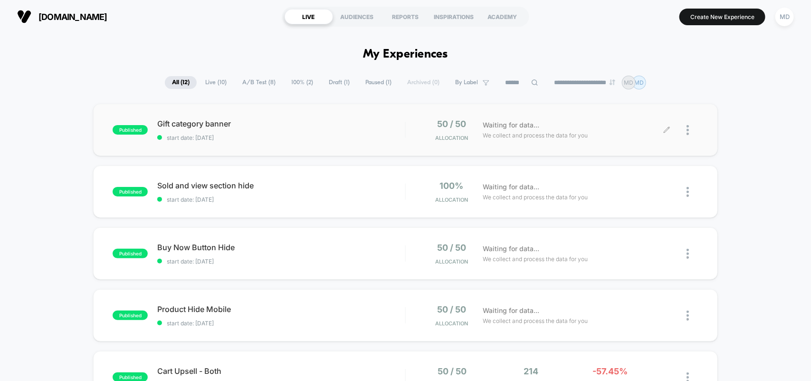
click at [690, 129] on div at bounding box center [693, 130] width 12 height 22
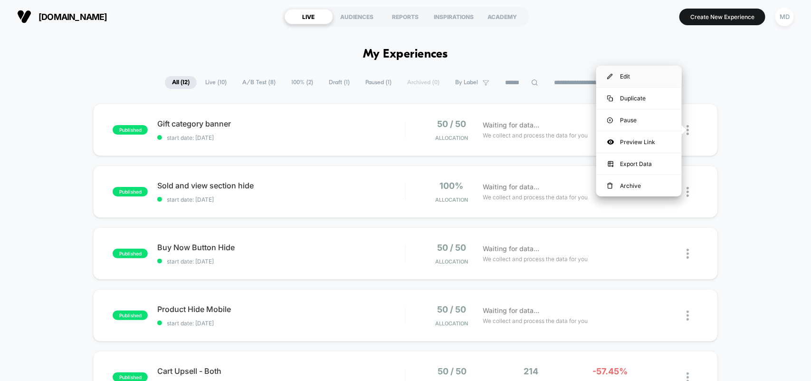
click at [618, 74] on div "Edit" at bounding box center [639, 76] width 86 height 21
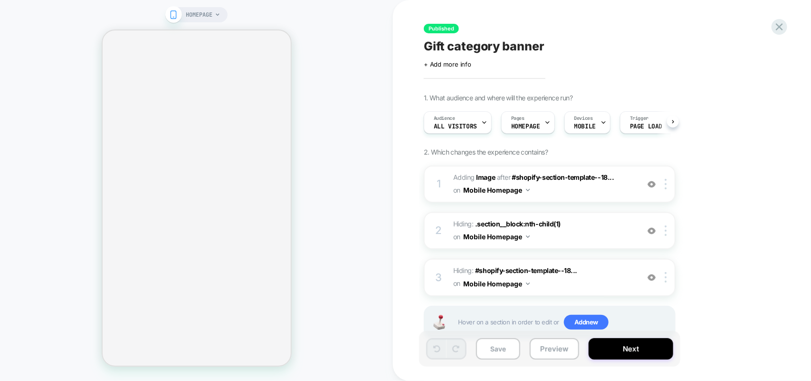
scroll to position [0, 0]
click at [665, 186] on img at bounding box center [666, 184] width 2 height 10
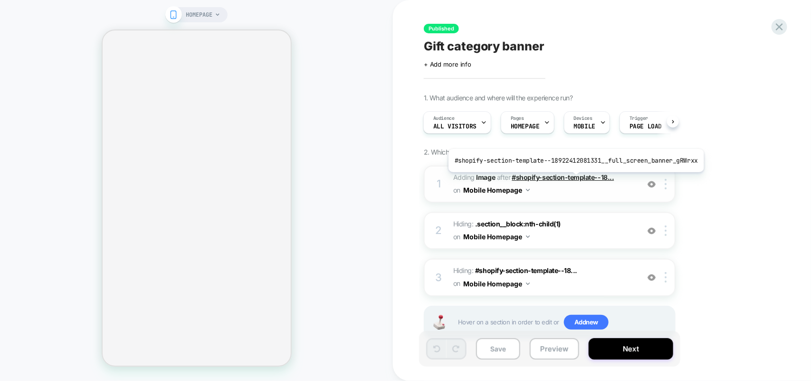
click at [573, 179] on span "#shopify-section-template--18..." at bounding box center [563, 177] width 102 height 8
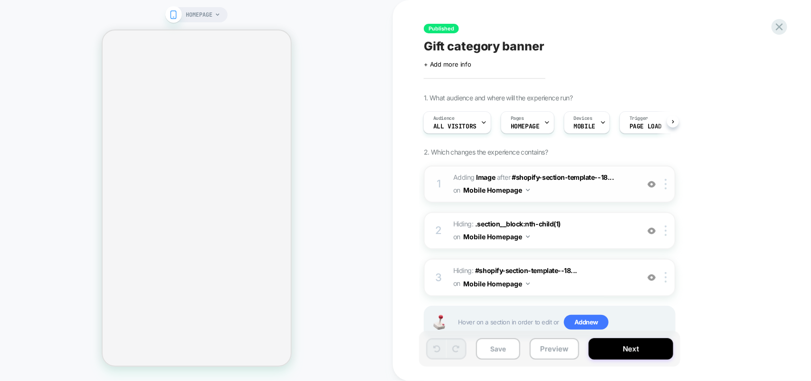
click at [554, 191] on span "#_loomi_addon_1757941231577 Adding Image AFTER #shopify-section-template--18...…" at bounding box center [543, 184] width 181 height 26
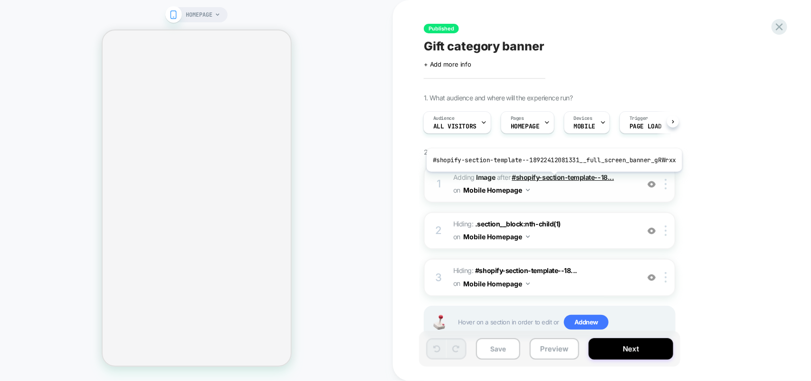
click at [551, 179] on span "#shopify-section-template--18..." at bounding box center [563, 177] width 102 height 8
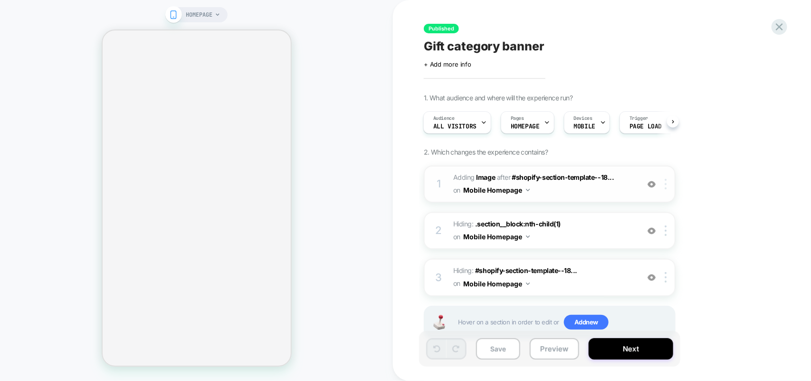
click at [661, 182] on div at bounding box center [668, 184] width 16 height 10
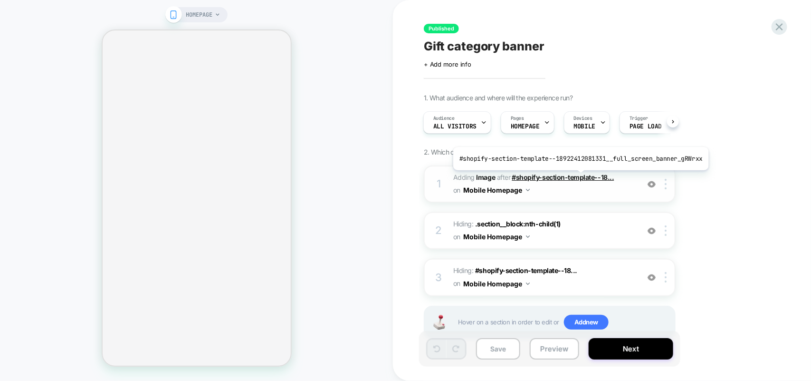
click at [578, 177] on span "#shopify-section-template--18..." at bounding box center [563, 177] width 102 height 8
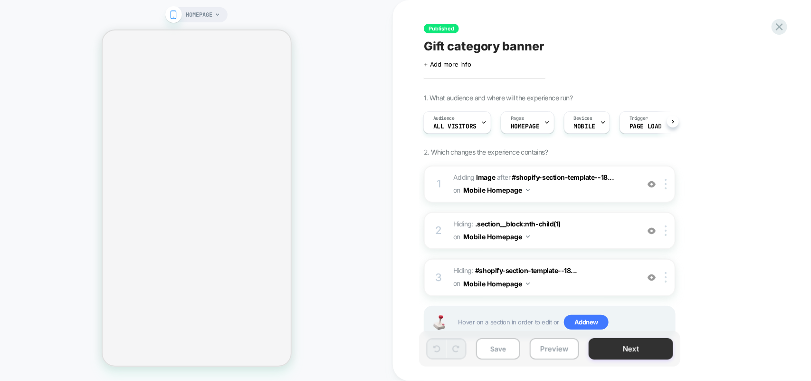
click at [613, 357] on button "Next" at bounding box center [631, 348] width 85 height 21
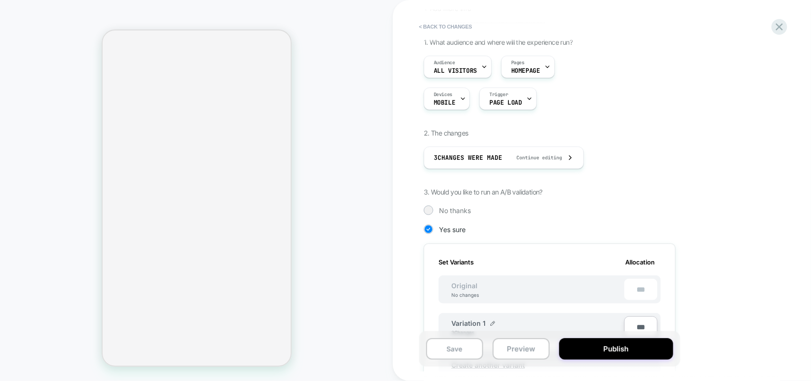
scroll to position [0, 0]
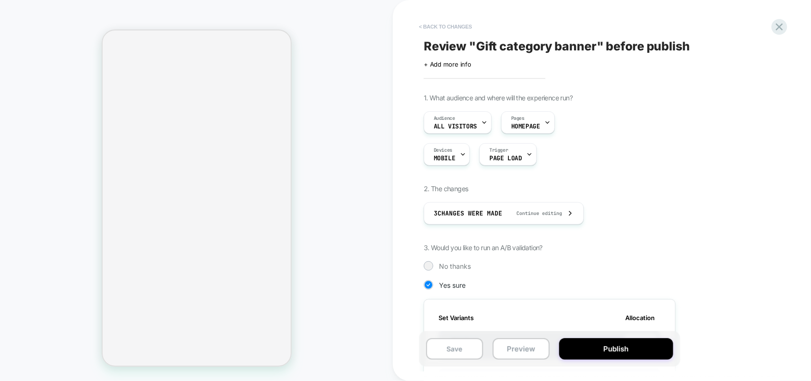
click at [454, 28] on button "< Back to changes" at bounding box center [445, 26] width 63 height 15
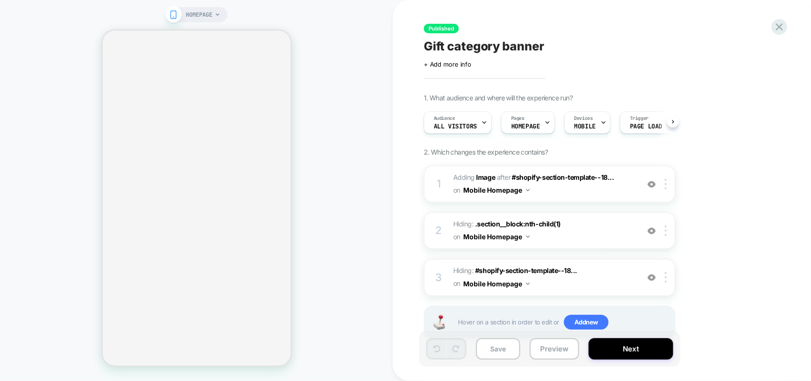
scroll to position [0, 0]
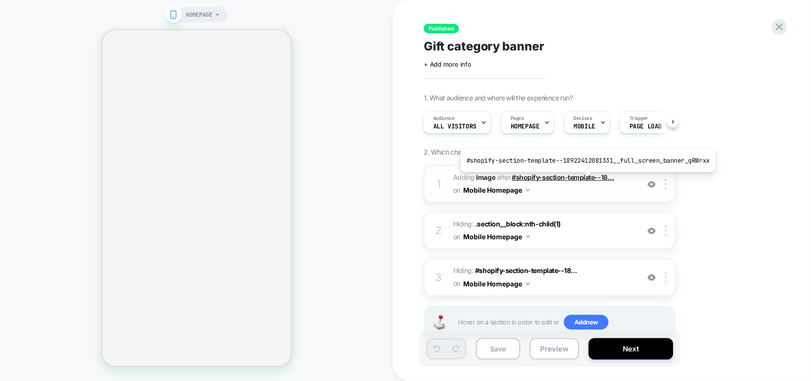
click at [585, 179] on span "#shopify-section-template--18..." at bounding box center [563, 177] width 102 height 8
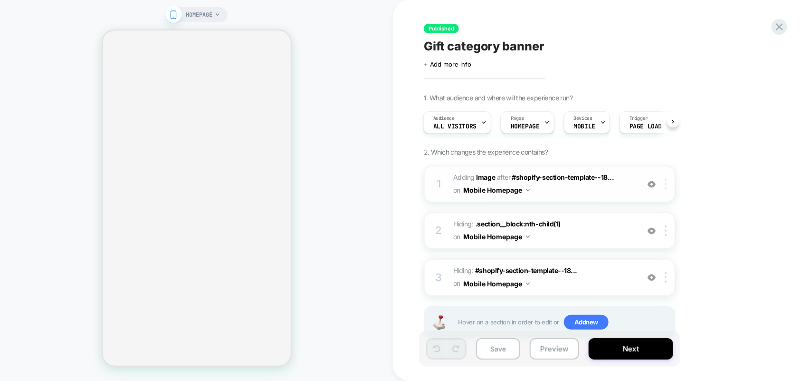
click at [663, 184] on div at bounding box center [668, 184] width 16 height 10
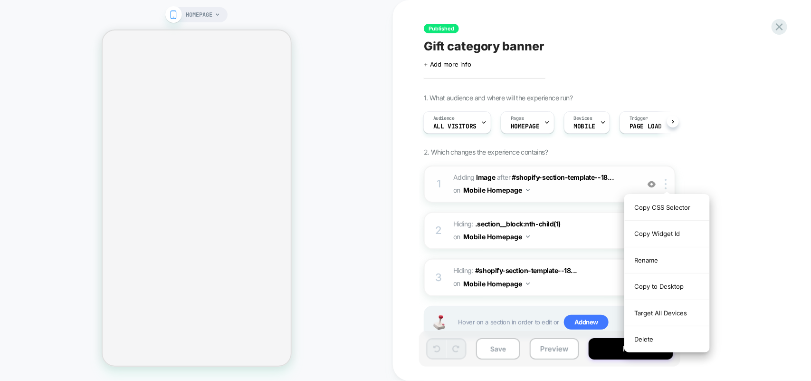
click at [668, 194] on div "Copy CSS Selector Copy Widget Id Rename Copy to Desktop Target All Devices Dele…" at bounding box center [667, 273] width 86 height 158
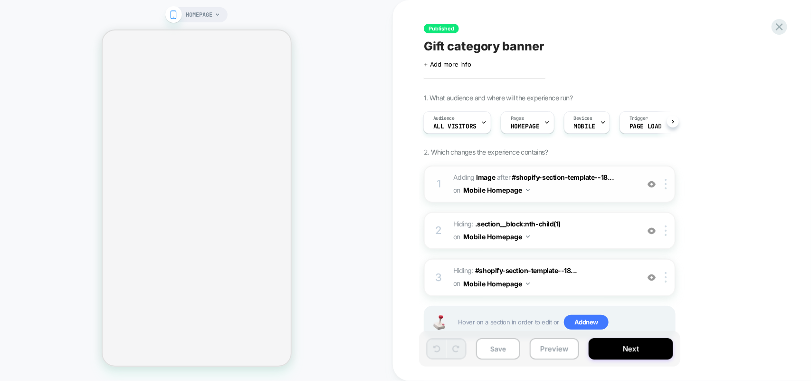
click at [476, 190] on button "Mobile Homepage" at bounding box center [496, 190] width 67 height 14
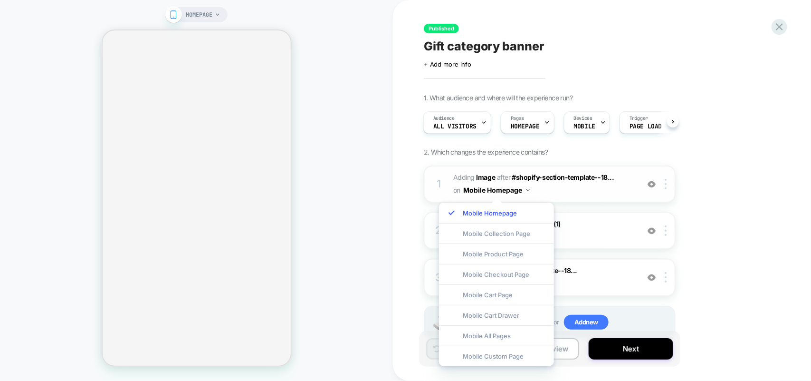
click at [569, 189] on span "#_loomi_addon_1757941231577 Adding Image AFTER #shopify-section-template--18...…" at bounding box center [543, 184] width 181 height 26
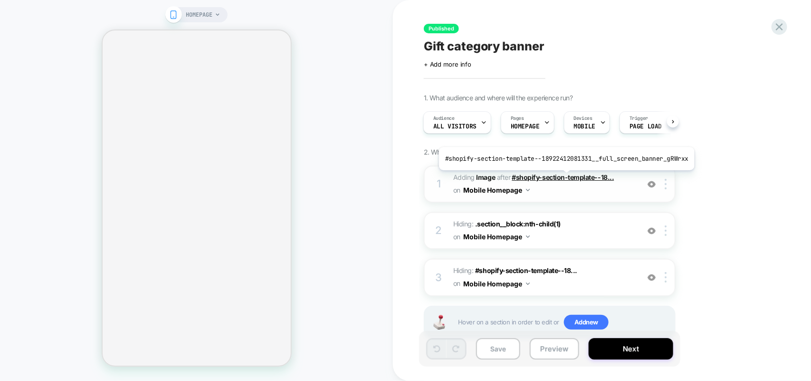
click at [564, 177] on span "#shopify-section-template--18..." at bounding box center [563, 177] width 102 height 8
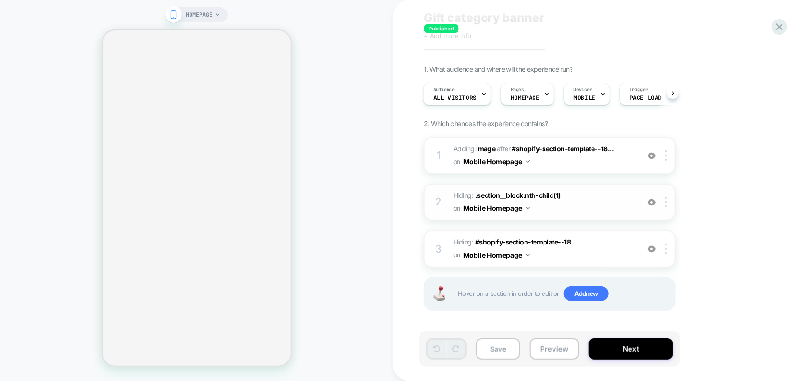
scroll to position [0, 0]
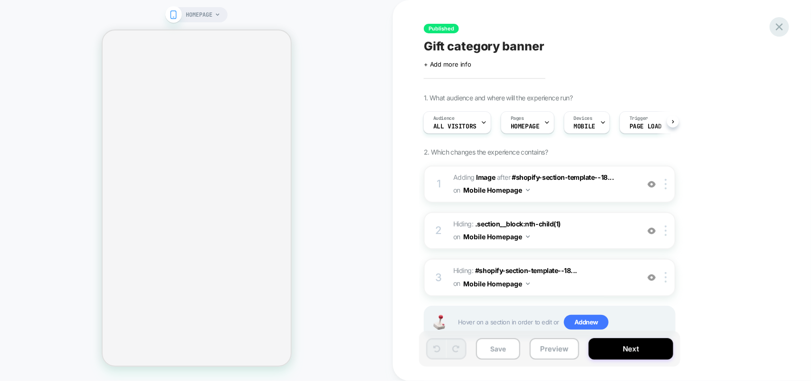
click at [780, 31] on icon at bounding box center [779, 26] width 13 height 13
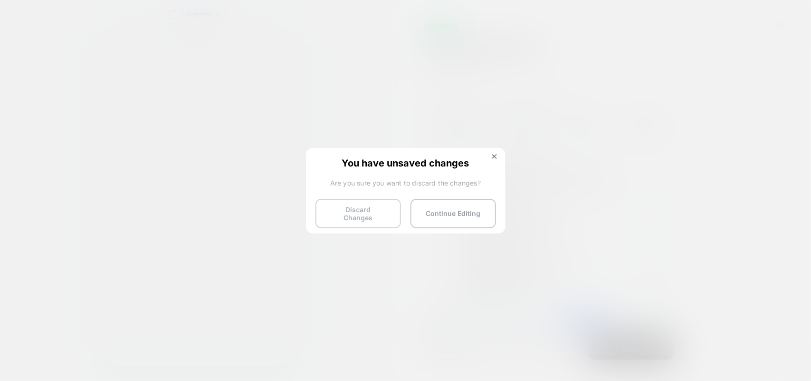
click at [373, 208] on button "Discard Changes" at bounding box center [359, 213] width 86 height 29
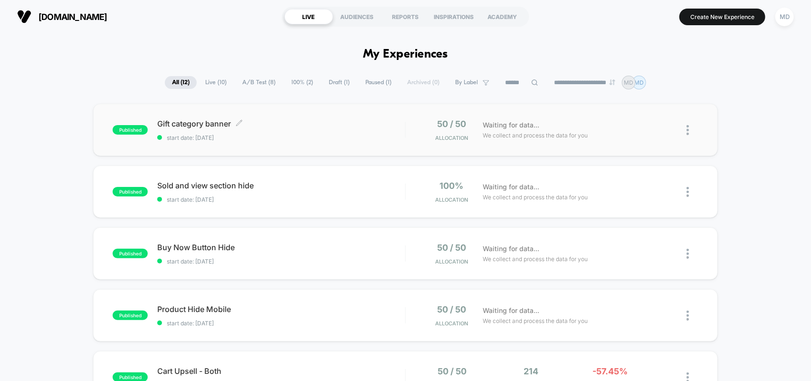
click at [204, 122] on span "Gift category banner Click to edit experience details" at bounding box center [281, 124] width 248 height 10
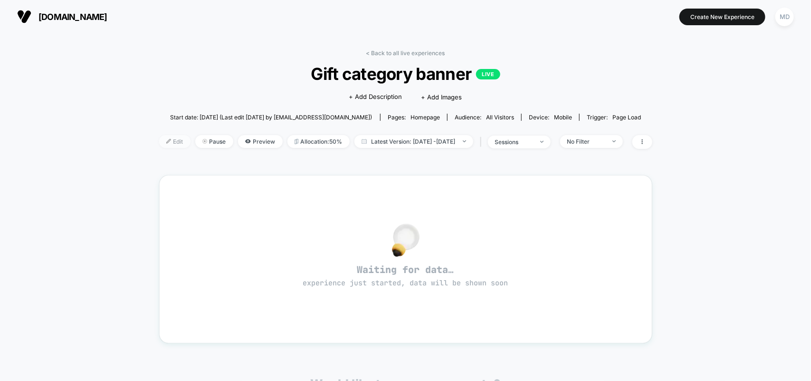
click at [159, 142] on span "Edit" at bounding box center [174, 141] width 31 height 13
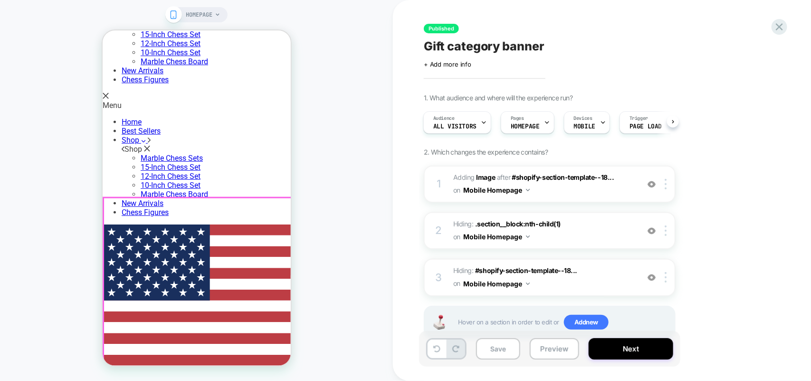
scroll to position [119, 0]
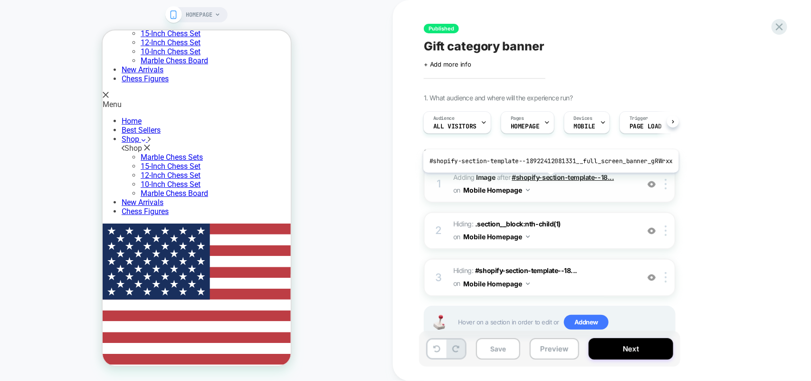
click at [548, 180] on span "#shopify-section-template--18..." at bounding box center [563, 177] width 102 height 8
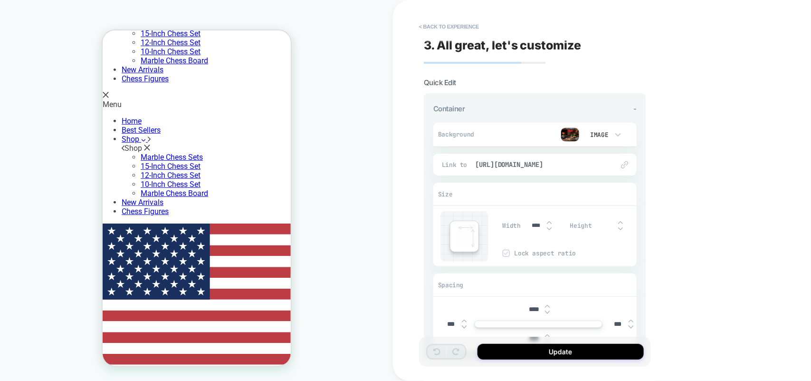
scroll to position [216, 0]
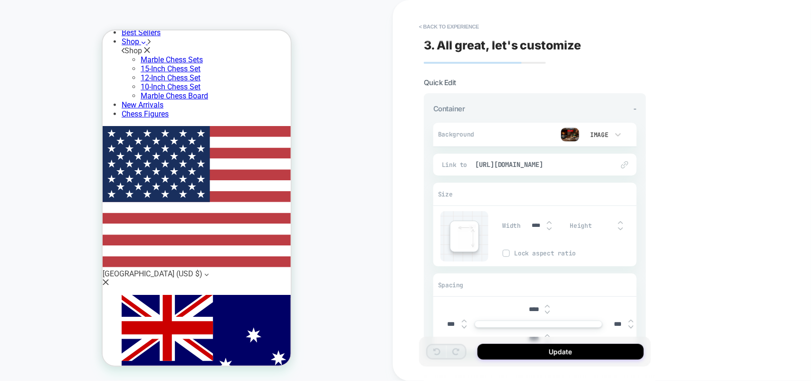
click at [567, 138] on img at bounding box center [570, 134] width 19 height 14
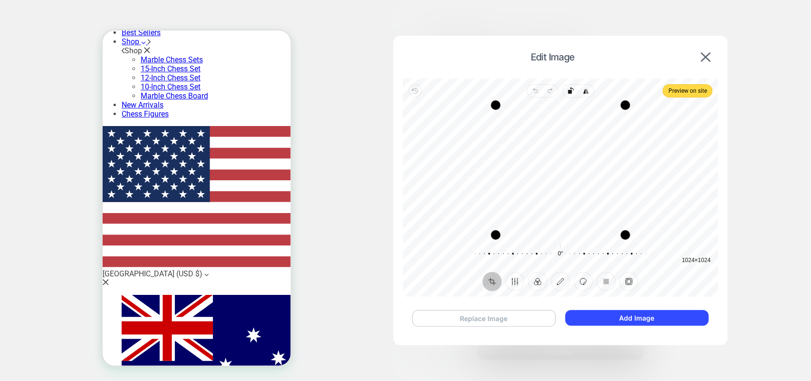
click at [505, 323] on button "Replace Image" at bounding box center [484, 318] width 144 height 17
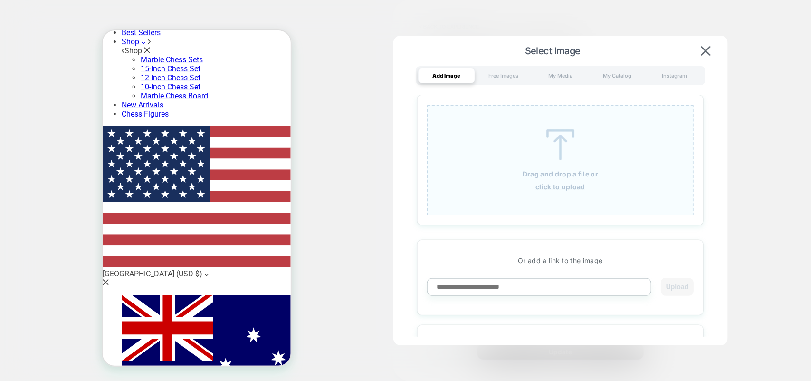
click at [530, 161] on div "Drag and drop a file or click to upload" at bounding box center [560, 160] width 267 height 111
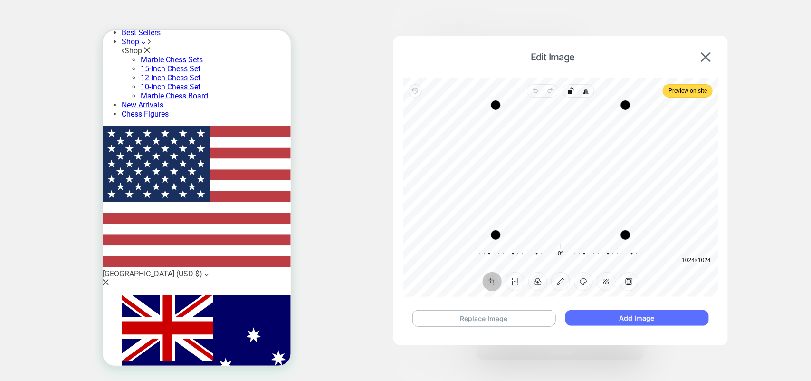
click at [604, 322] on button "Add Image" at bounding box center [636, 318] width 143 height 16
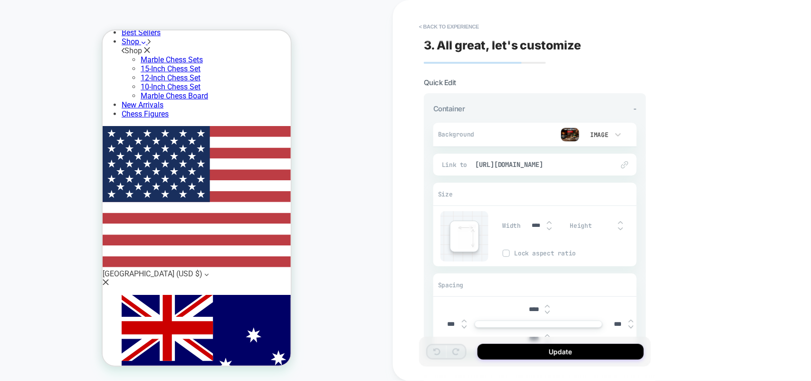
click at [570, 130] on img at bounding box center [570, 134] width 19 height 14
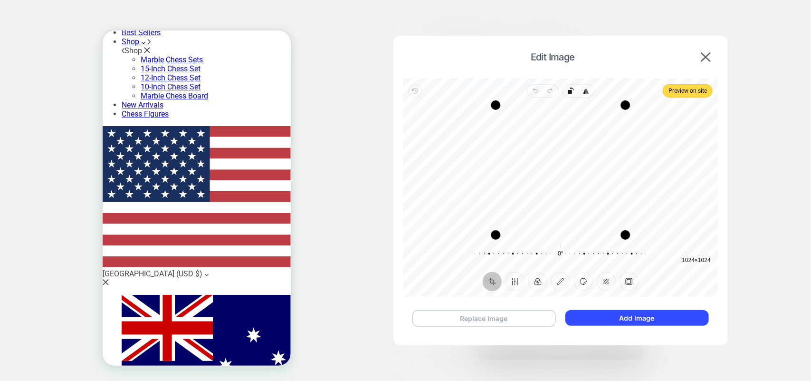
click at [533, 316] on button "Replace Image" at bounding box center [484, 318] width 144 height 17
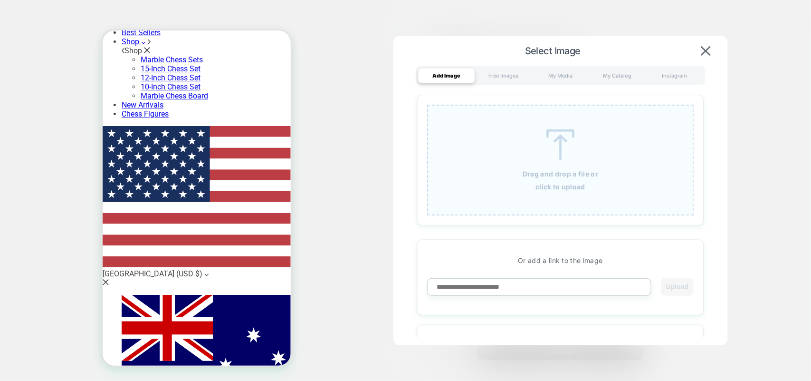
click at [538, 181] on div "Drag and drop a file or click to upload" at bounding box center [560, 160] width 267 height 111
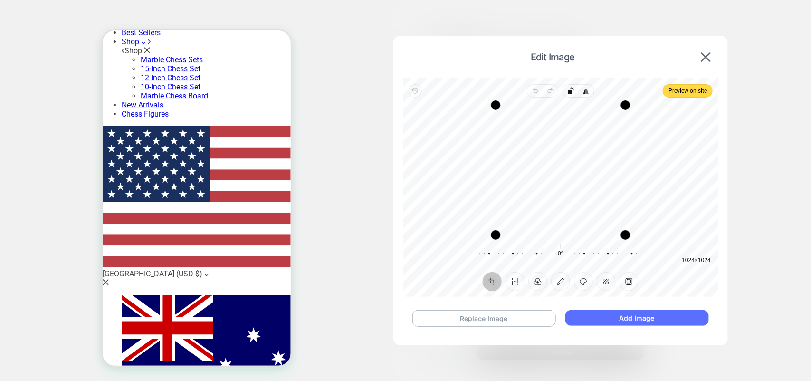
click at [597, 320] on button "Add Image" at bounding box center [636, 318] width 143 height 16
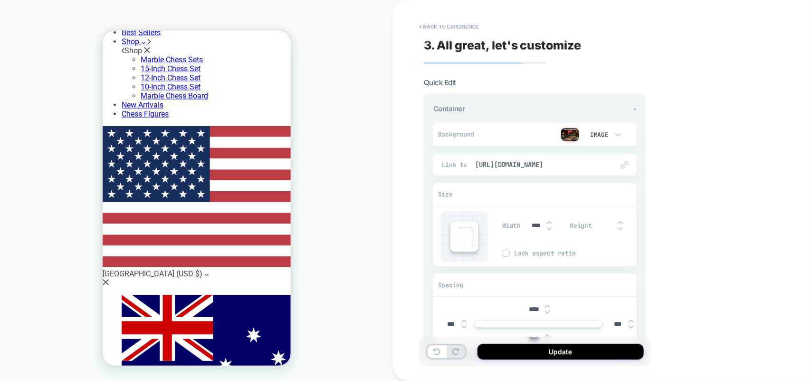
scroll to position [59, 0]
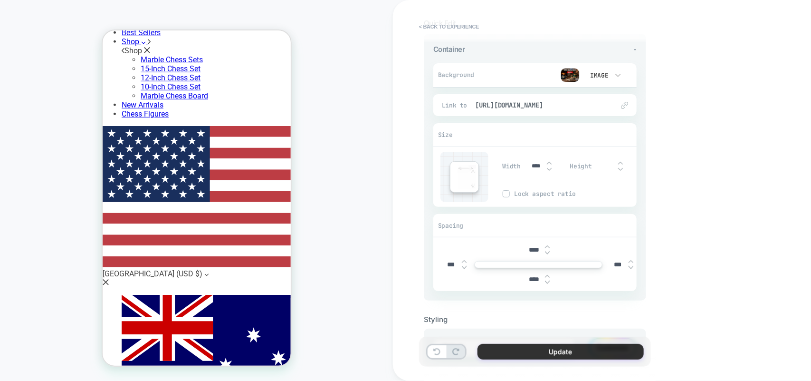
click at [550, 349] on button "Update" at bounding box center [561, 352] width 166 height 16
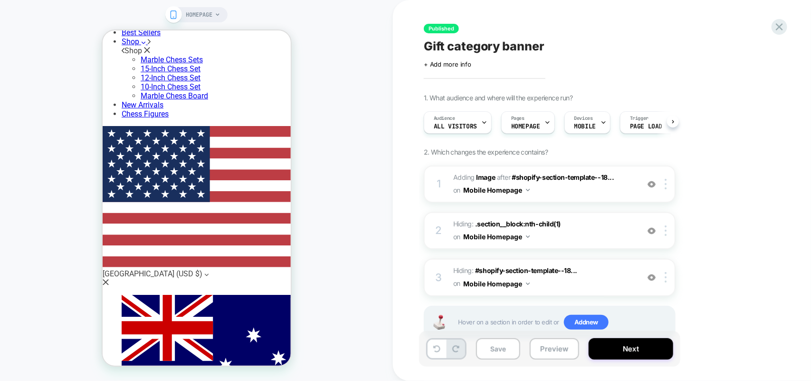
scroll to position [0, 0]
click at [611, 348] on button "Next" at bounding box center [631, 348] width 85 height 21
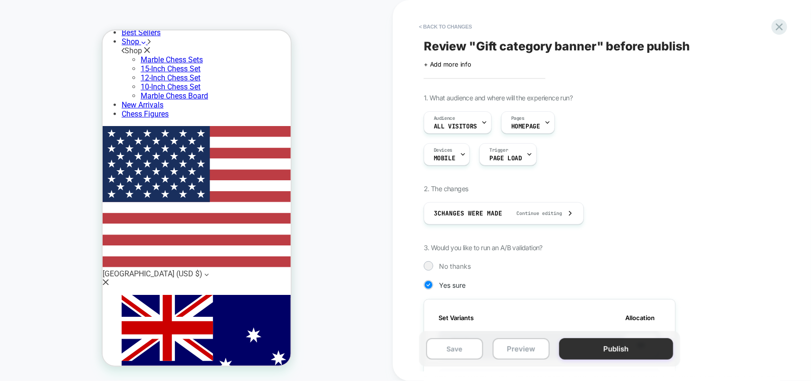
scroll to position [0, 1]
click at [606, 347] on button "Publish" at bounding box center [616, 348] width 114 height 21
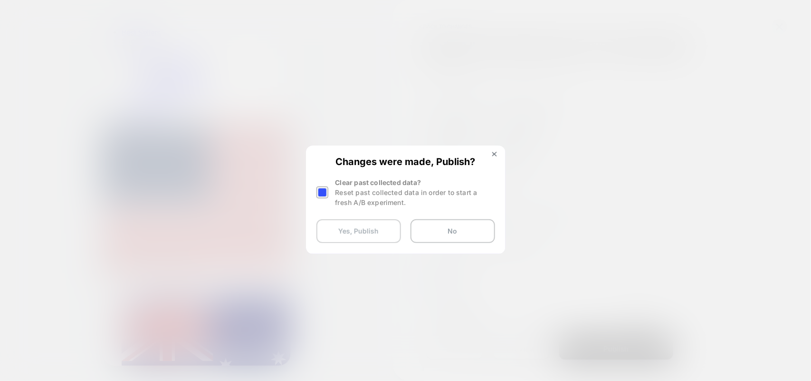
click at [381, 235] on button "Yes, Publish" at bounding box center [358, 231] width 85 height 24
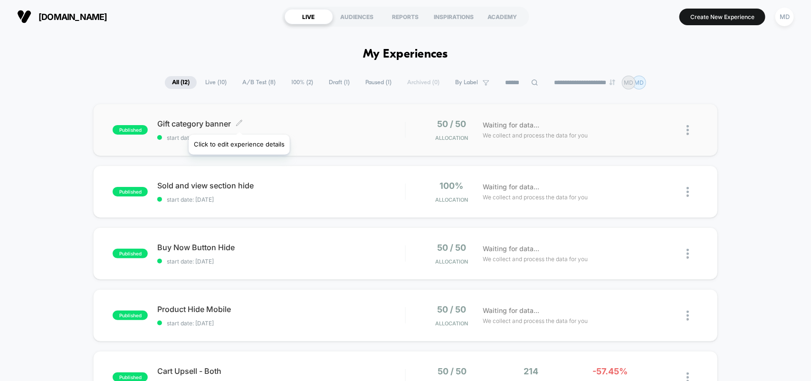
click at [239, 123] on icon at bounding box center [239, 122] width 7 height 7
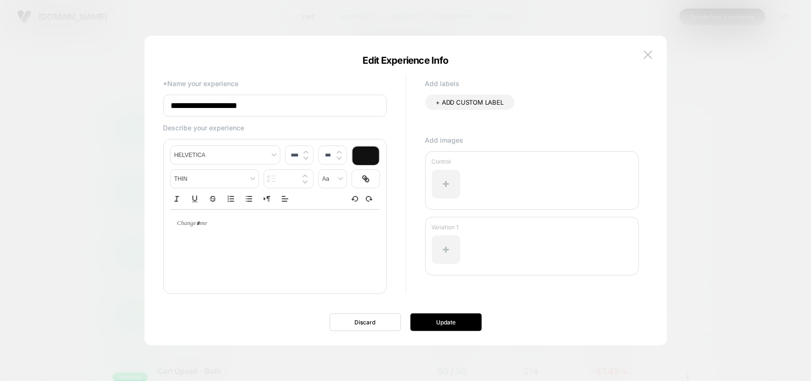
scroll to position [8, 0]
click at [649, 53] on img at bounding box center [648, 54] width 9 height 8
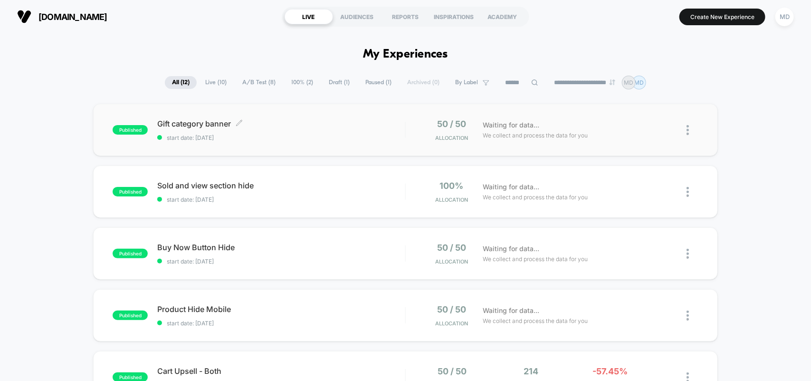
click at [192, 120] on span "Gift category banner Click to edit experience details" at bounding box center [281, 124] width 248 height 10
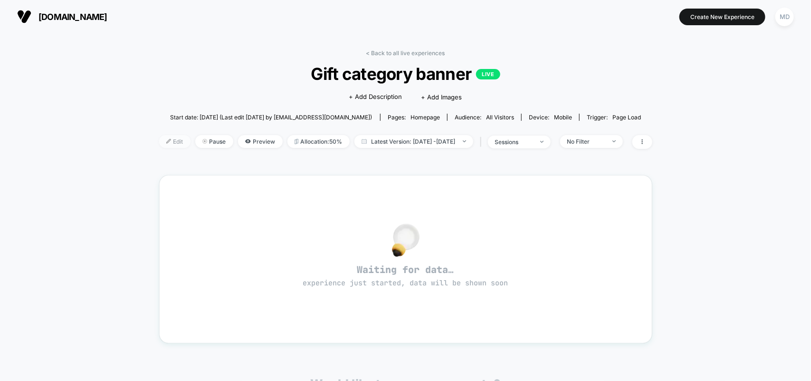
click at [159, 143] on span "Edit" at bounding box center [174, 141] width 31 height 13
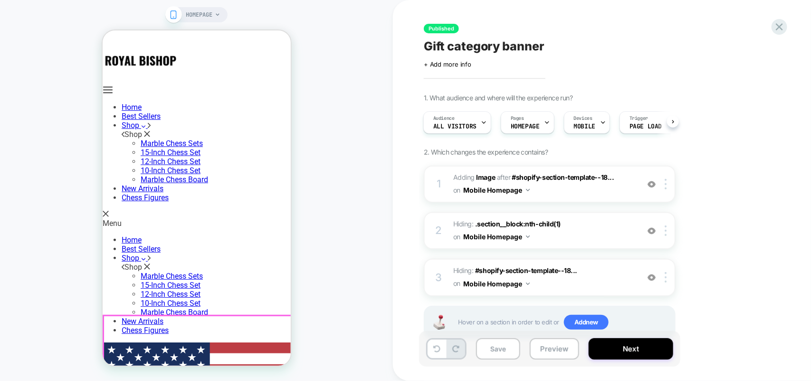
scroll to position [178, 0]
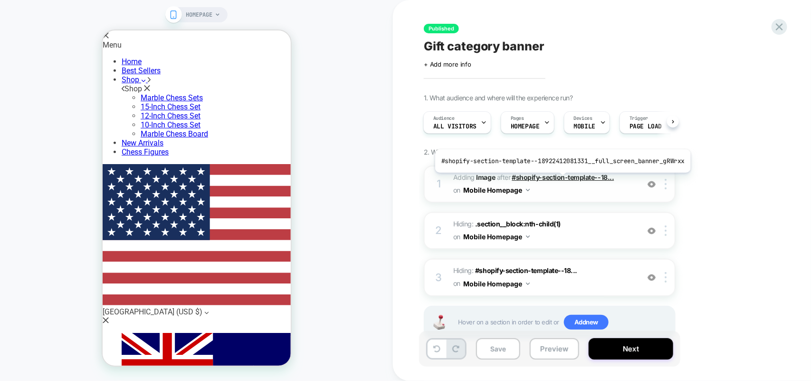
click at [560, 180] on span "#shopify-section-template--18..." at bounding box center [563, 177] width 102 height 8
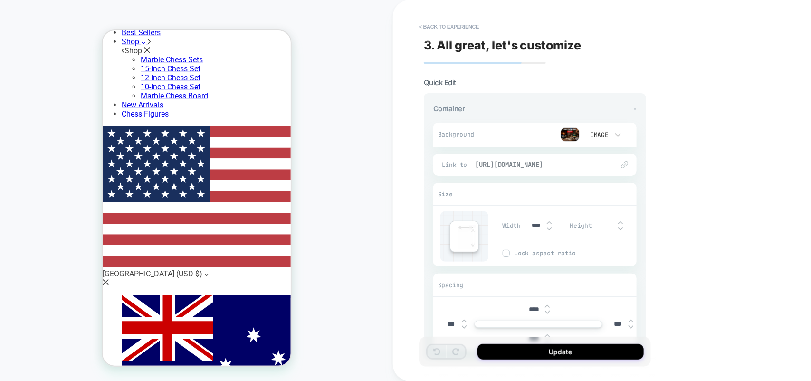
click at [556, 167] on span "[URL][DOMAIN_NAME]" at bounding box center [539, 164] width 129 height 9
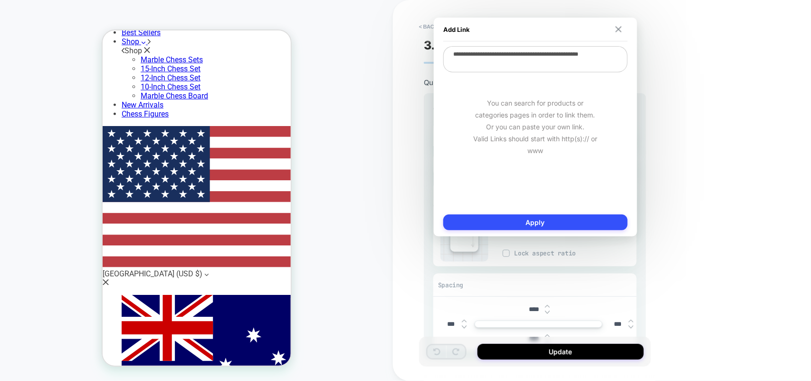
click at [618, 29] on img at bounding box center [618, 29] width 6 height 6
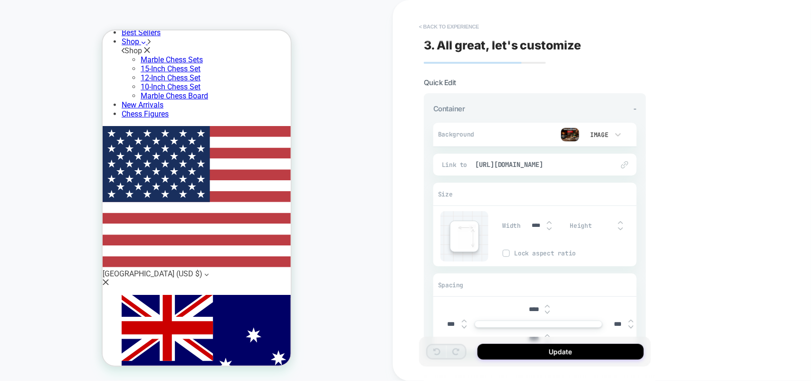
click at [467, 28] on button "< Back to experience" at bounding box center [448, 26] width 69 height 15
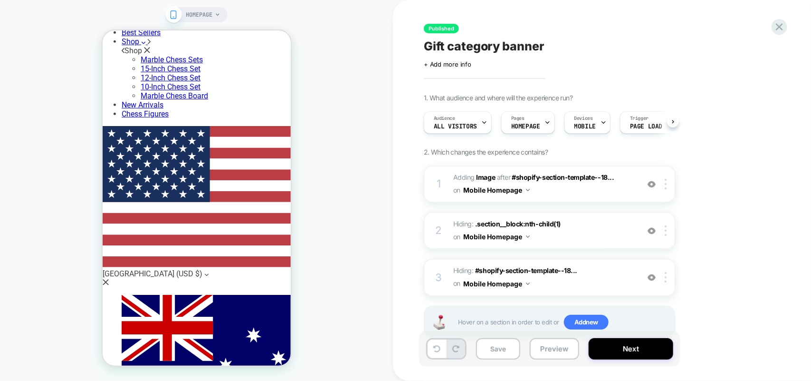
scroll to position [0, 0]
click at [783, 30] on icon at bounding box center [779, 26] width 13 height 13
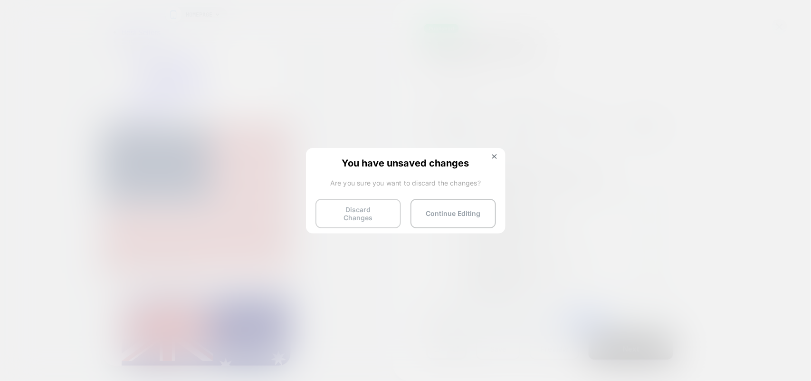
click at [365, 217] on button "Discard Changes" at bounding box center [359, 213] width 86 height 29
